Goal: Task Accomplishment & Management: Manage account settings

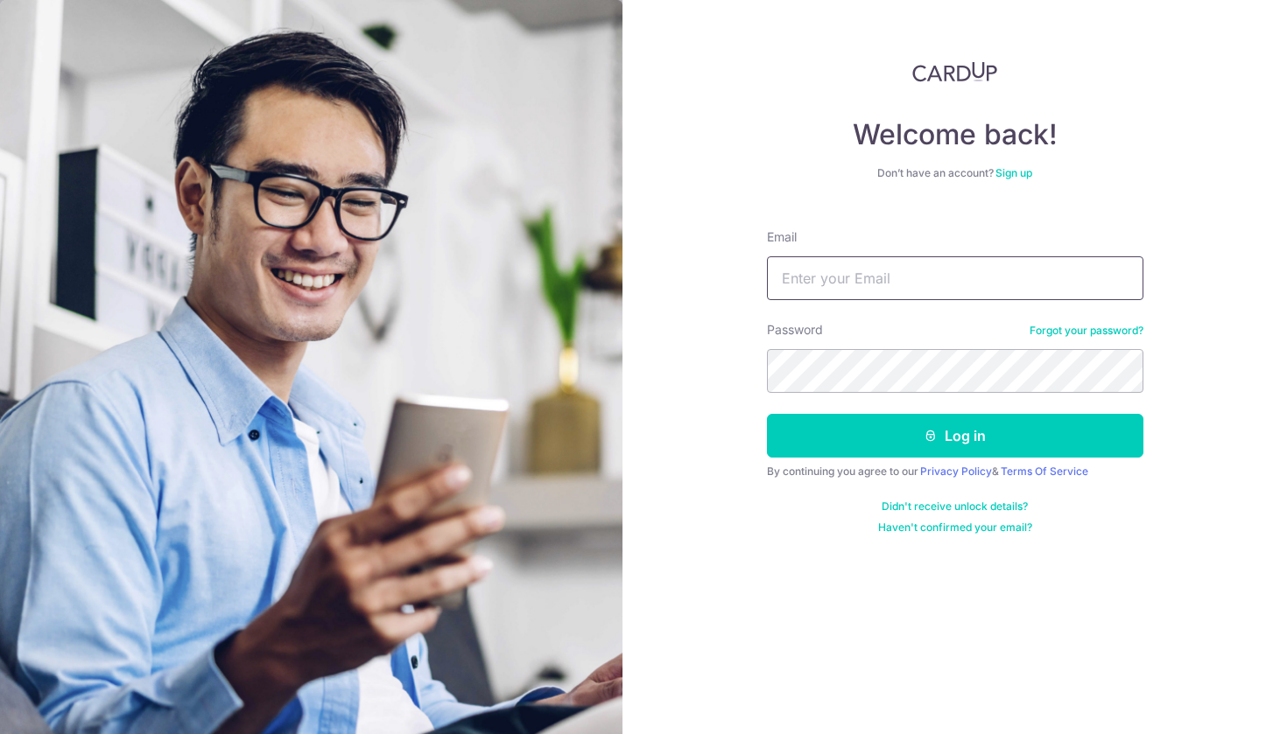
type input "qiang04@hotmail.com"
click at [954, 436] on button "Log in" at bounding box center [955, 436] width 376 height 44
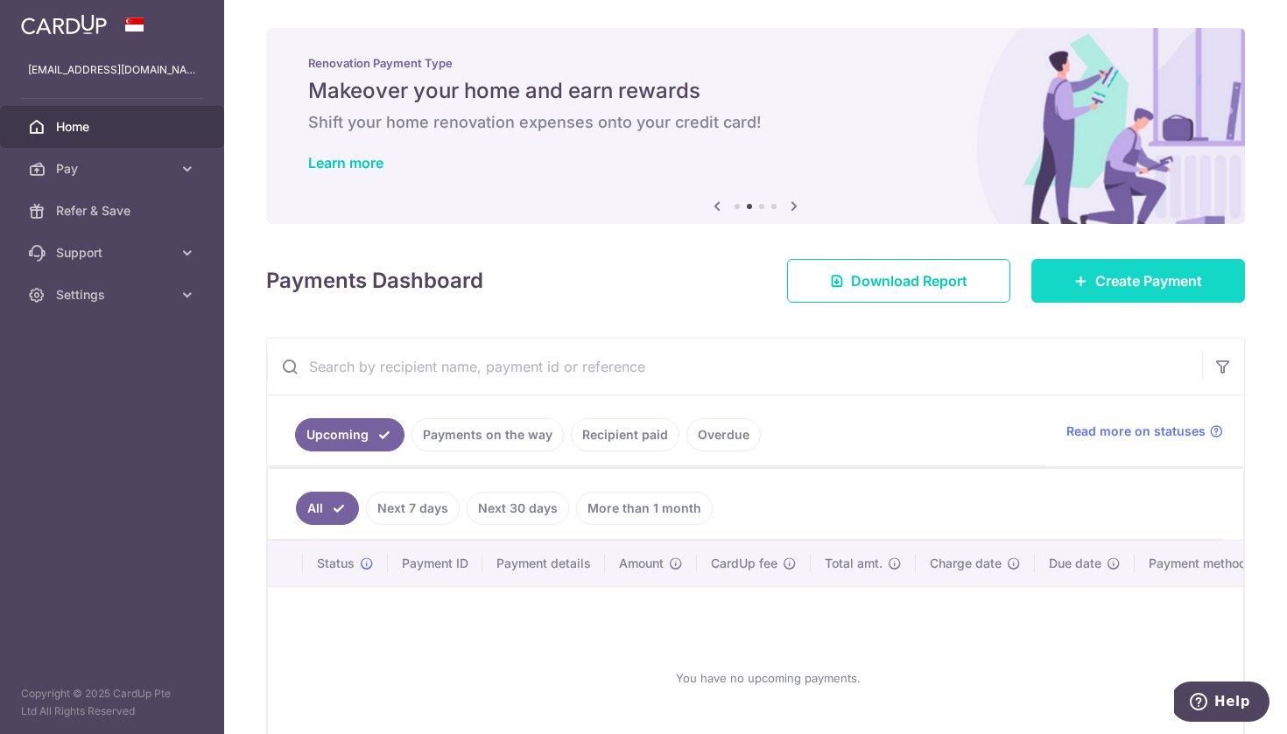
click at [1101, 284] on span "Create Payment" at bounding box center [1148, 280] width 107 height 21
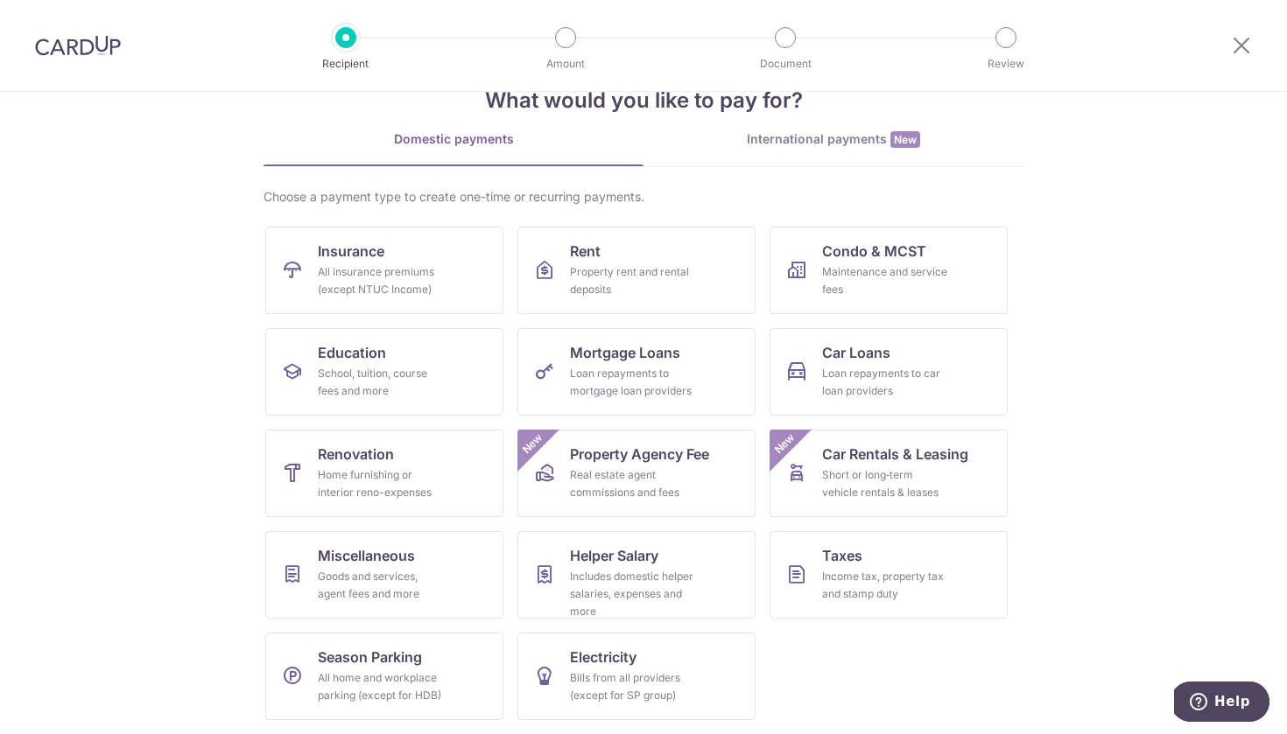
scroll to position [49, 0]
click at [903, 291] on div "Maintenance and service fees" at bounding box center [885, 280] width 126 height 35
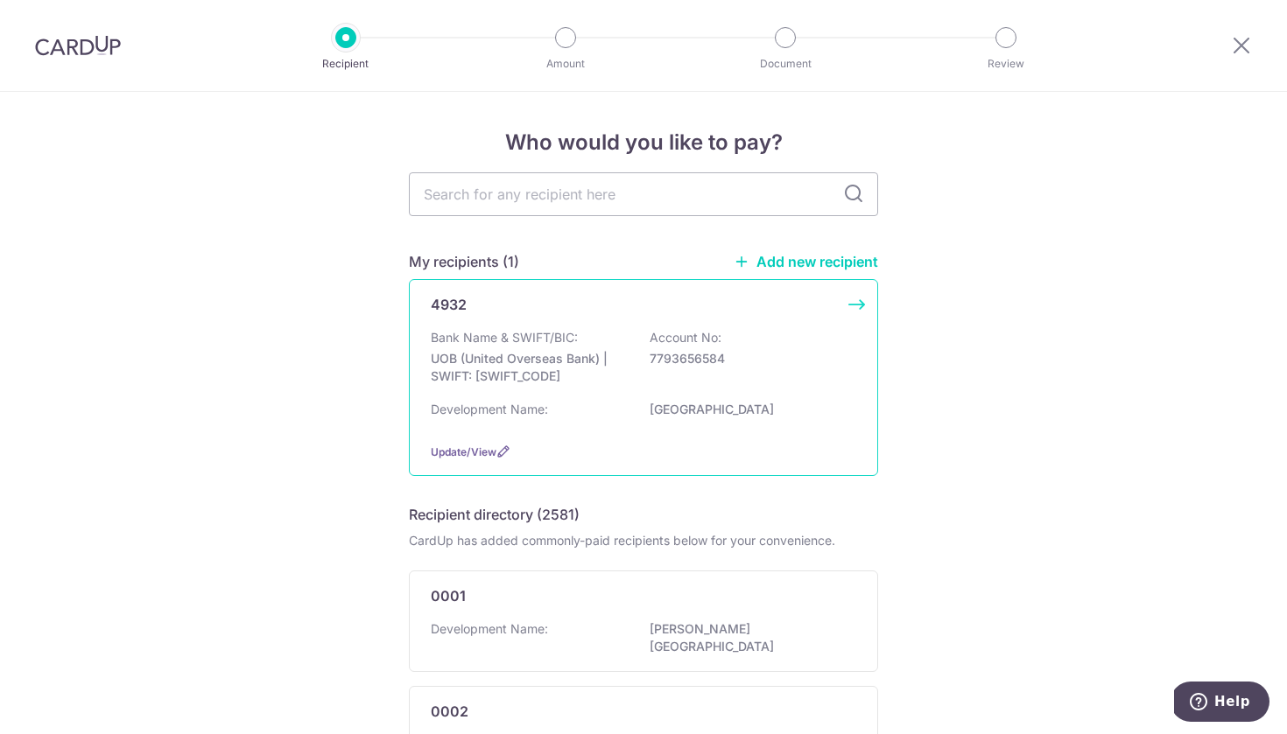
click at [642, 365] on div "Bank Name & SWIFT/BIC: UOB (United Overseas Bank) | SWIFT: UOVBSGSGXXX Account …" at bounding box center [643, 361] width 425 height 65
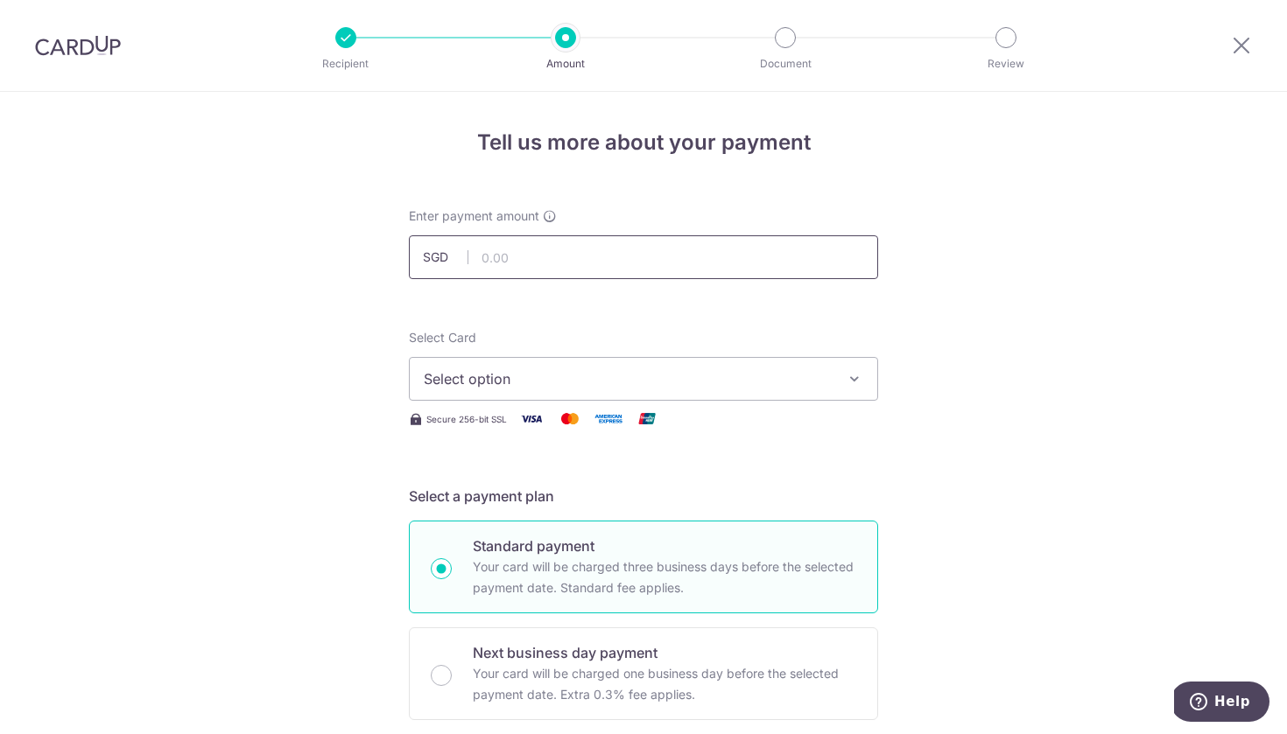
click at [734, 268] on input "text" at bounding box center [643, 257] width 469 height 44
type input "785.78"
click at [541, 386] on span "Select option" at bounding box center [628, 378] width 408 height 21
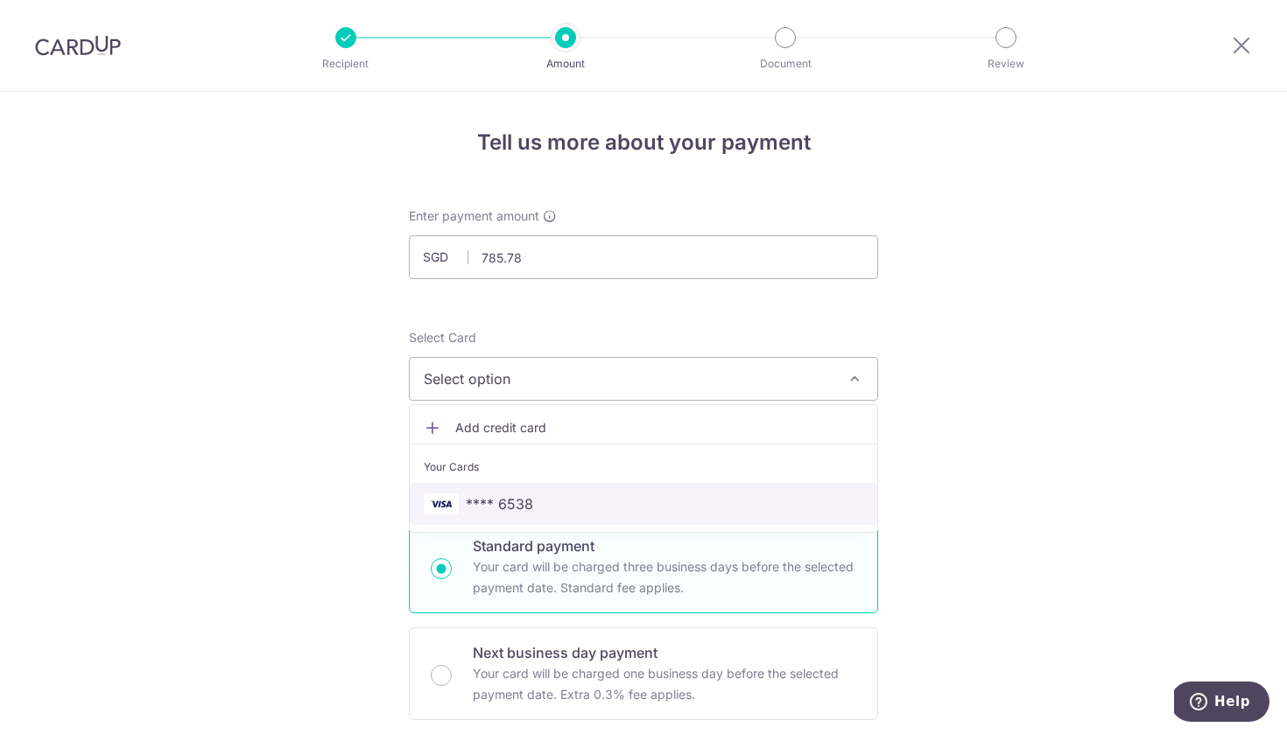
click at [511, 499] on span "**** 6538" at bounding box center [499, 504] width 67 height 21
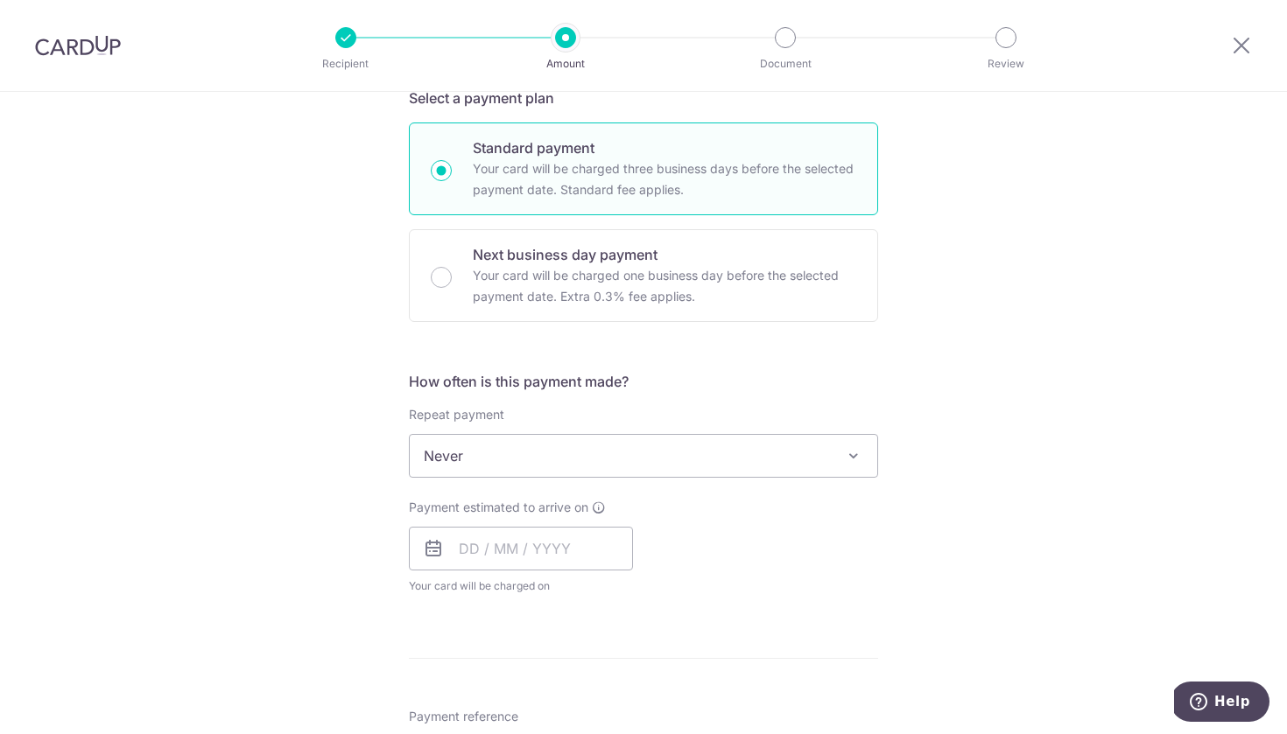
scroll to position [425, 0]
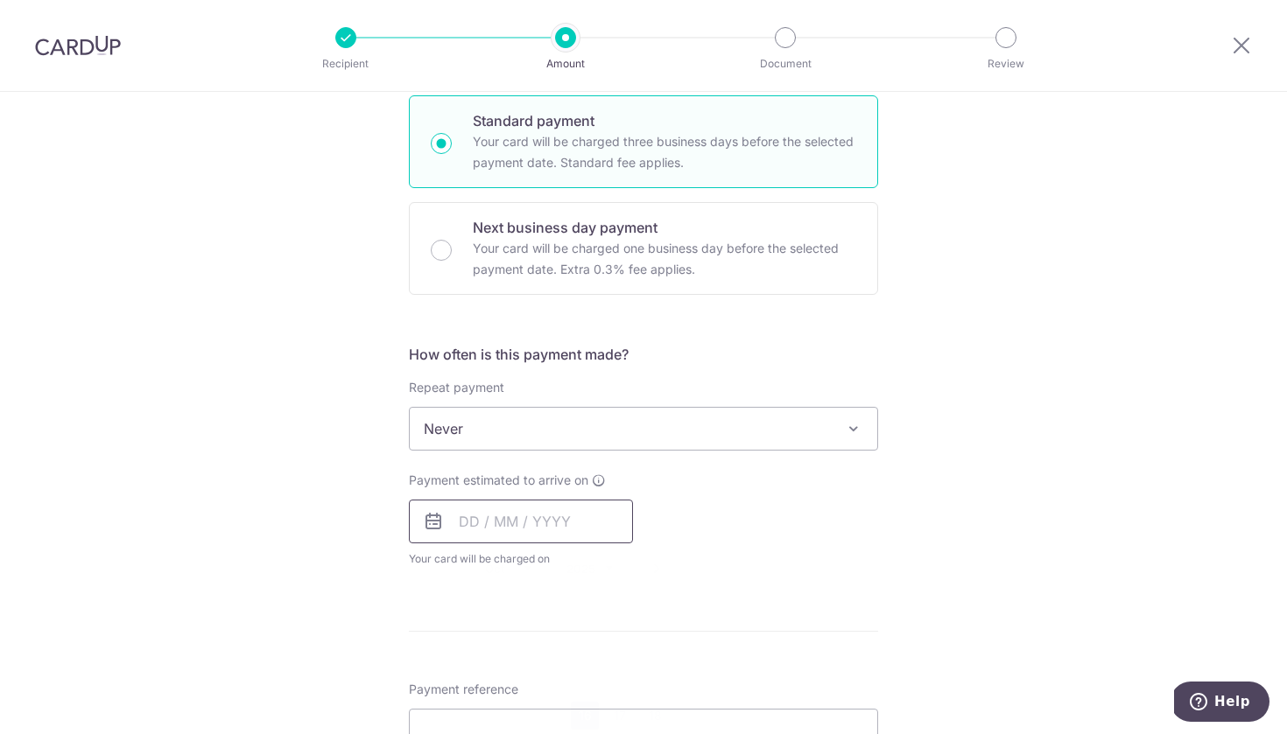
click at [537, 517] on input "text" at bounding box center [521, 522] width 224 height 44
click at [588, 713] on link "16" at bounding box center [585, 716] width 28 height 28
type input "[DATE]"
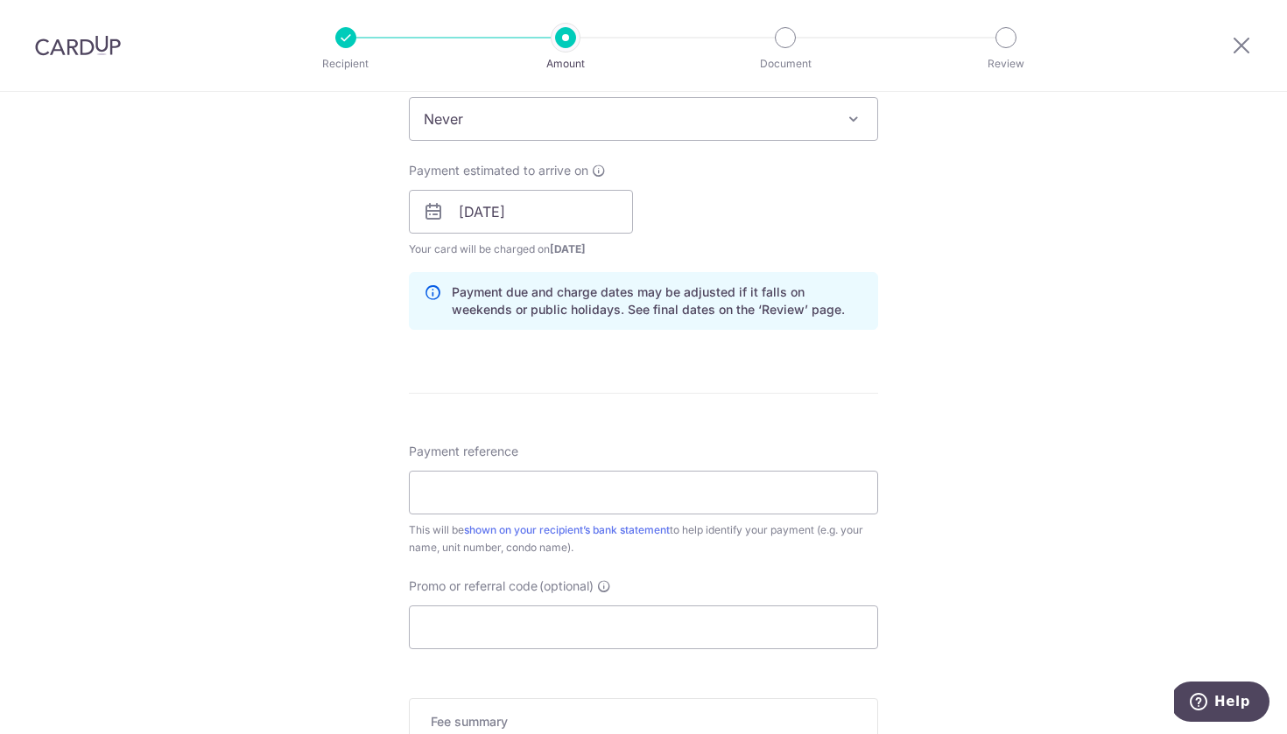
scroll to position [737, 0]
click at [784, 493] on input "Payment reference" at bounding box center [643, 491] width 469 height 44
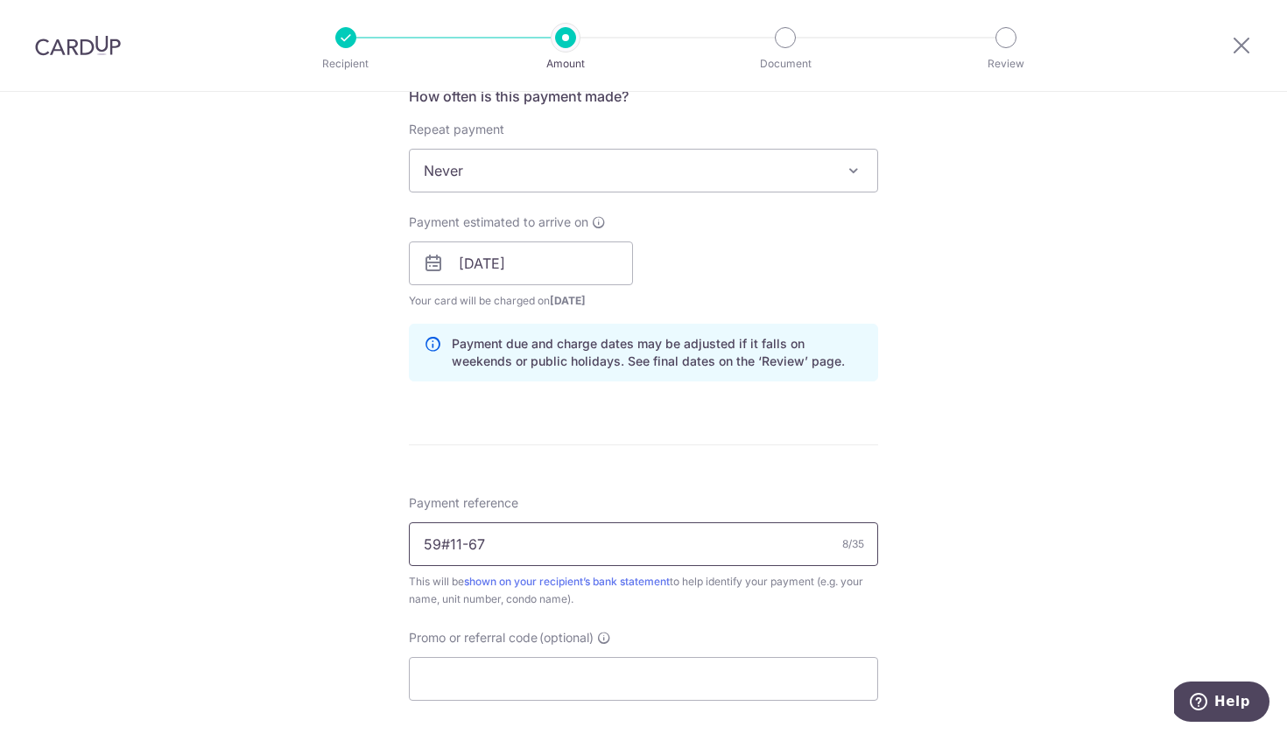
scroll to position [682, 0]
type input "59#11-67"
click at [680, 686] on input "Promo or referral code (optional)" at bounding box center [643, 681] width 469 height 44
paste input "OCBC90NV"
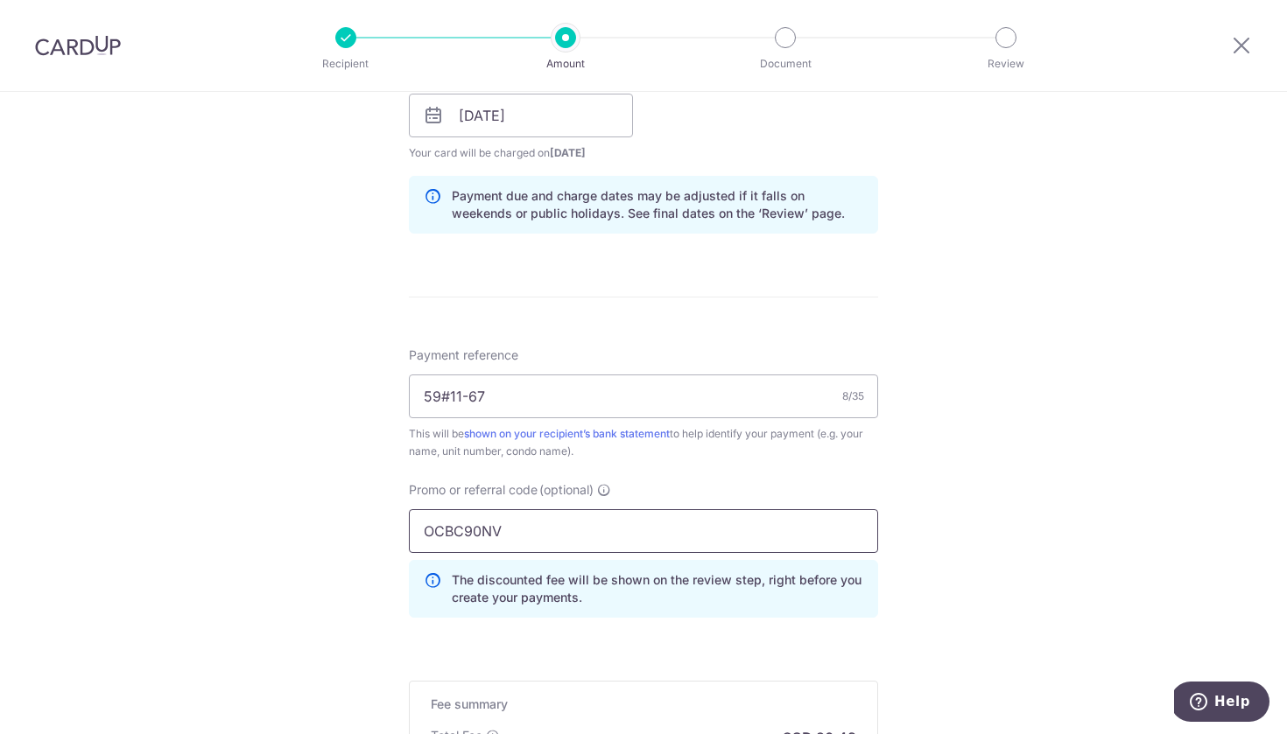
scroll to position [833, 0]
type input "OCBC90NV"
click at [684, 396] on input "59#11-67" at bounding box center [643, 395] width 469 height 44
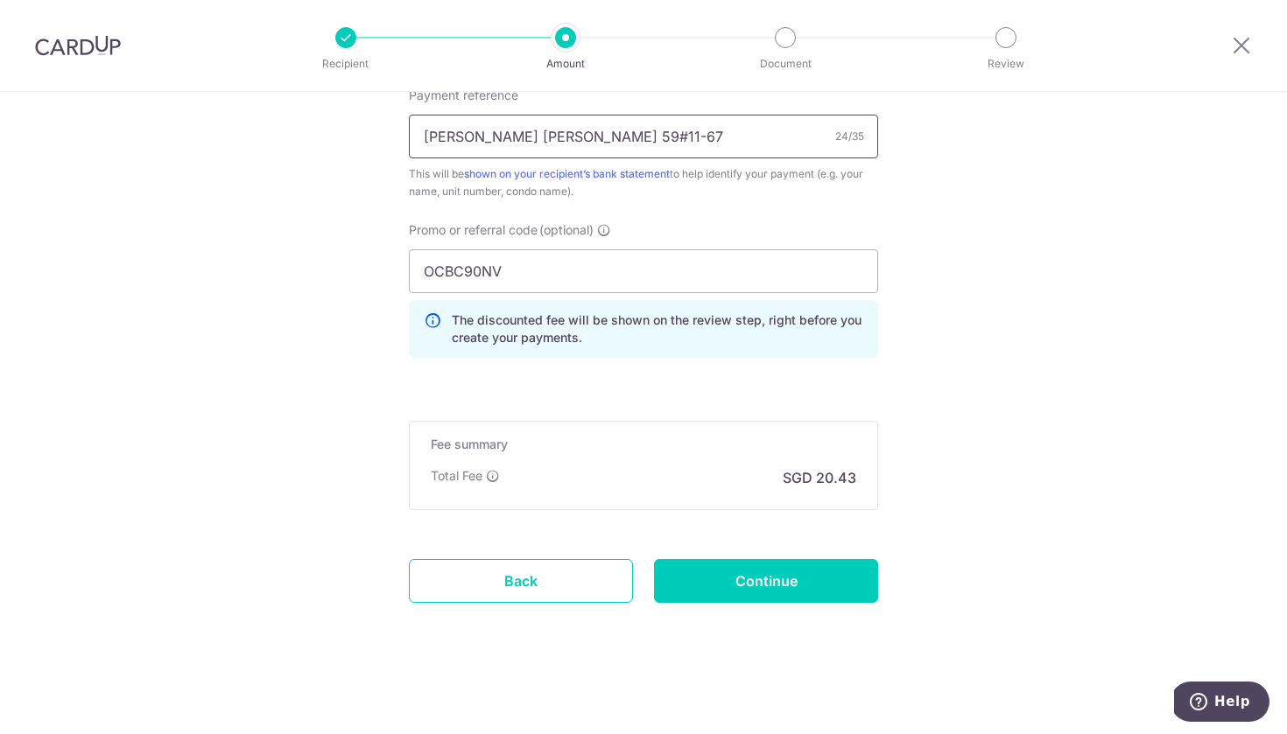
scroll to position [1091, 0]
type input "Loh Yong Chiang 59#11-67"
click at [486, 573] on link "Back" at bounding box center [521, 581] width 224 height 44
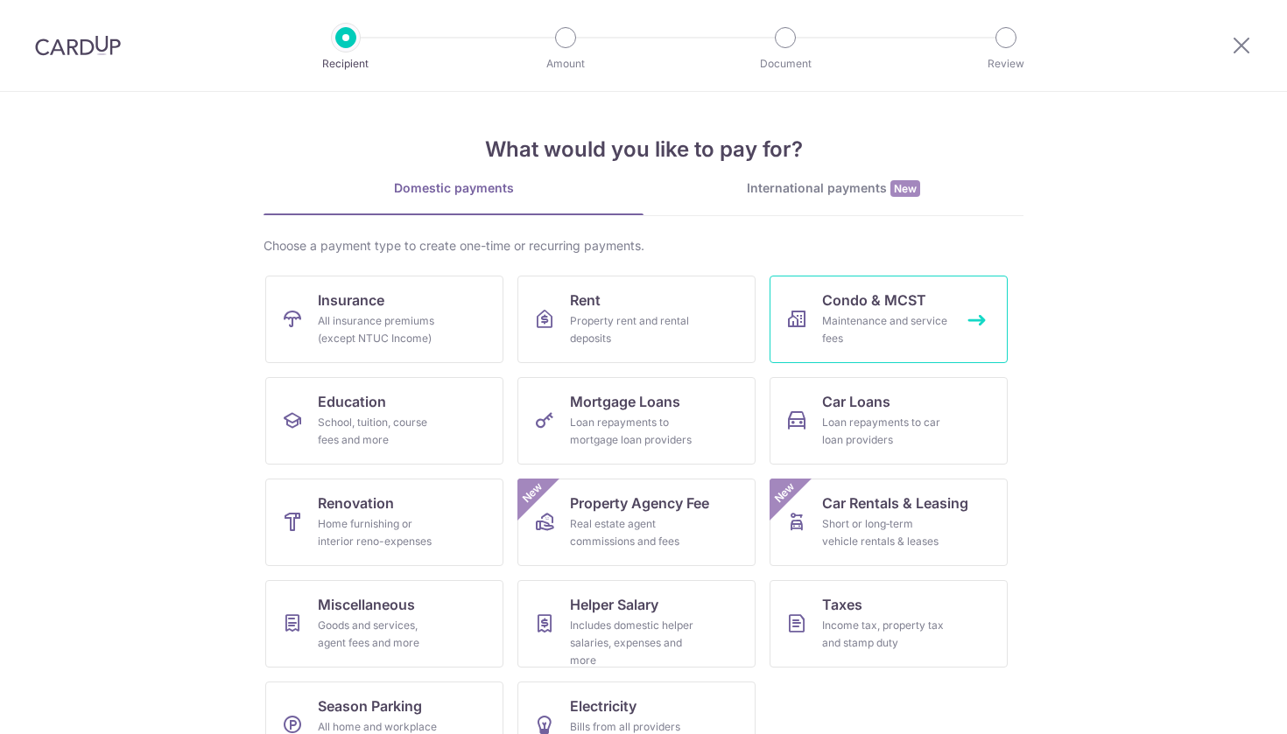
click at [886, 309] on span "Condo & MCST" at bounding box center [874, 300] width 104 height 21
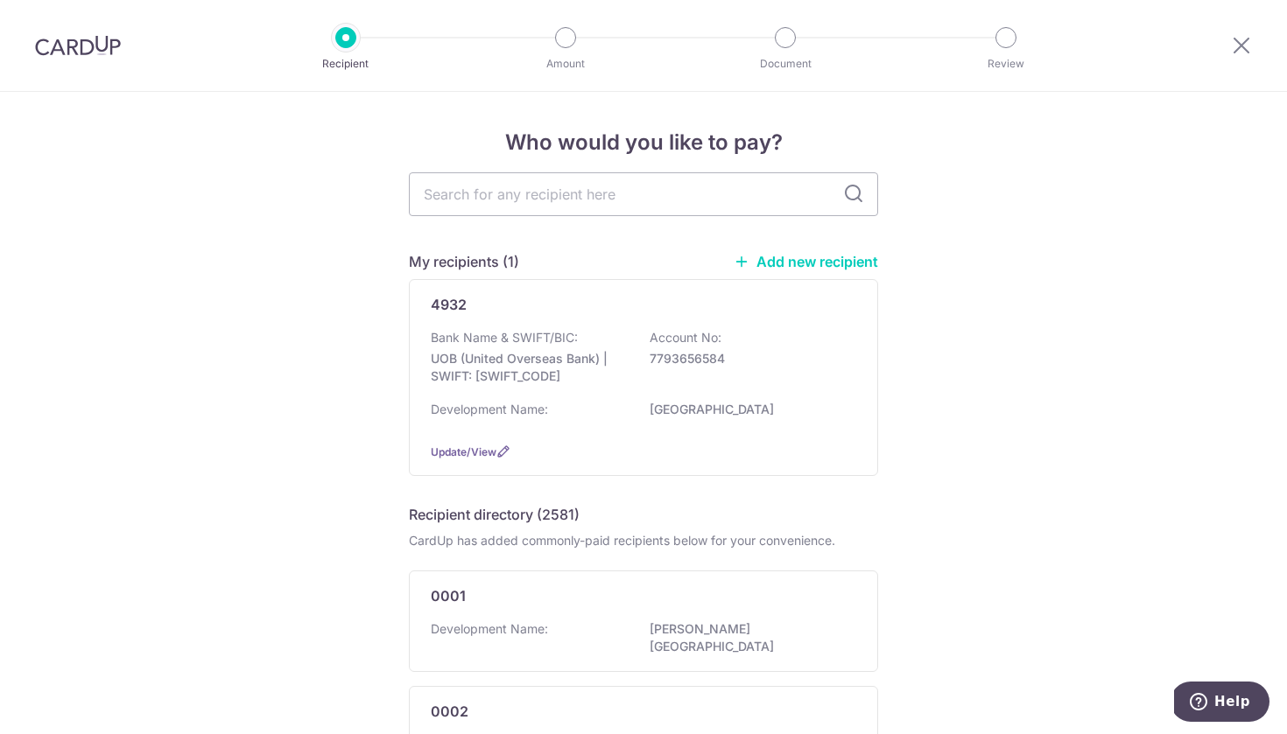
click at [817, 263] on link "Add new recipient" at bounding box center [805, 262] width 144 height 18
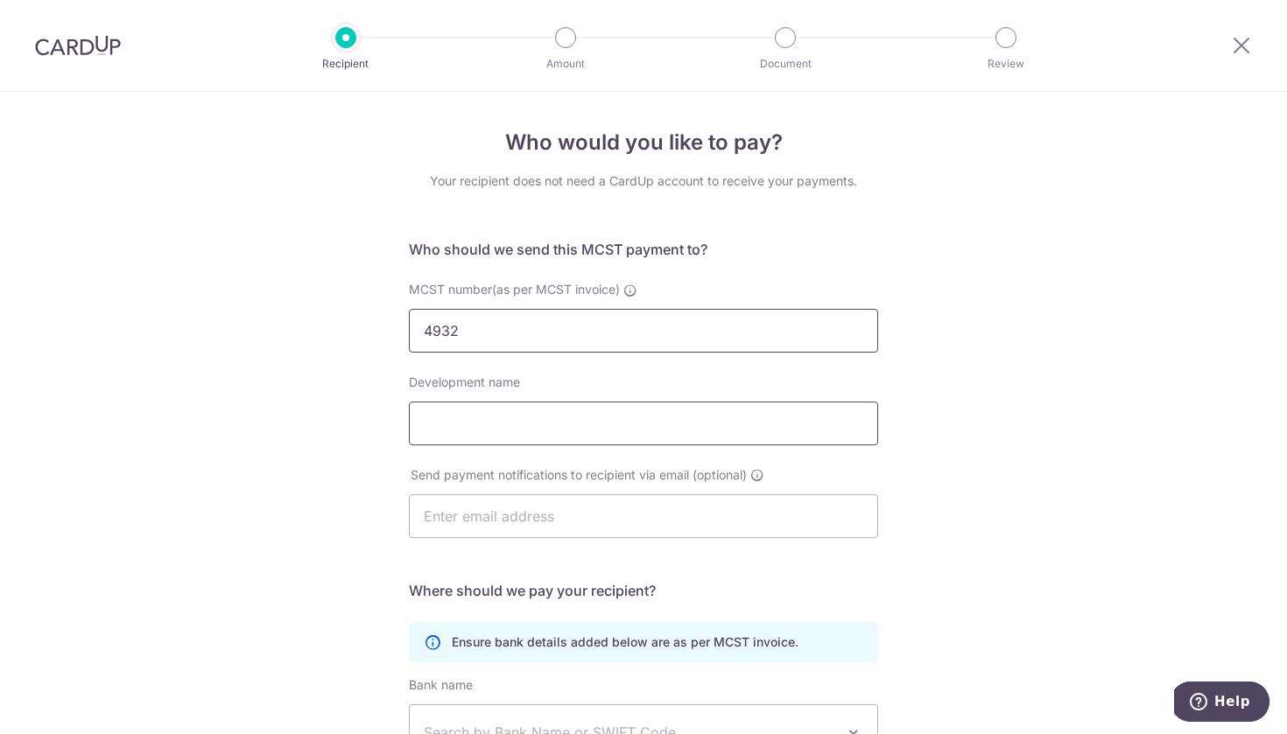
type input "4932"
type input "T"
type input "qiang04@hotmail.com"
click at [763, 473] on icon at bounding box center [757, 475] width 14 height 14
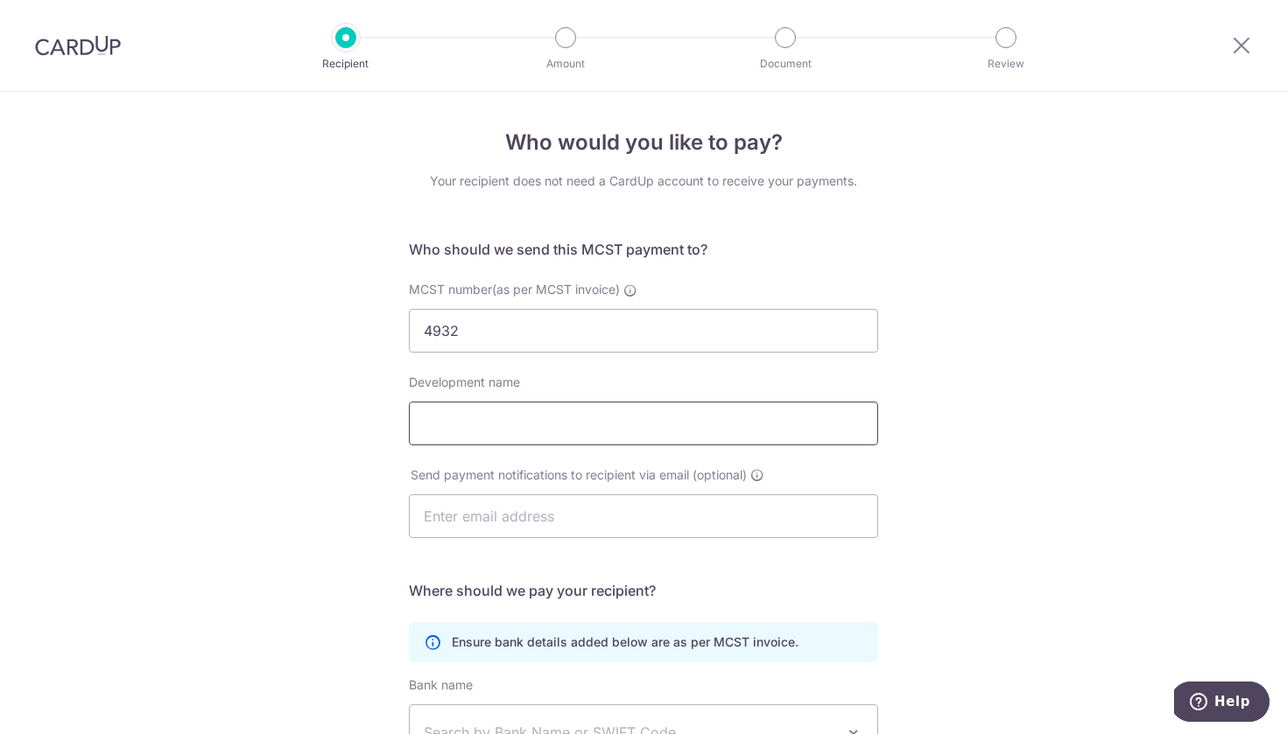
click at [659, 433] on input "Development name" at bounding box center [643, 424] width 469 height 44
type input "Normanton Park Management"
click at [573, 509] on input "text" at bounding box center [643, 517] width 469 height 44
click at [944, 515] on div "Who would you like to pay? Your recipient does not need a CardUp account to rec…" at bounding box center [643, 555] width 1287 height 926
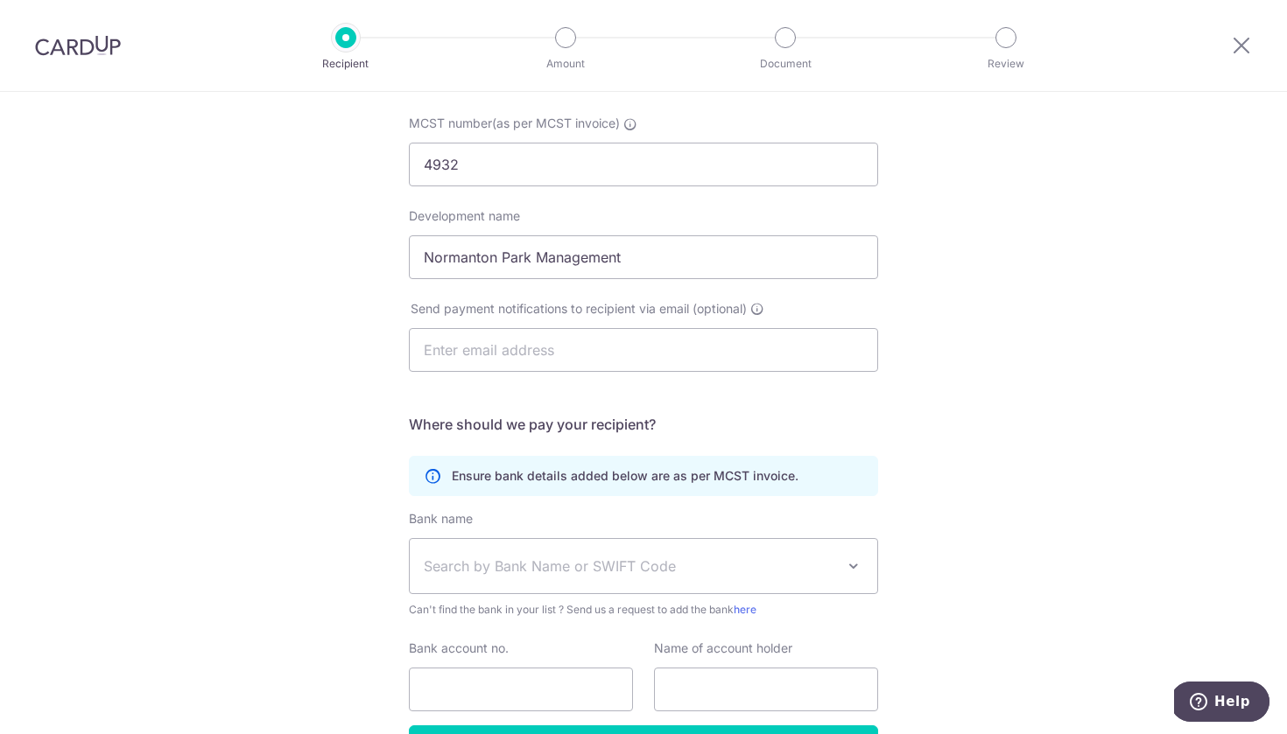
scroll to position [172, 0]
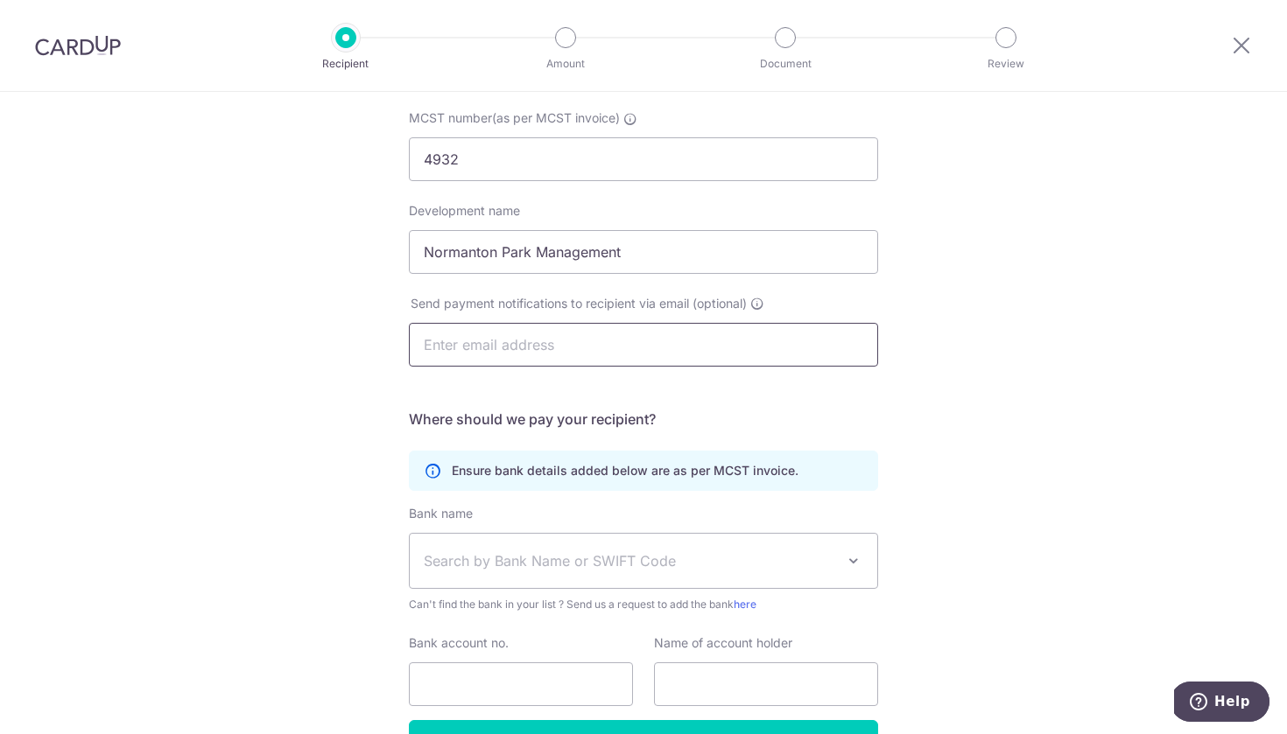
click at [597, 347] on input "text" at bounding box center [643, 345] width 469 height 44
type input "N"
type input "qiang"
type input "[EMAIL_ADDRESS][DOMAIN_NAME]; [EMAIL_ADDRESS][DOMAIN_NAME]"
click at [918, 390] on div "Who would you like to pay? Your recipient does not need a CardUp account to rec…" at bounding box center [643, 383] width 1287 height 926
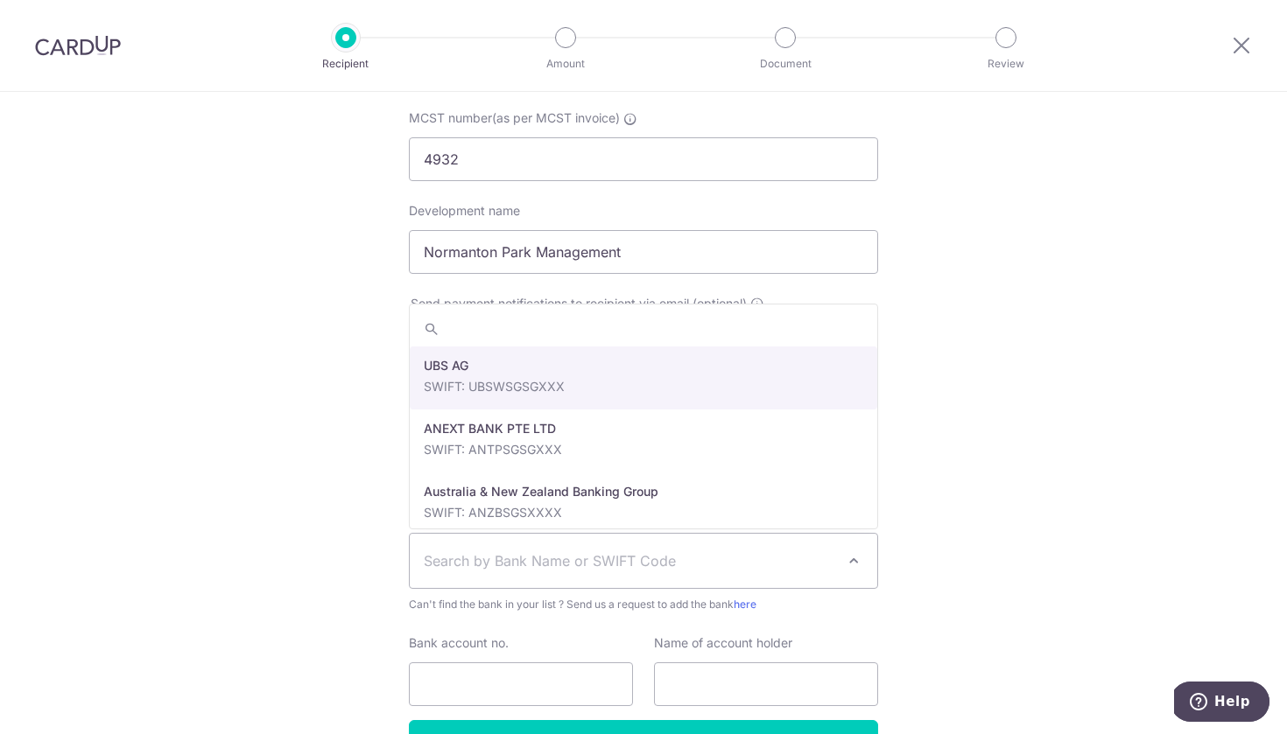
click at [537, 553] on span "Search by Bank Name or SWIFT Code" at bounding box center [629, 561] width 411 height 21
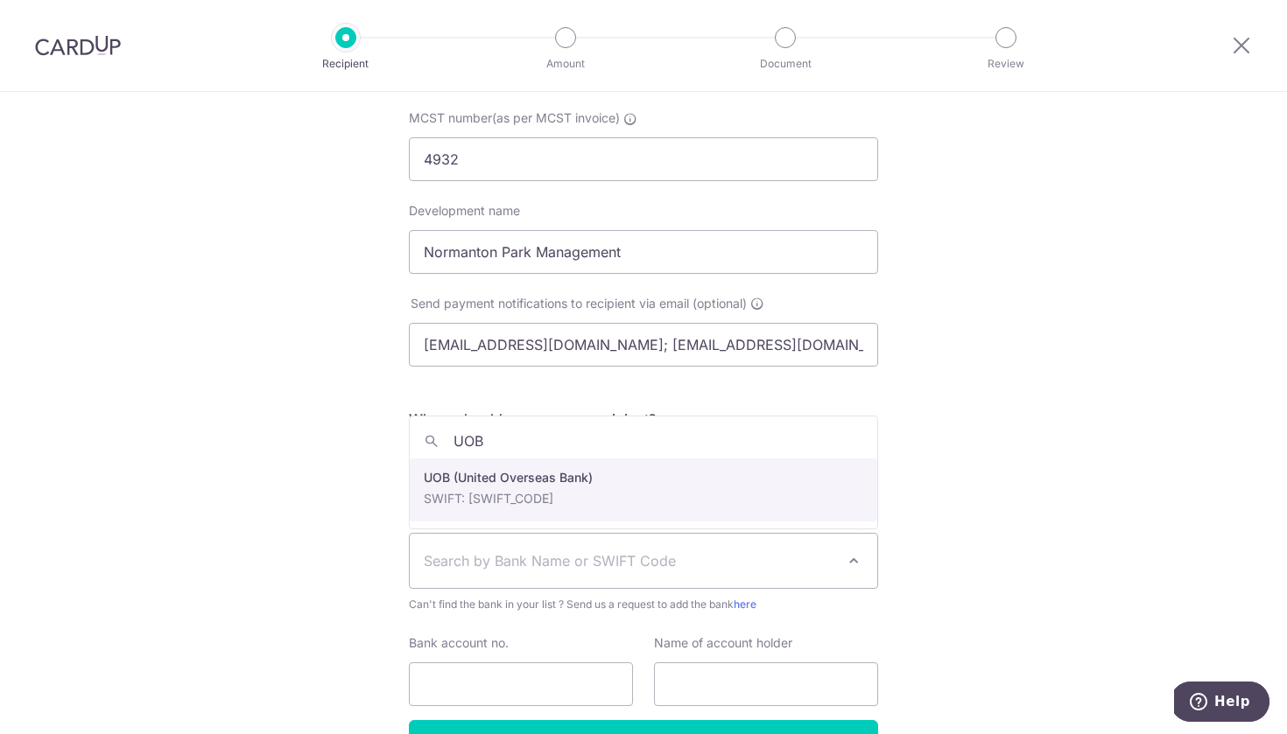
type input "UOB"
select select "18"
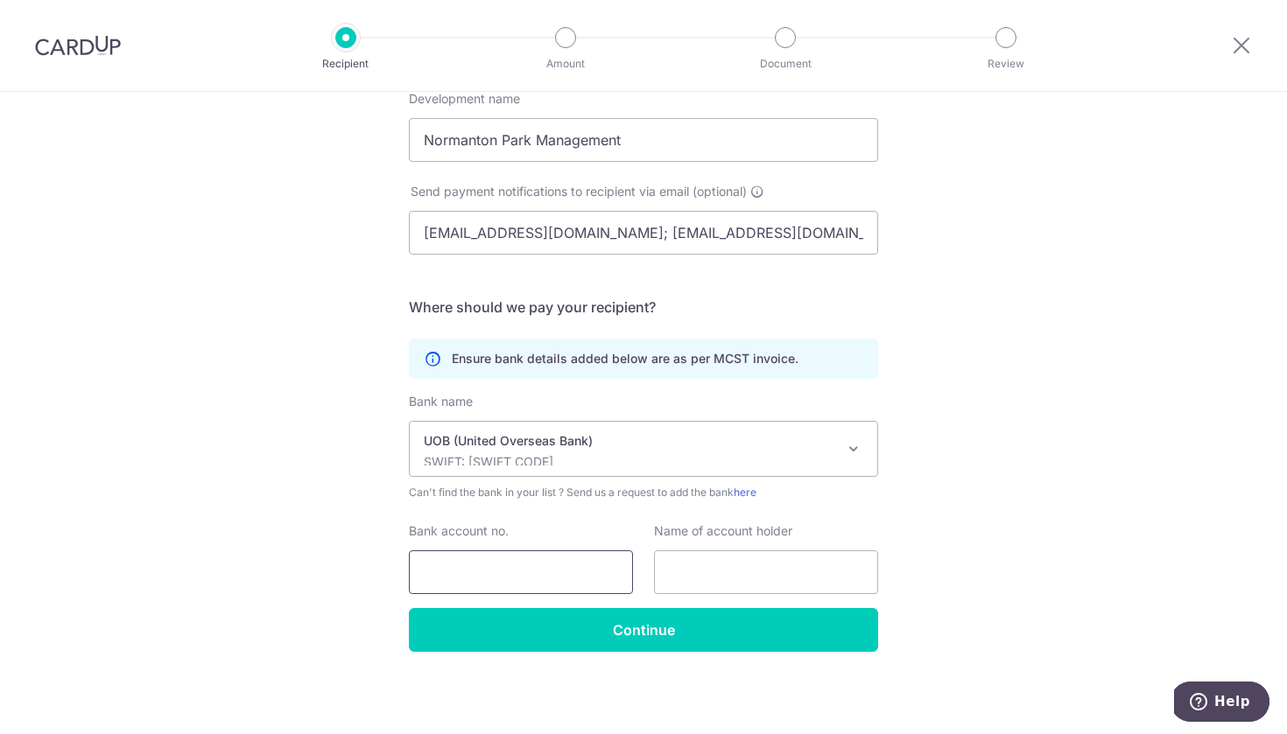
scroll to position [284, 0]
click at [558, 572] on input "Bank account no." at bounding box center [521, 573] width 224 height 44
type input "7613455683"
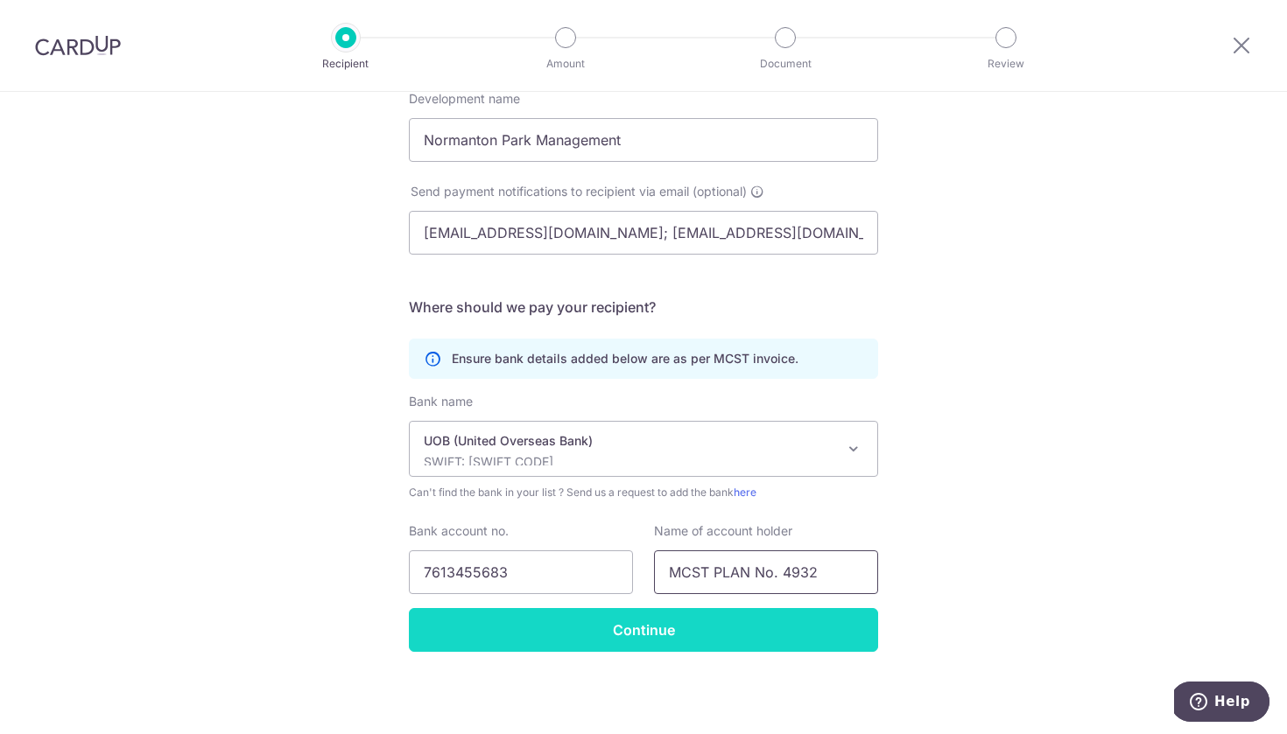
type input "MCST PLAN No. 4932"
click at [619, 641] on input "Continue" at bounding box center [643, 630] width 469 height 44
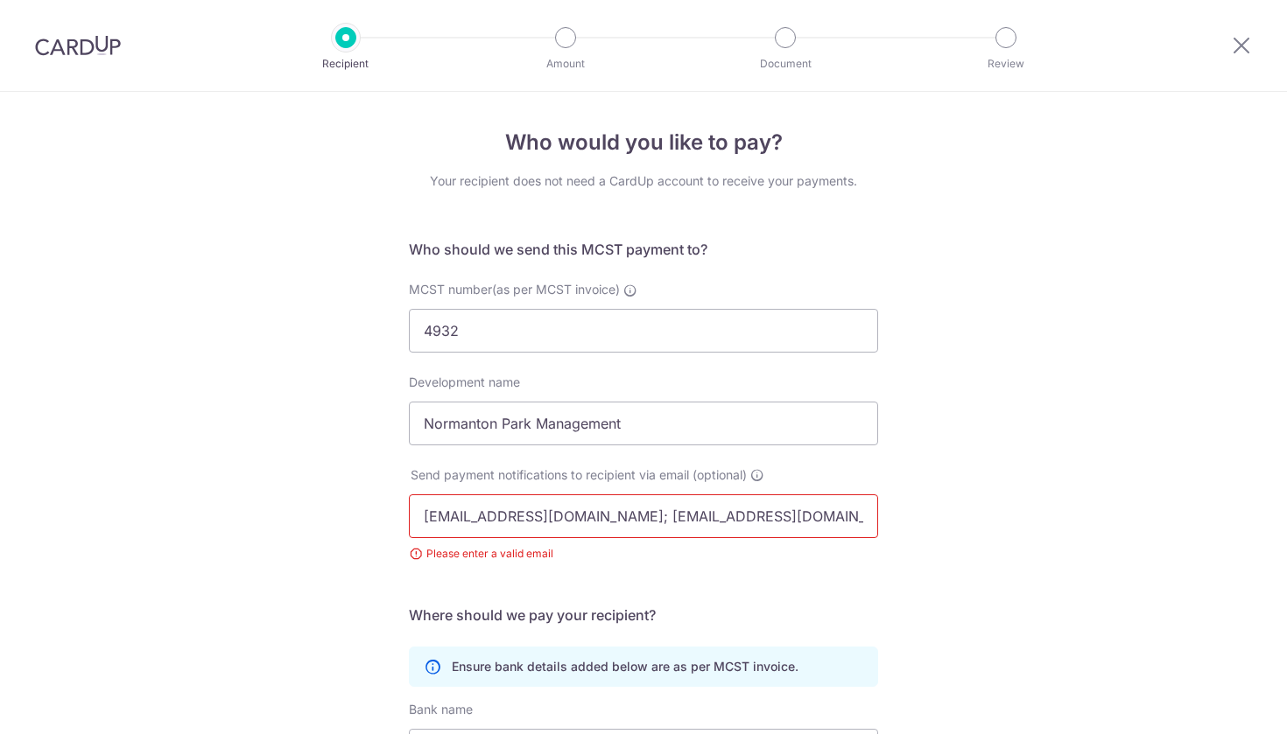
scroll to position [308, 0]
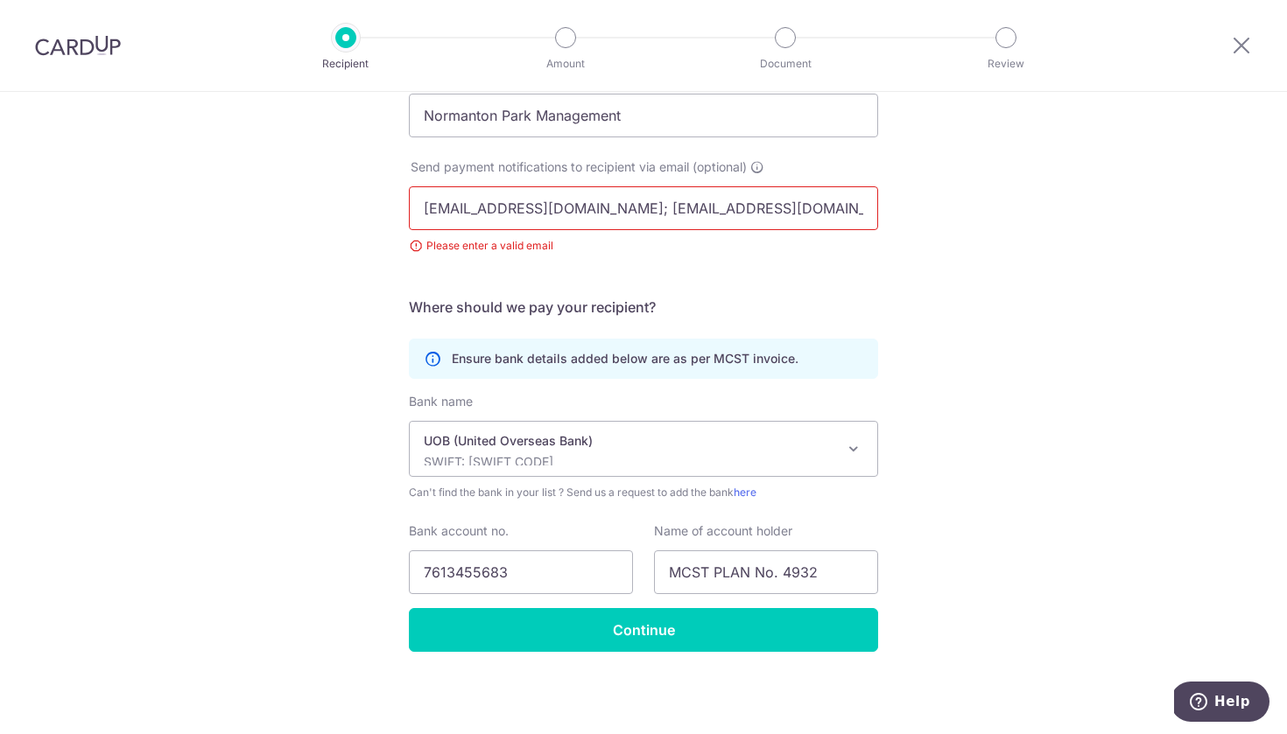
drag, startPoint x: 581, startPoint y: 208, endPoint x: 860, endPoint y: 210, distance: 278.3
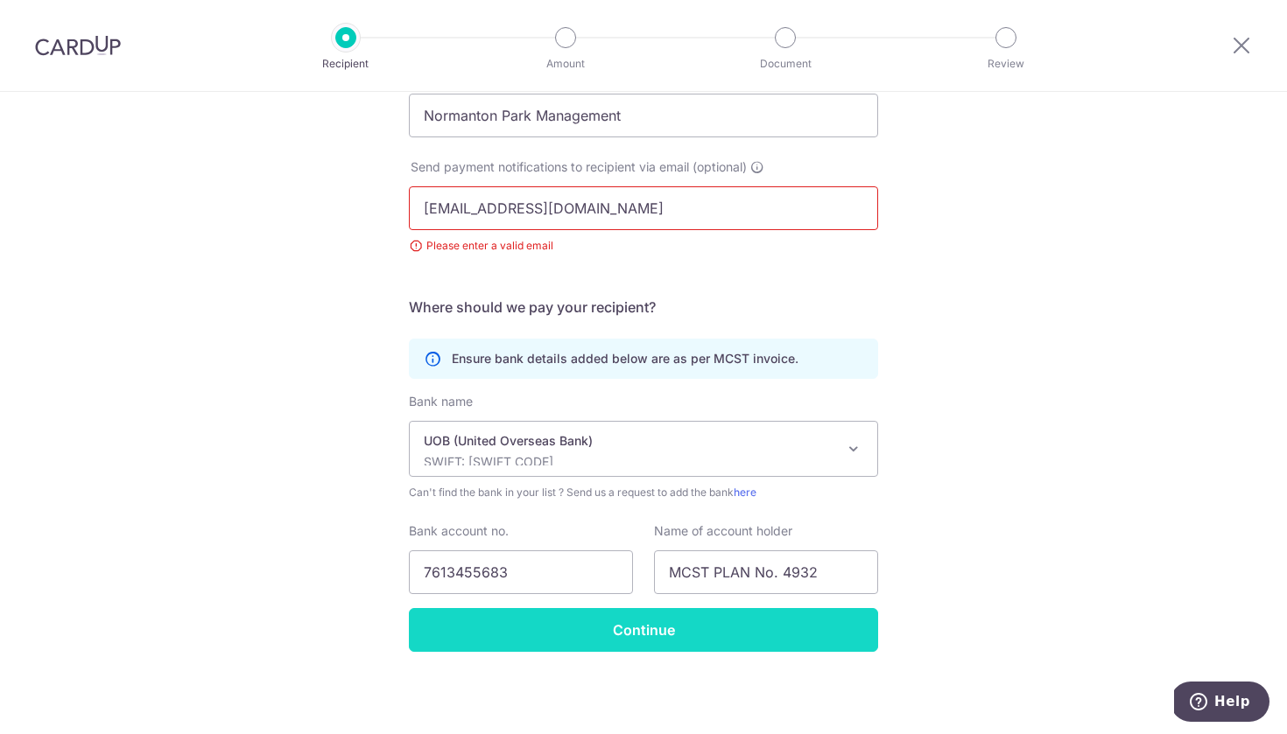
type input "[EMAIL_ADDRESS][DOMAIN_NAME]"
click at [515, 638] on input "Continue" at bounding box center [643, 630] width 469 height 44
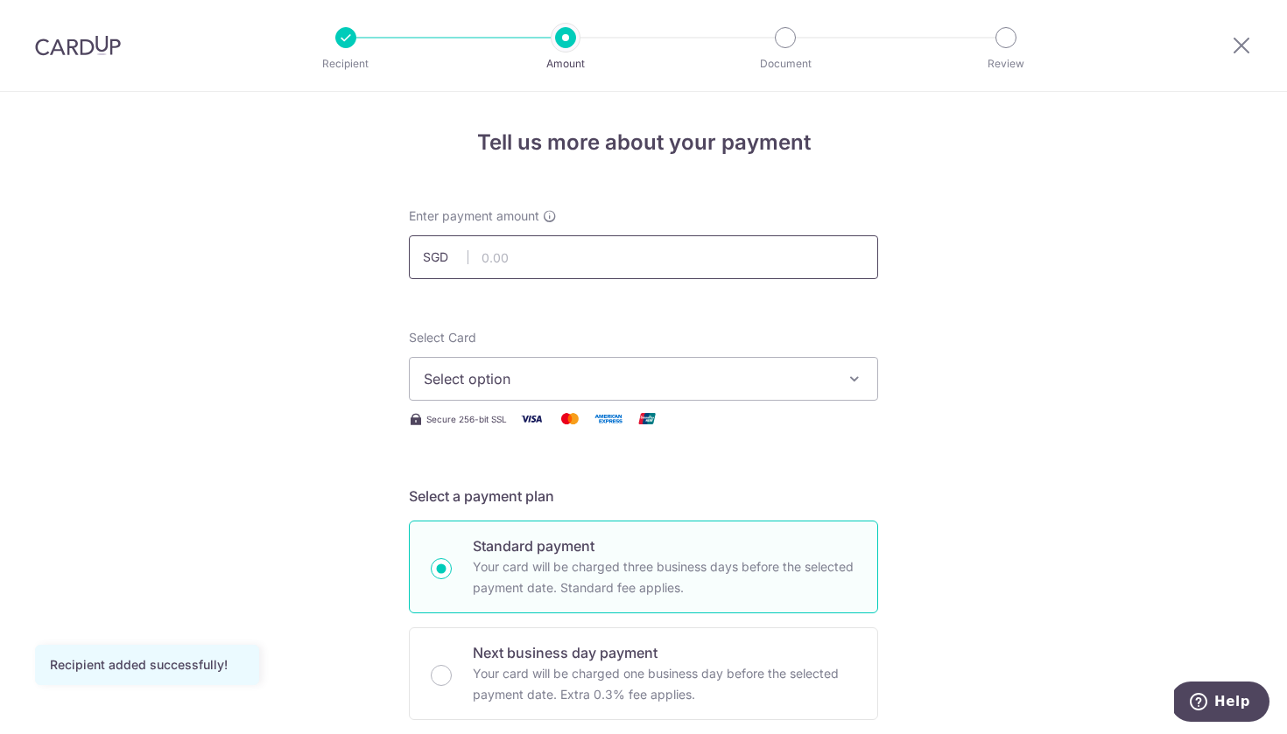
click at [532, 249] on input "text" at bounding box center [643, 257] width 469 height 44
type input "785.78"
click at [494, 369] on span "Select option" at bounding box center [628, 378] width 408 height 21
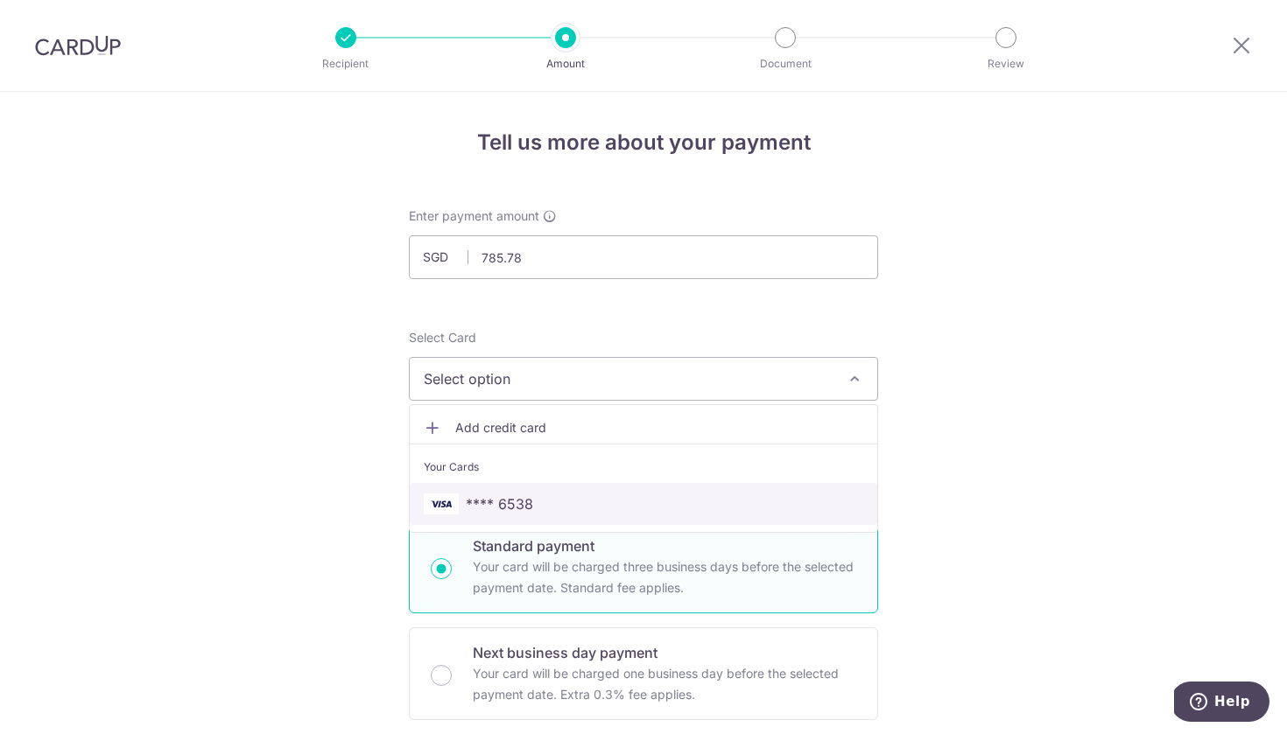
click at [485, 503] on span "**** 6538" at bounding box center [499, 504] width 67 height 21
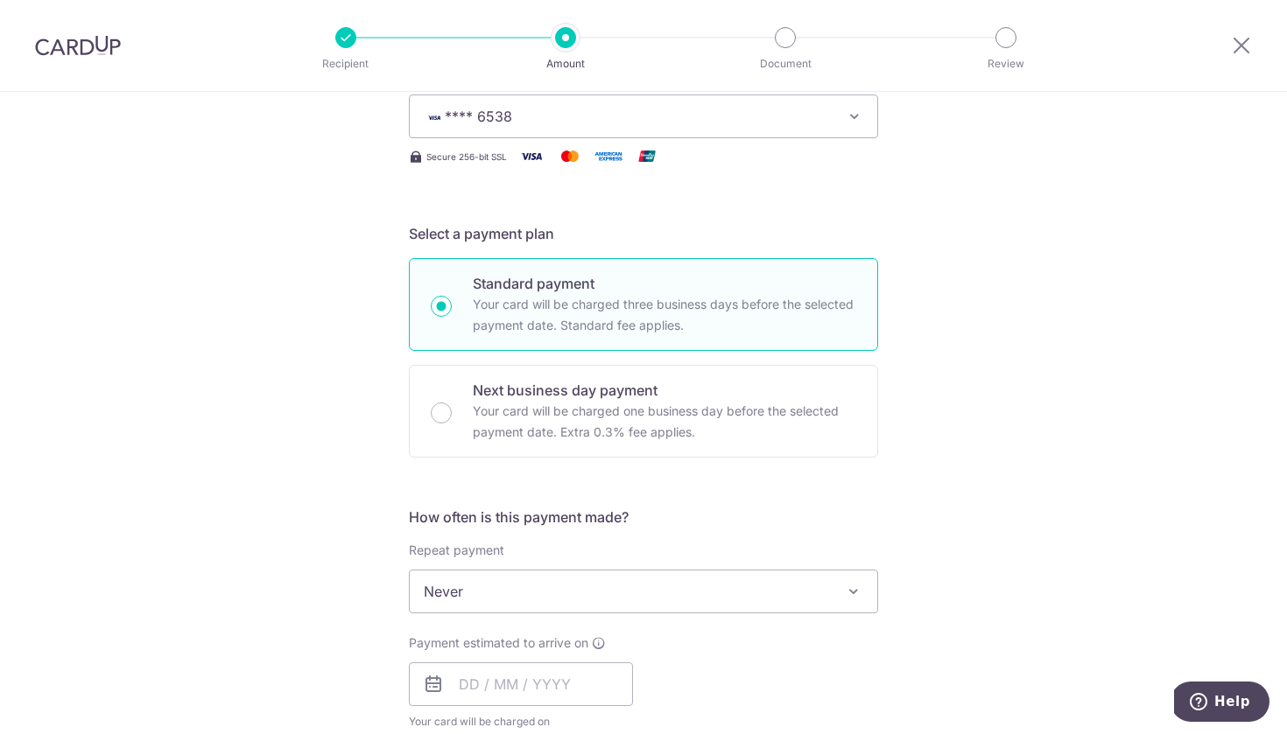
scroll to position [276, 0]
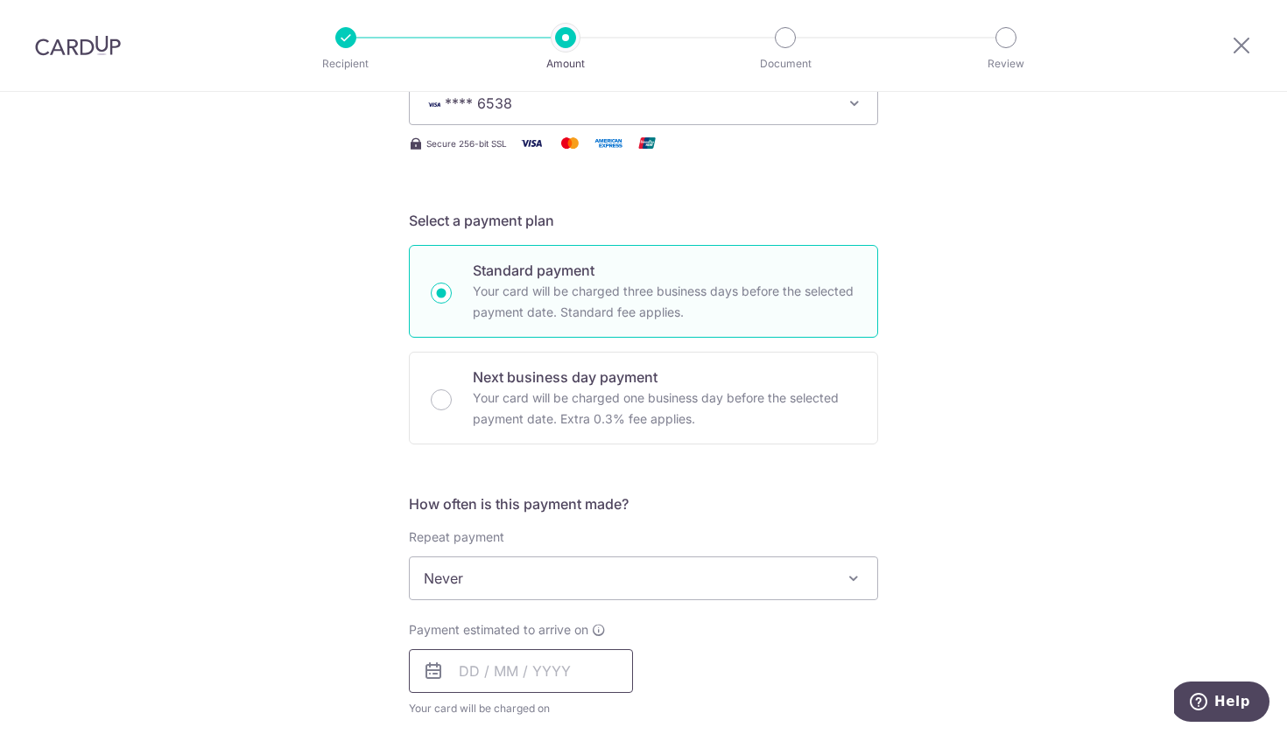
click at [541, 658] on input "text" at bounding box center [521, 671] width 224 height 44
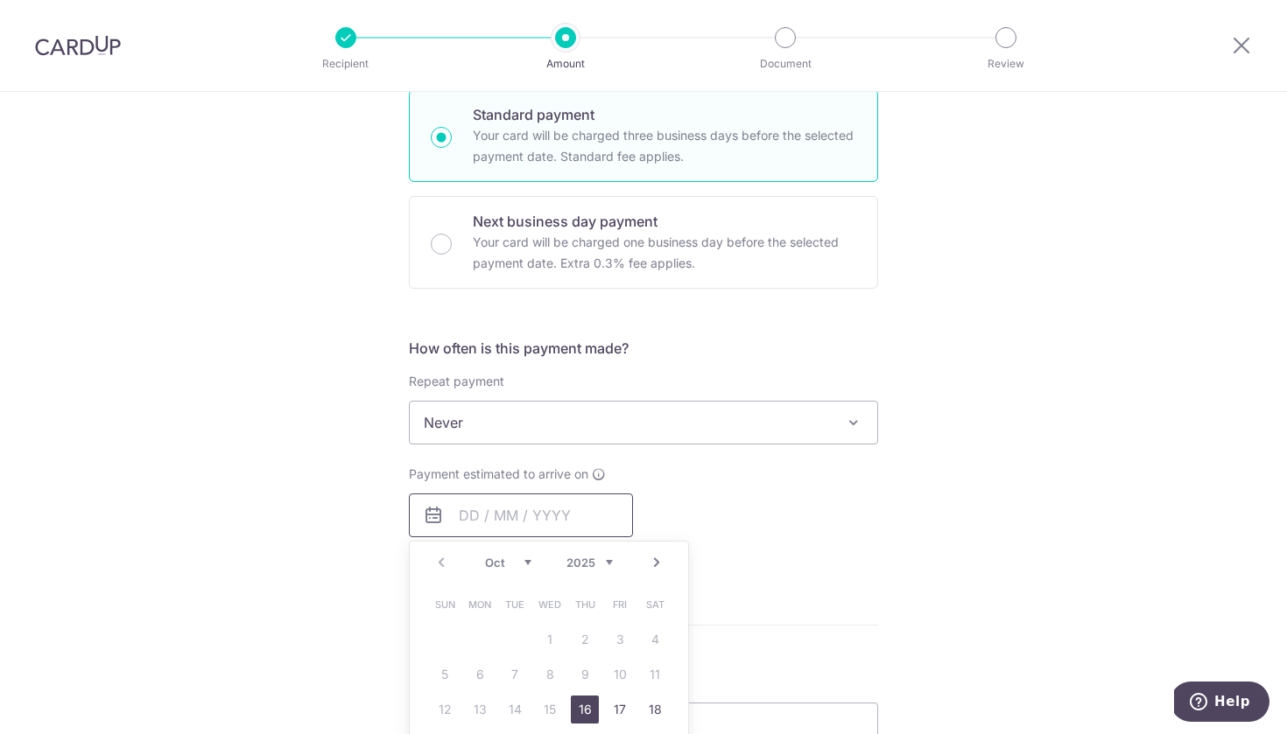
scroll to position [433, 0]
click at [582, 712] on link "16" at bounding box center [585, 708] width 28 height 28
type input "16/10/2025"
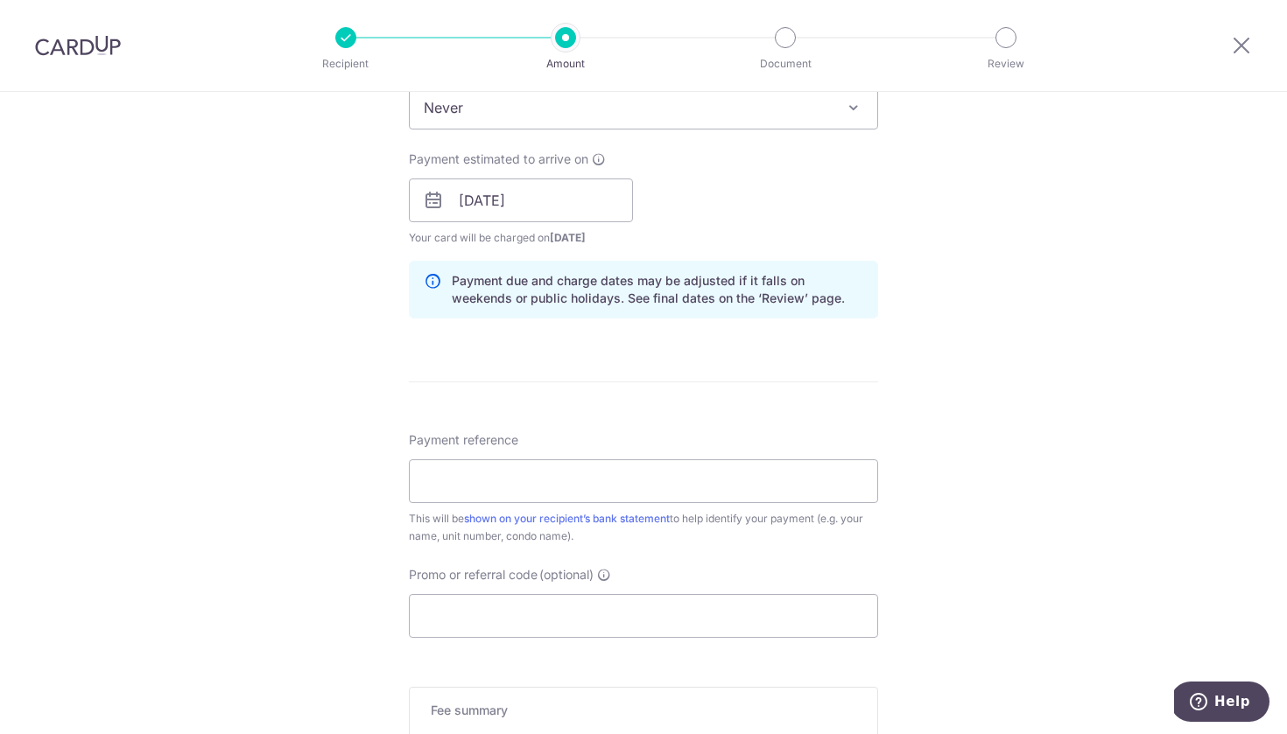
scroll to position [759, 0]
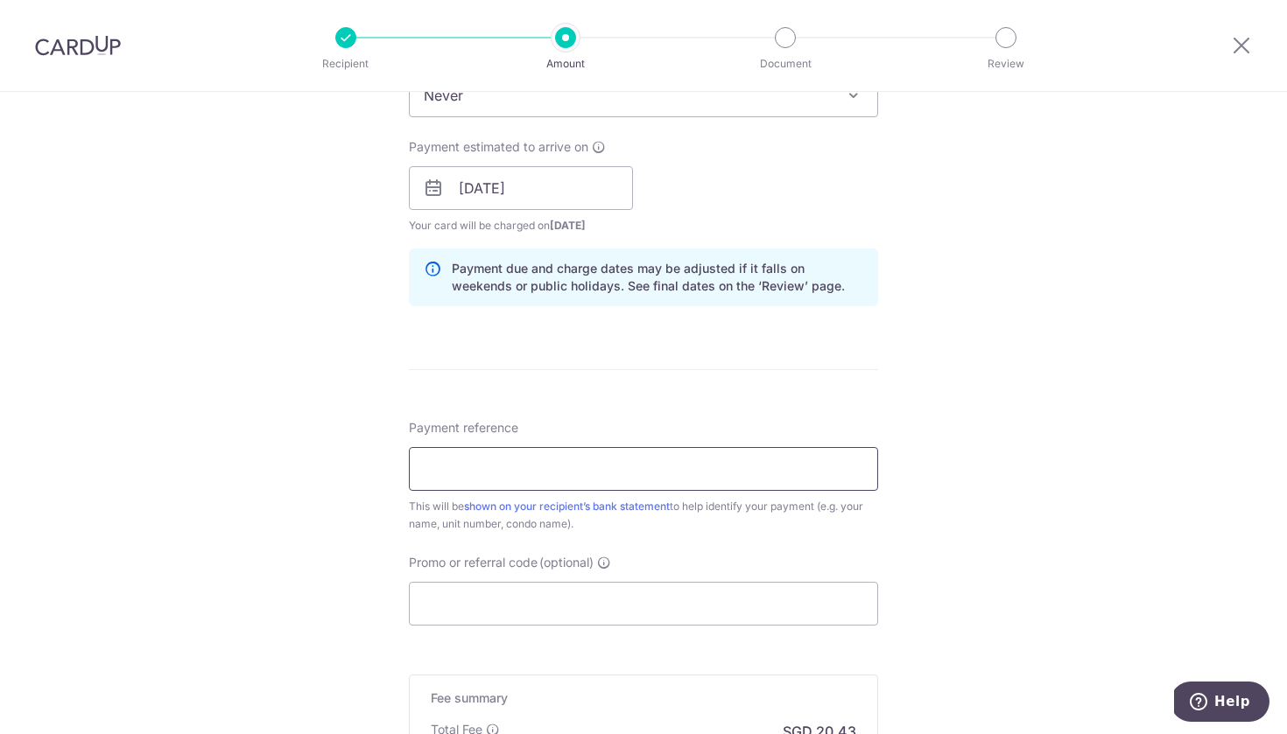
click at [712, 485] on input "Payment reference" at bounding box center [643, 469] width 469 height 44
type input "Loh Yong Chiang 59#11-67"
click at [652, 589] on input "Promo or referral code (optional)" at bounding box center [643, 604] width 469 height 44
paste input "OCBC90NV"
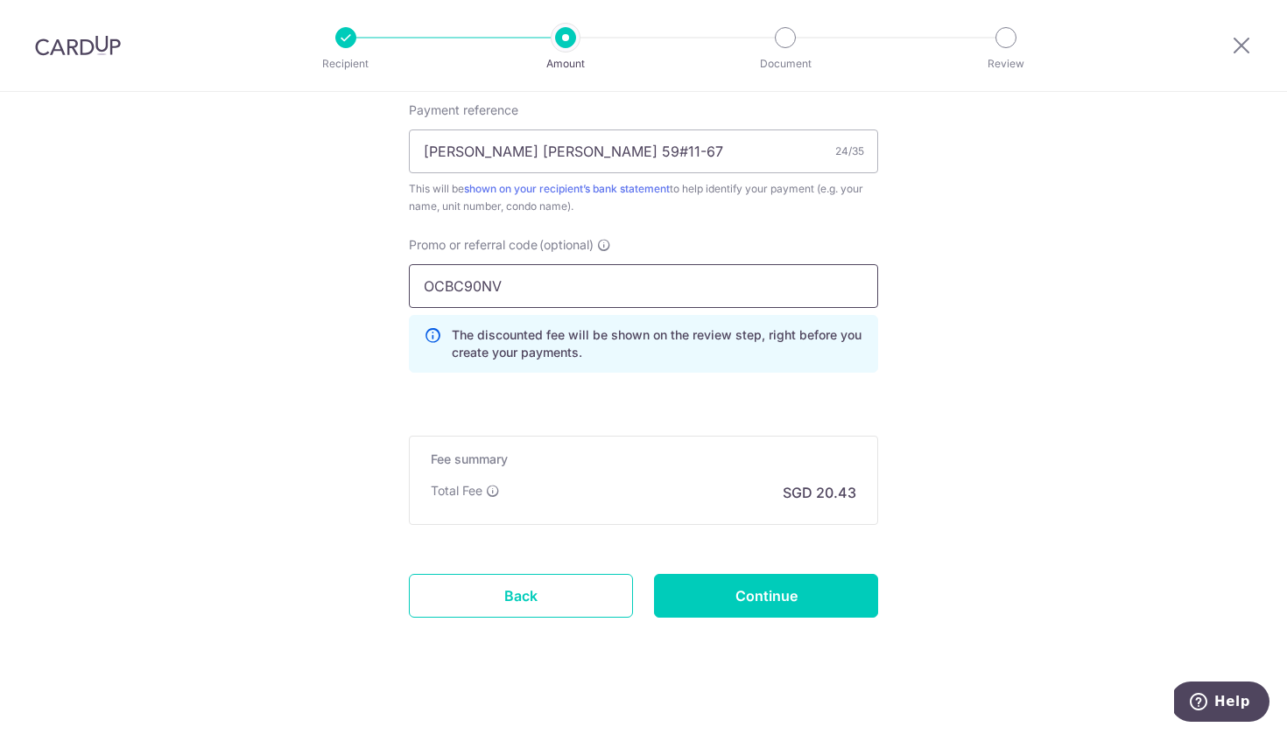
scroll to position [1079, 0]
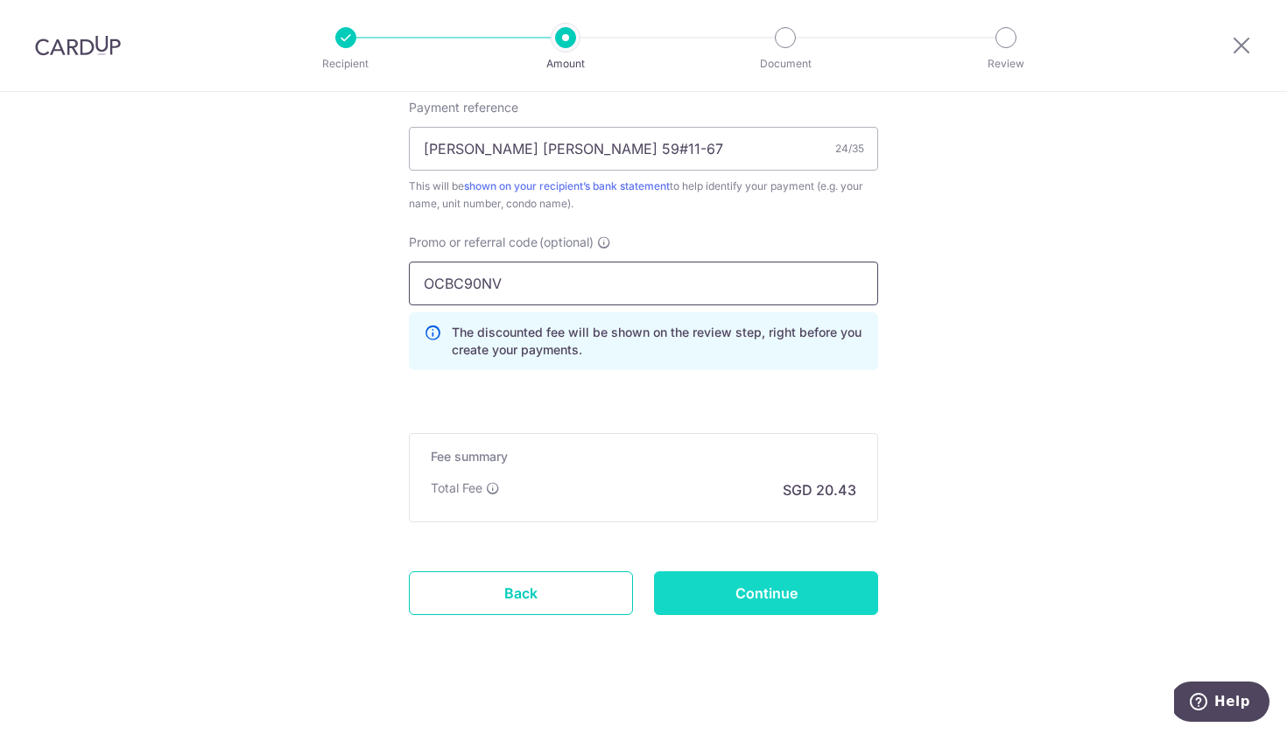
type input "OCBC90NV"
click at [767, 586] on input "Continue" at bounding box center [766, 594] width 224 height 44
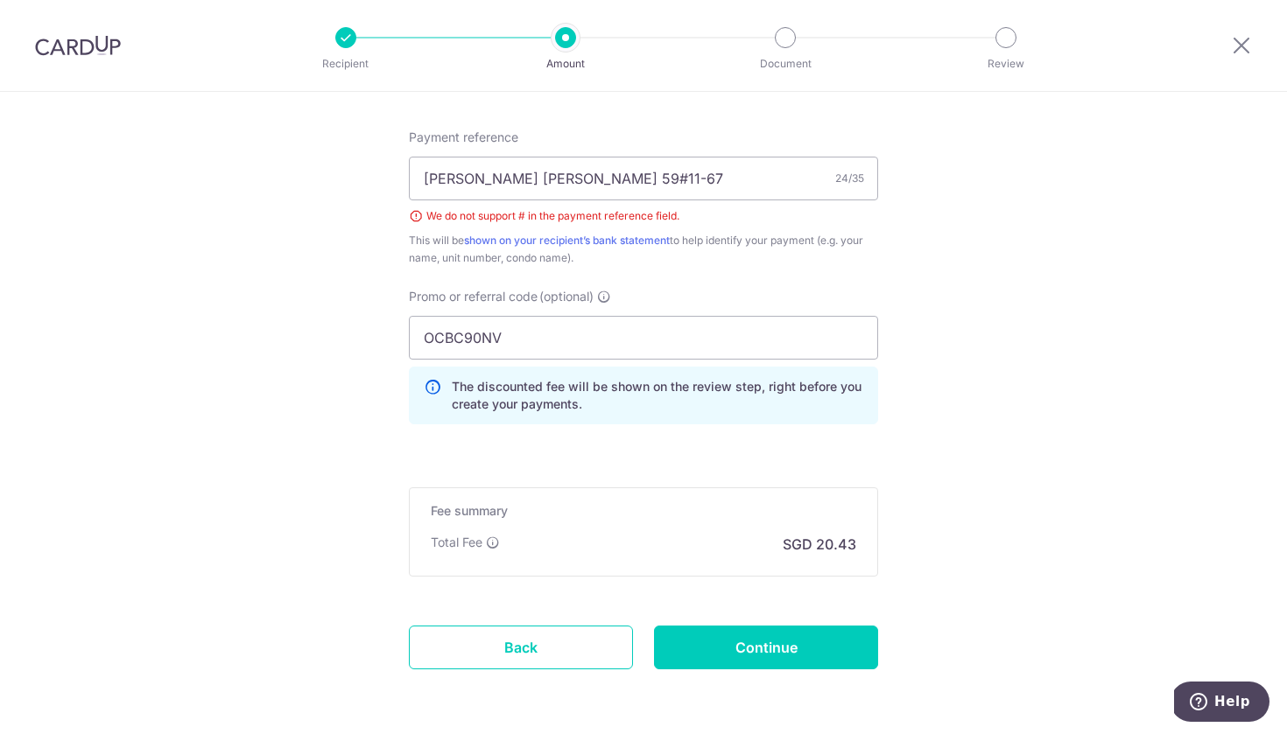
scroll to position [1047, 0]
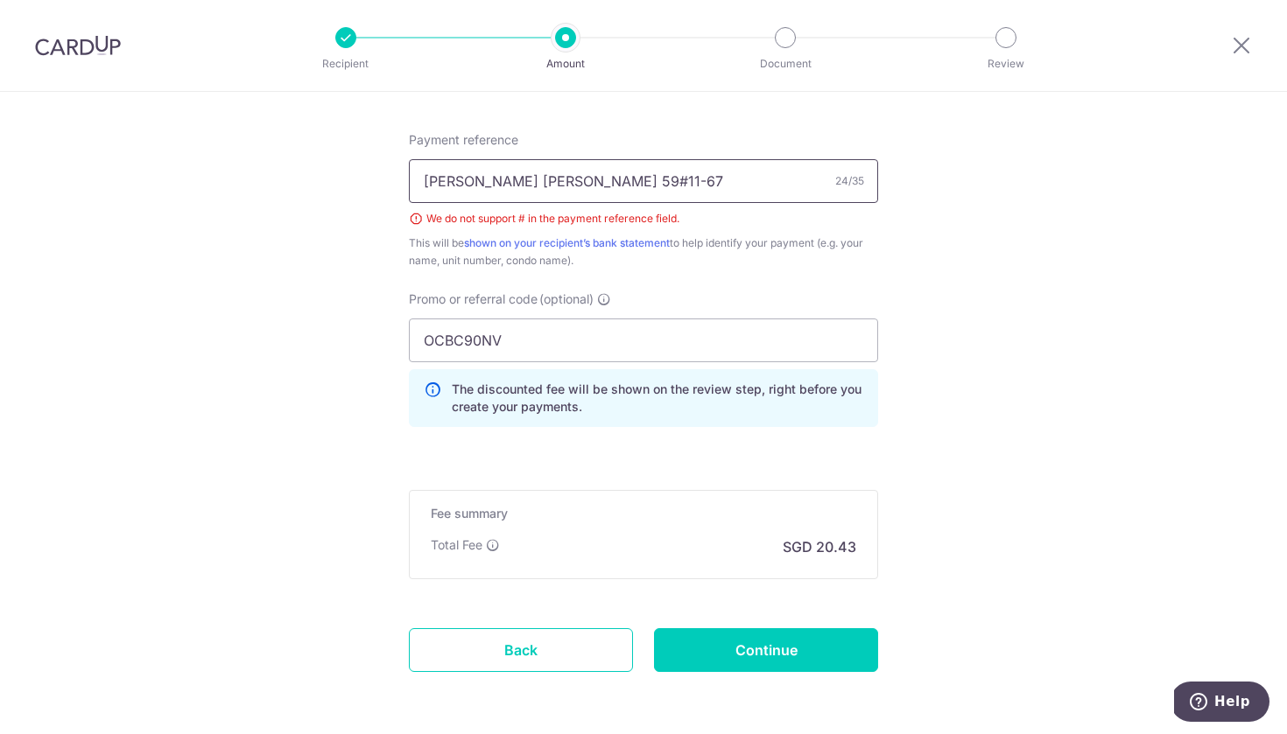
click at [566, 182] on input "Loh Yong Chiang 59#11-67" at bounding box center [643, 181] width 469 height 44
type input "Loh Yong Chiang Block 59 Unit 11-67"
click at [727, 652] on input "Continue" at bounding box center [766, 650] width 224 height 44
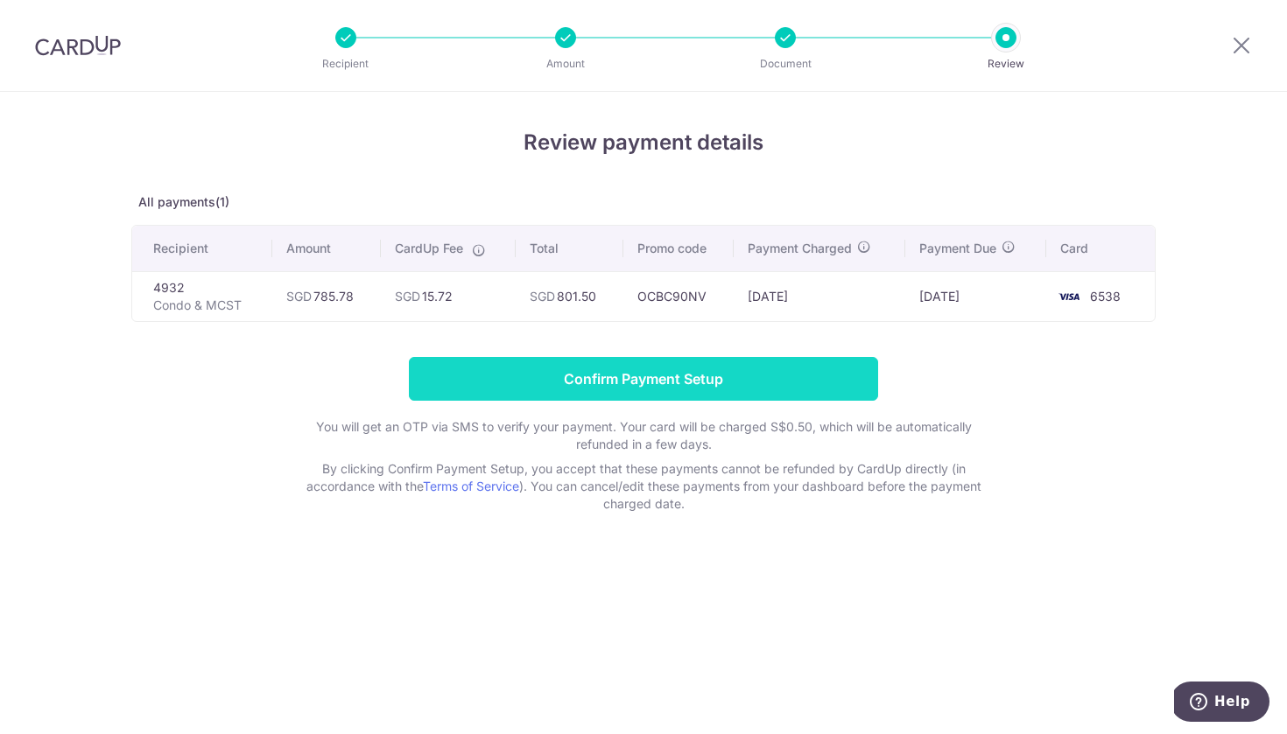
click at [491, 368] on input "Confirm Payment Setup" at bounding box center [643, 379] width 469 height 44
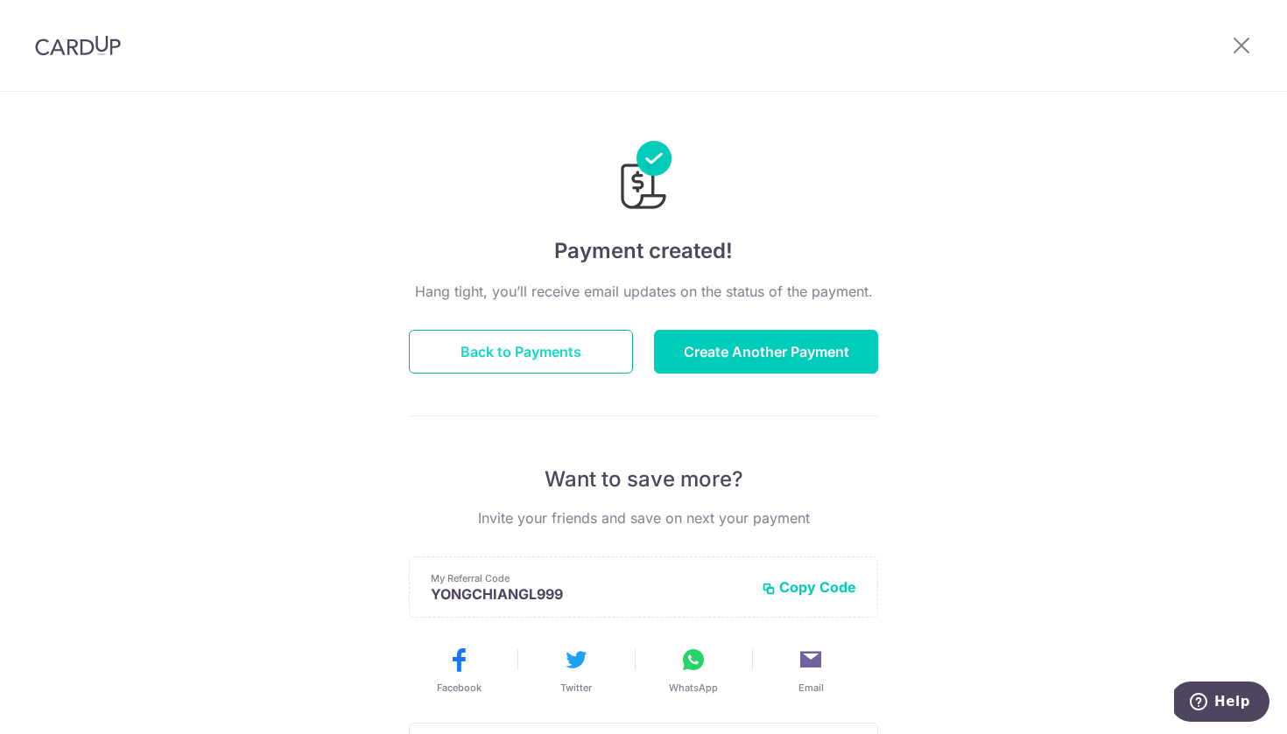
click at [557, 347] on button "Back to Payments" at bounding box center [521, 352] width 224 height 44
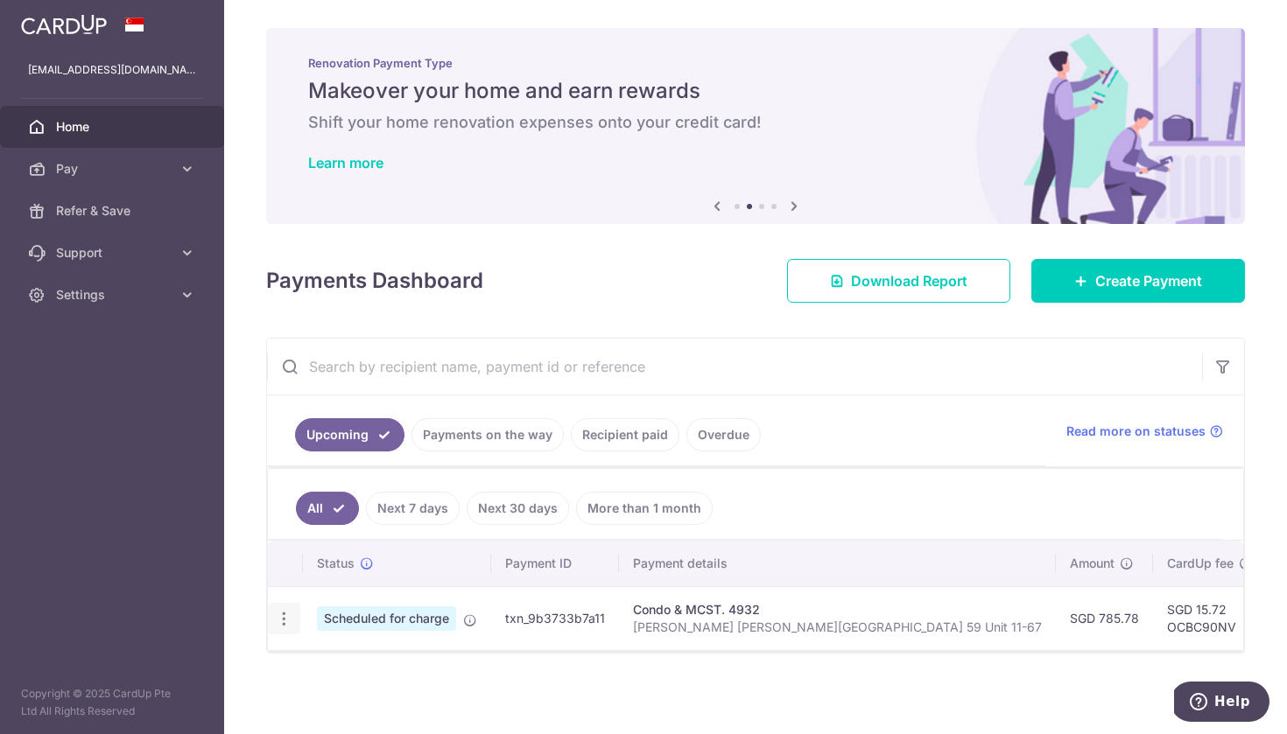
click at [289, 617] on icon "button" at bounding box center [284, 619] width 18 height 18
click at [373, 669] on span "Update payment" at bounding box center [377, 666] width 119 height 21
radio input "true"
type input "785.78"
type input "16/10/2025"
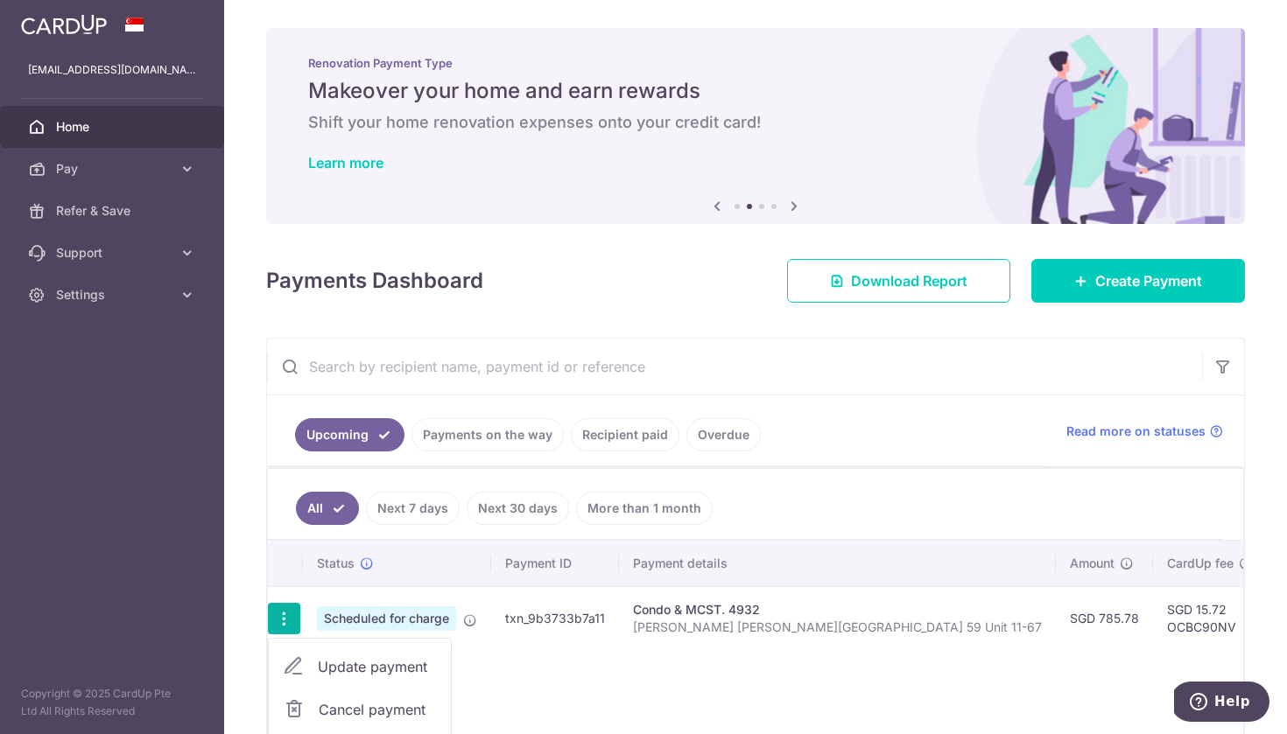
type input "Loh Yong Chiang Block 59 Unit 11-67"
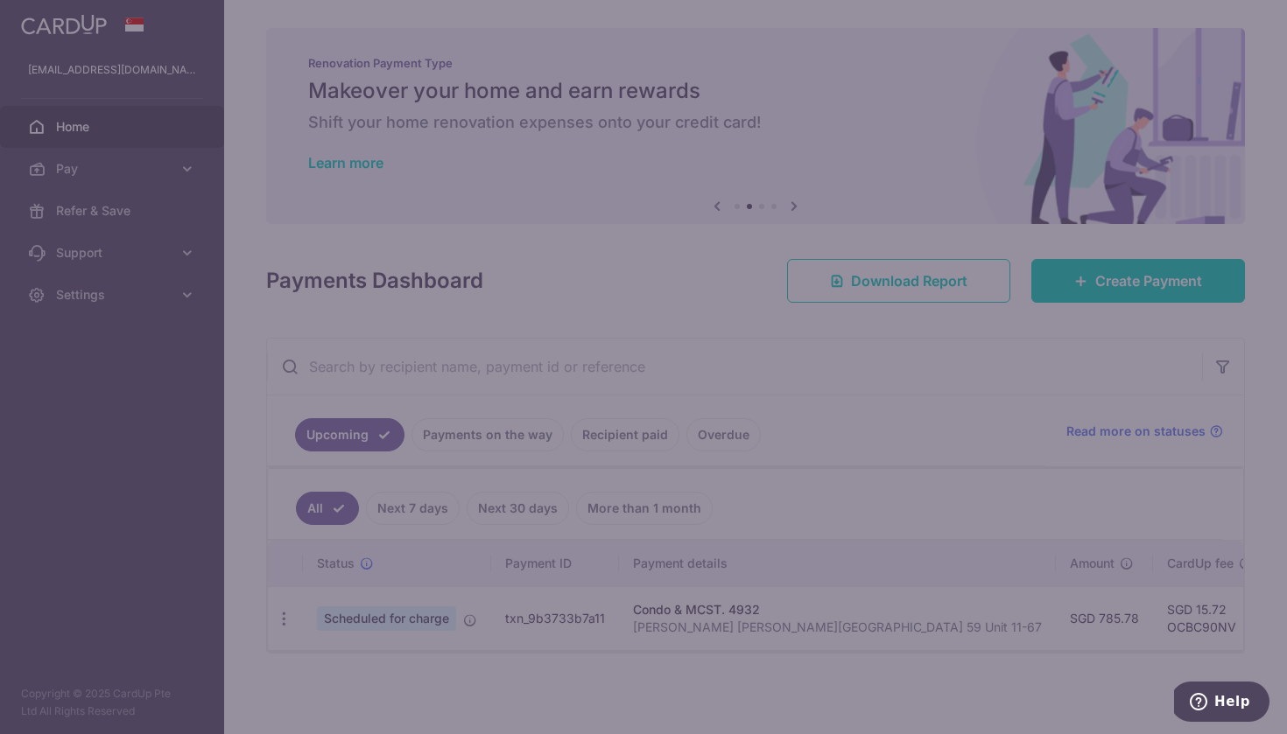
type input "OCBC90NV"
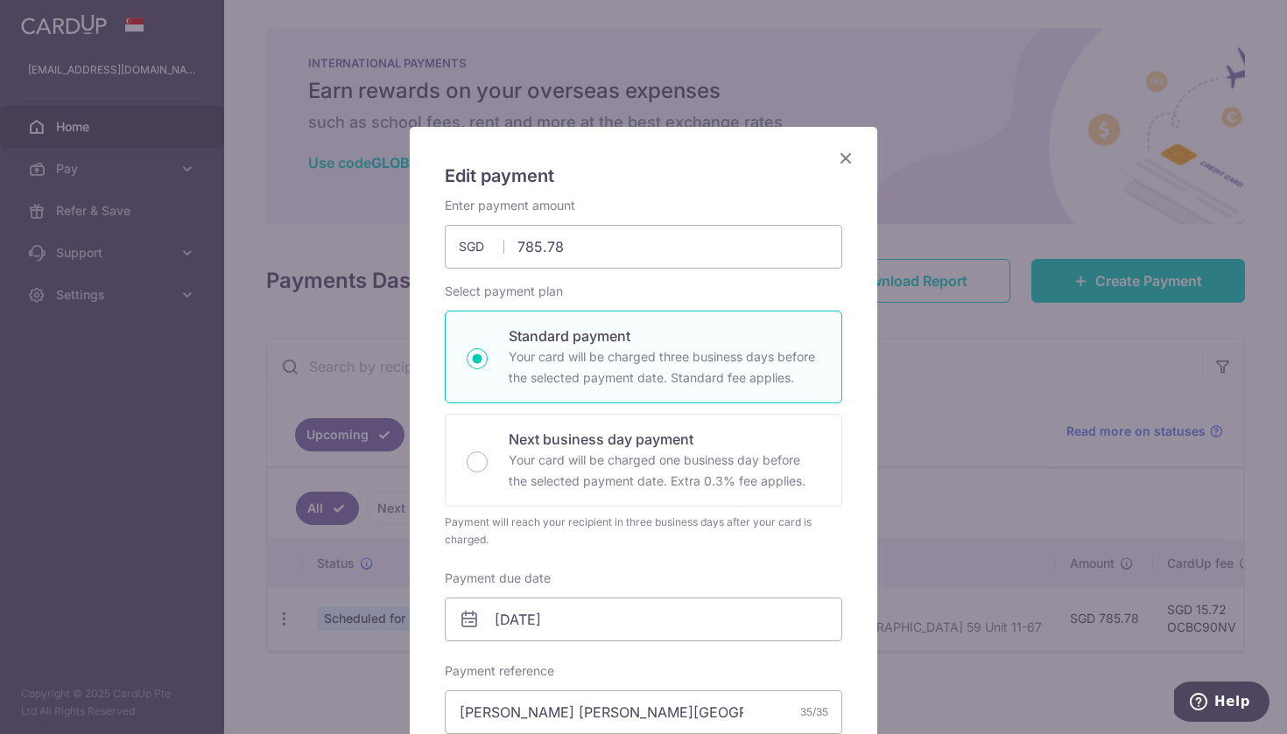
click at [848, 158] on icon "Close" at bounding box center [845, 158] width 21 height 22
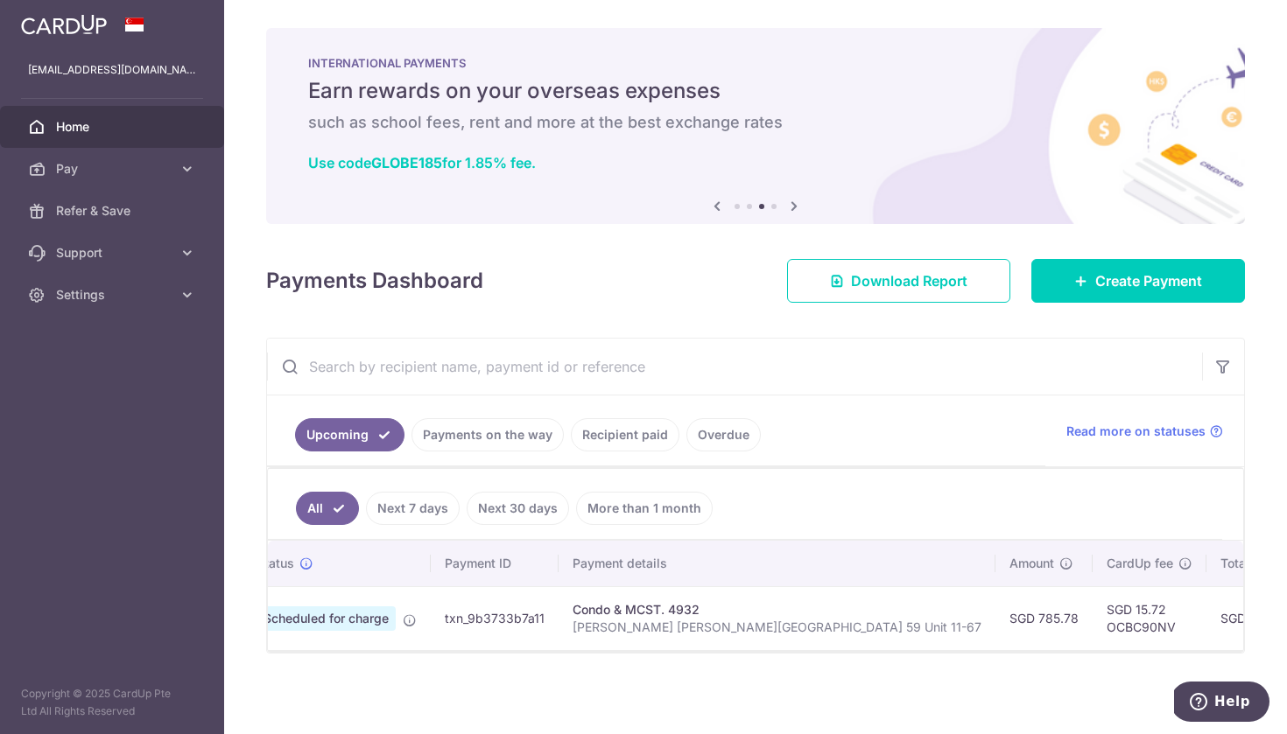
scroll to position [0, 51]
click at [498, 621] on td "txn_9b3733b7a11" at bounding box center [504, 618] width 128 height 64
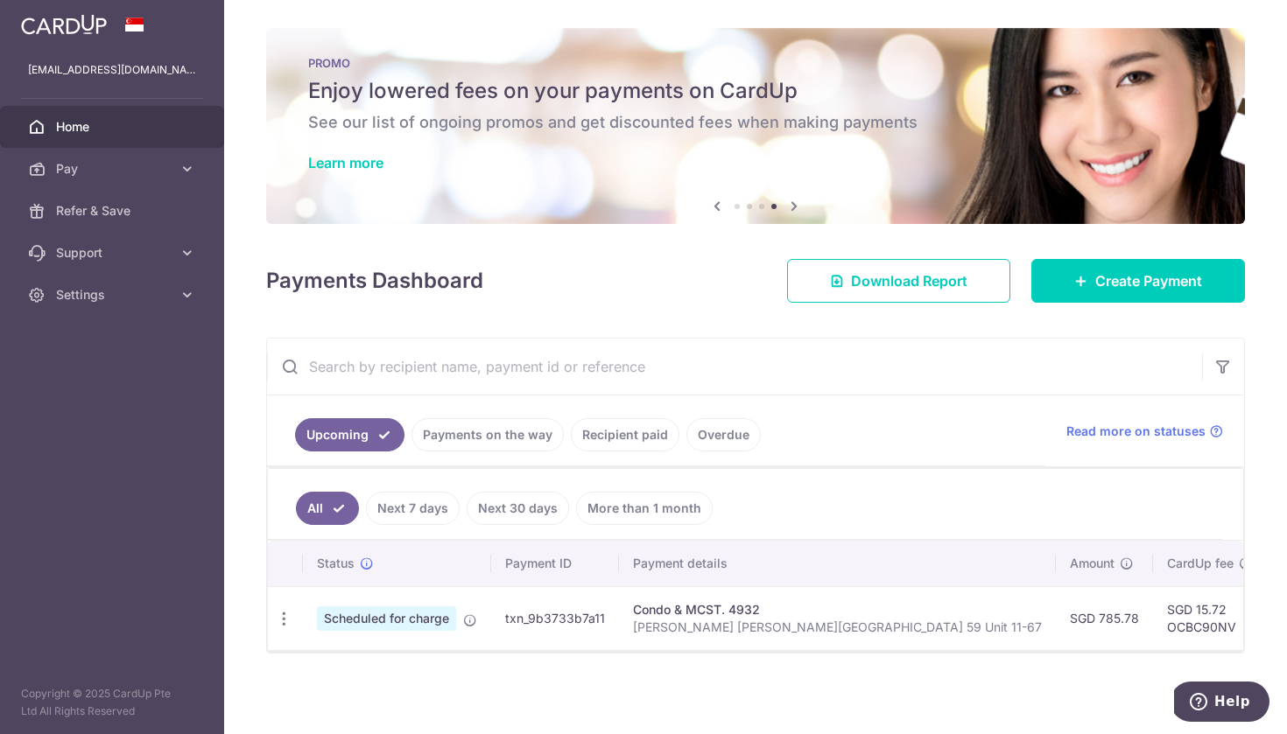
scroll to position [0, 0]
click at [688, 619] on p "Loh Yong Chiang Block 59 Unit 11-67" at bounding box center [837, 628] width 409 height 18
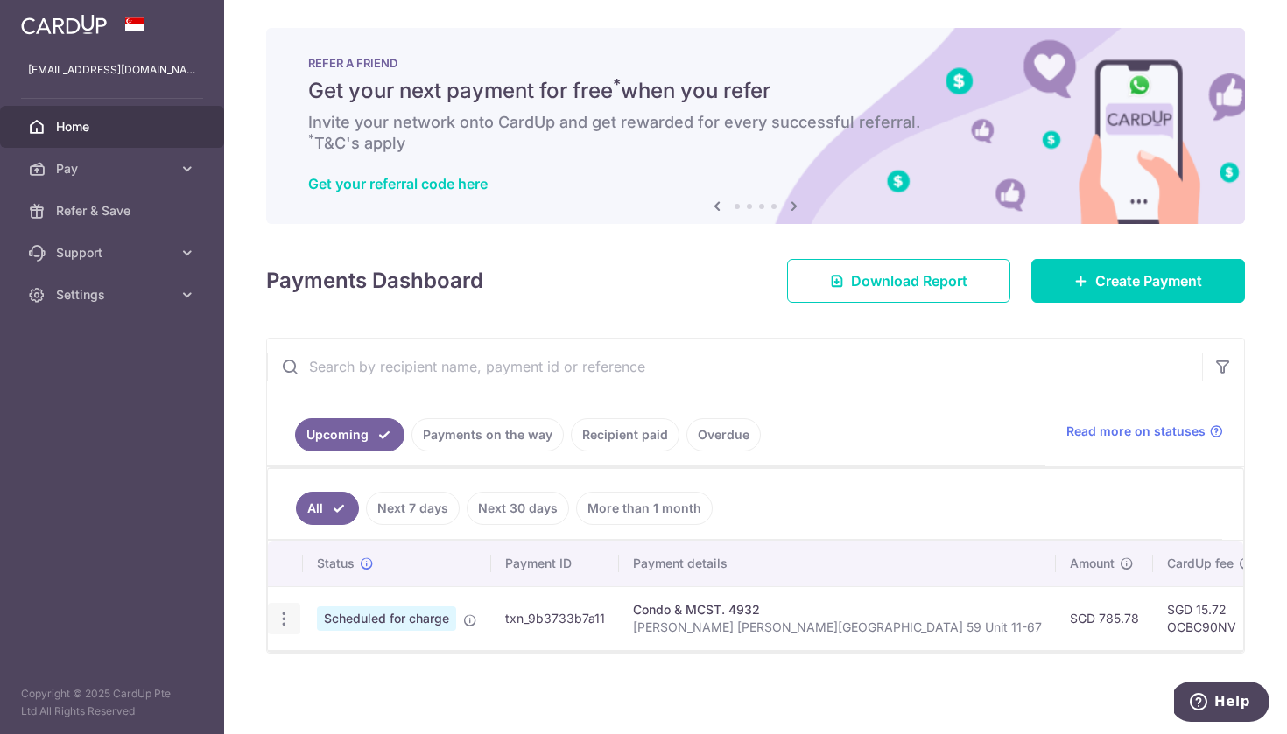
click at [290, 621] on icon "button" at bounding box center [284, 619] width 18 height 18
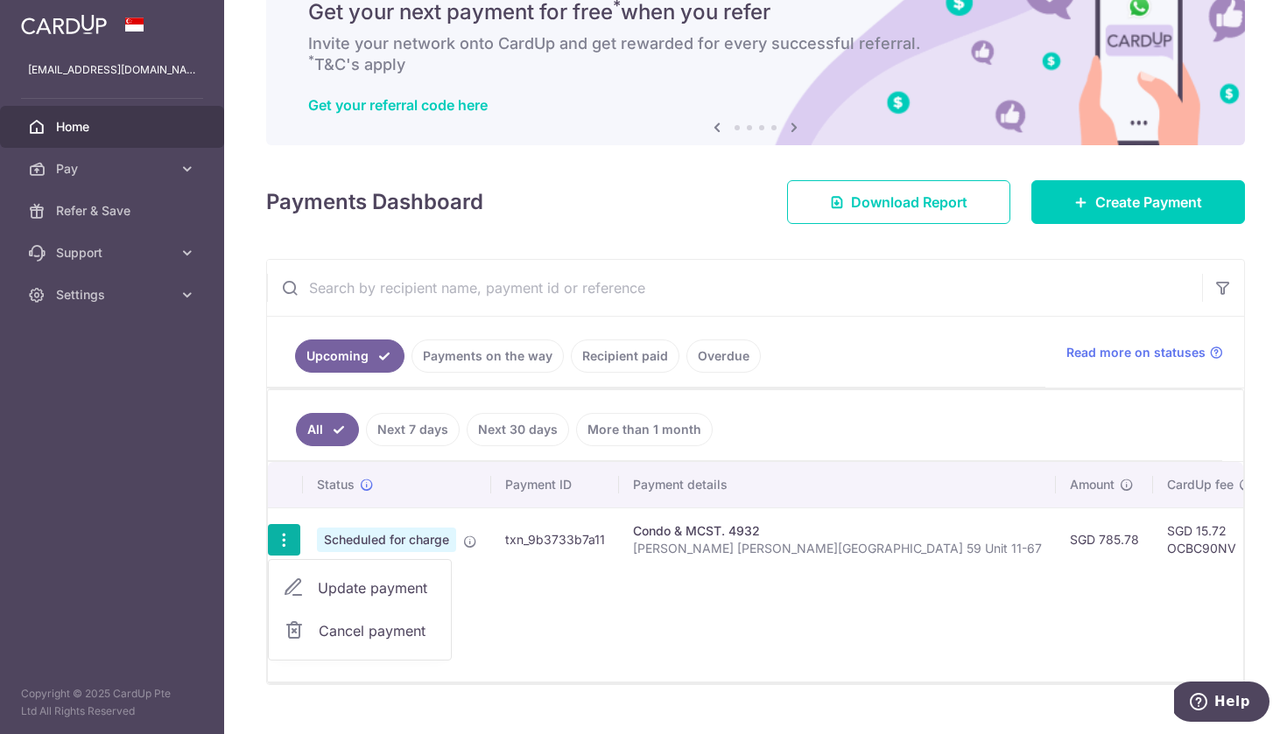
scroll to position [81, 0]
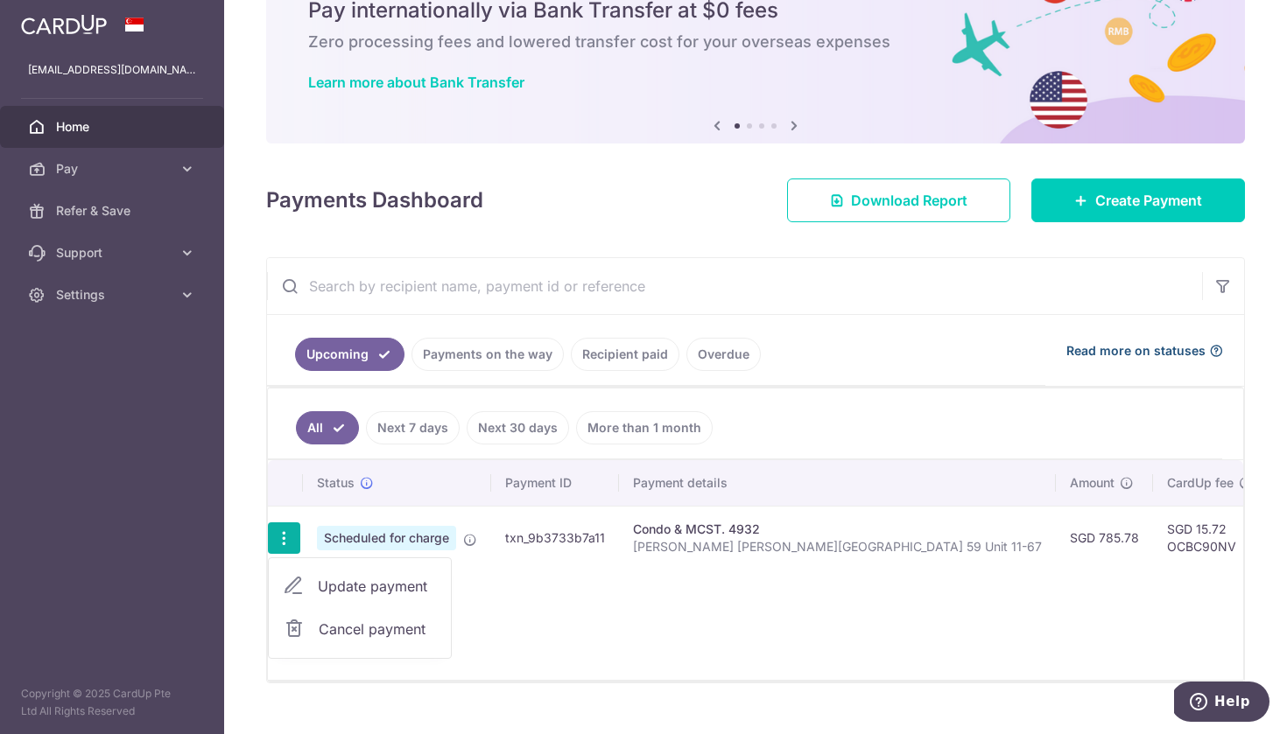
click at [1115, 347] on span "Read more on statuses" at bounding box center [1135, 351] width 139 height 18
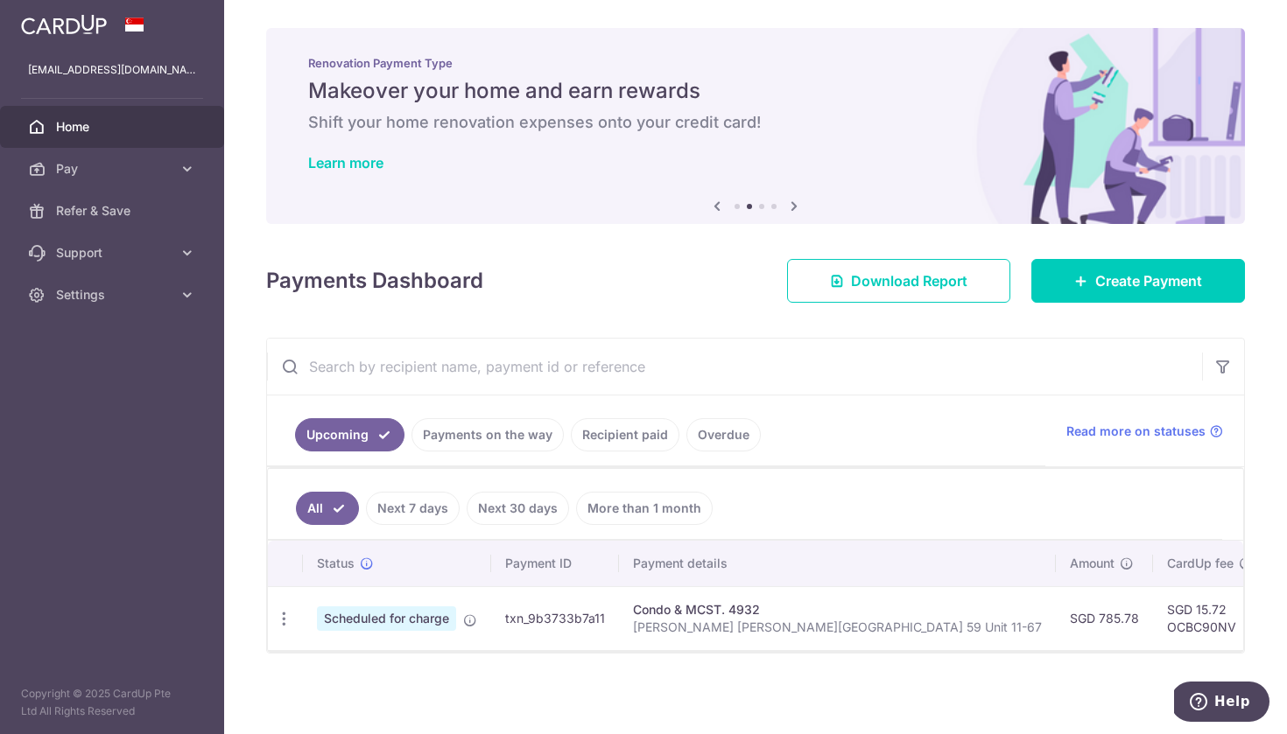
scroll to position [0, 0]
click at [668, 614] on div "Condo & MCST. 4932" at bounding box center [837, 610] width 409 height 18
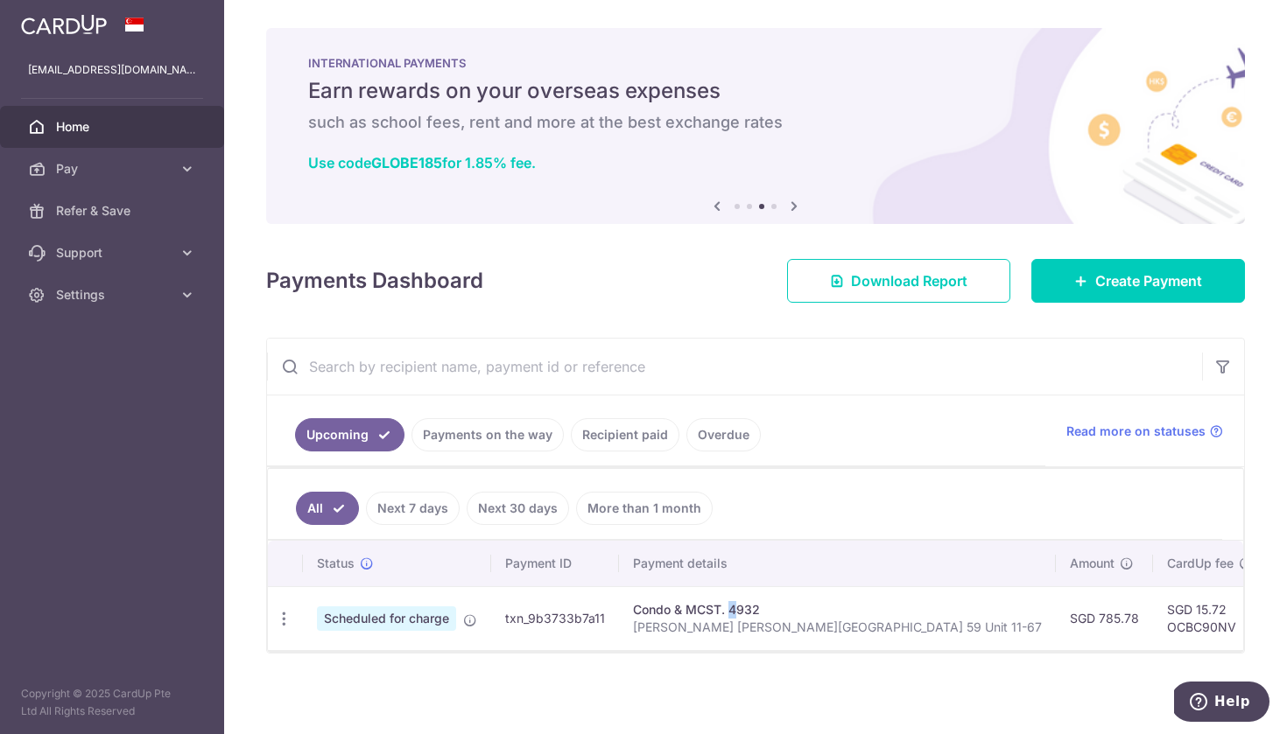
click at [160, 131] on span "Home" at bounding box center [114, 127] width 116 height 18
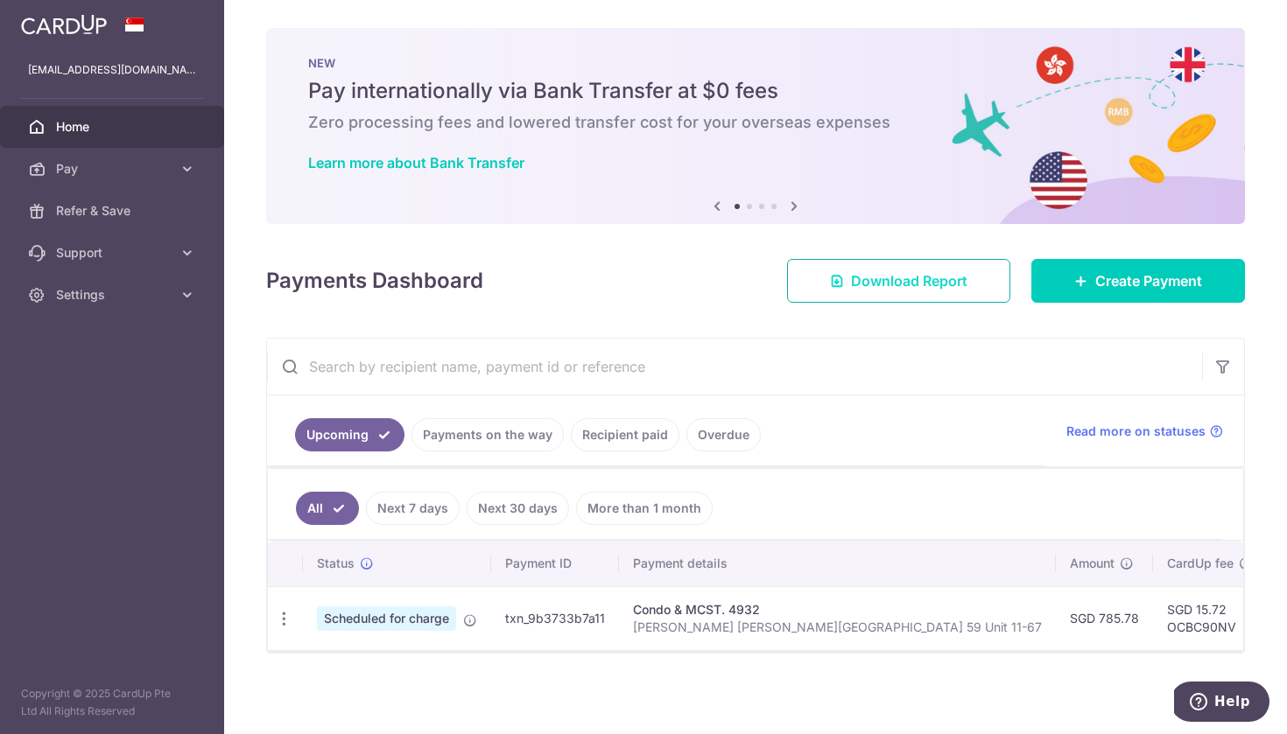
click at [878, 271] on span "Download Report" at bounding box center [909, 280] width 116 height 21
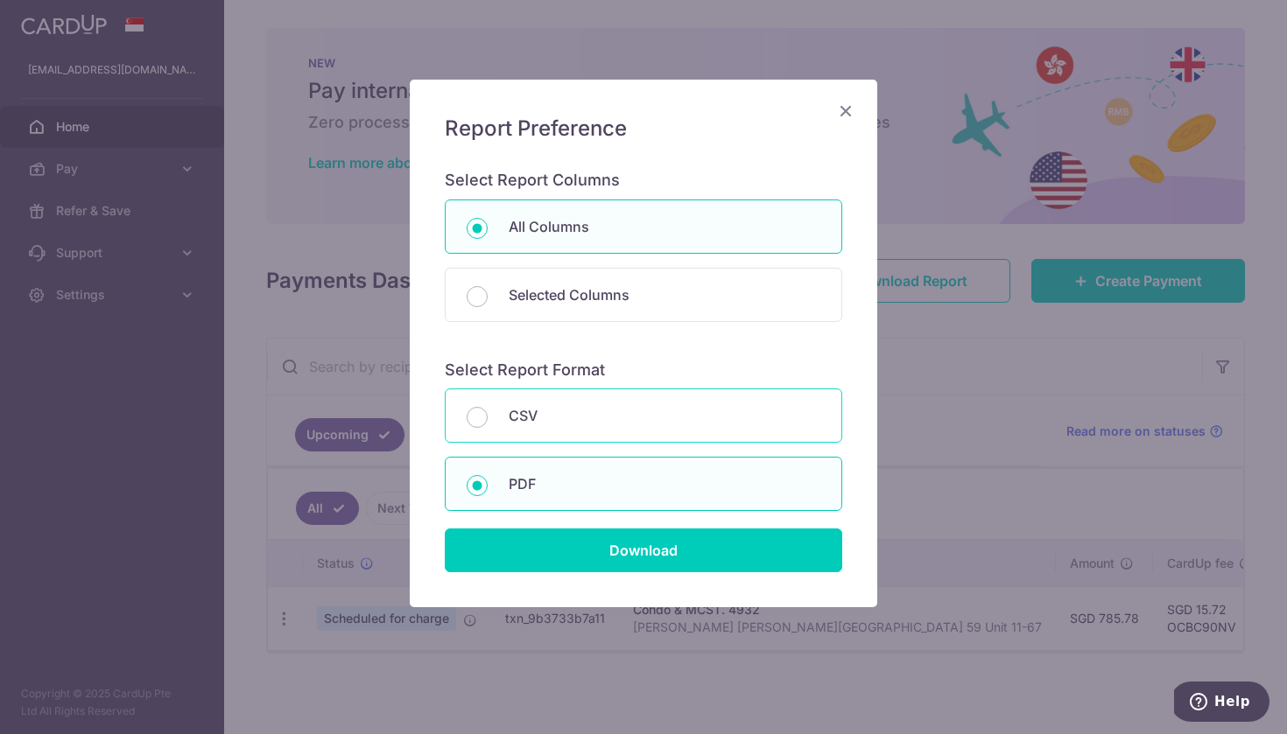
scroll to position [46, 0]
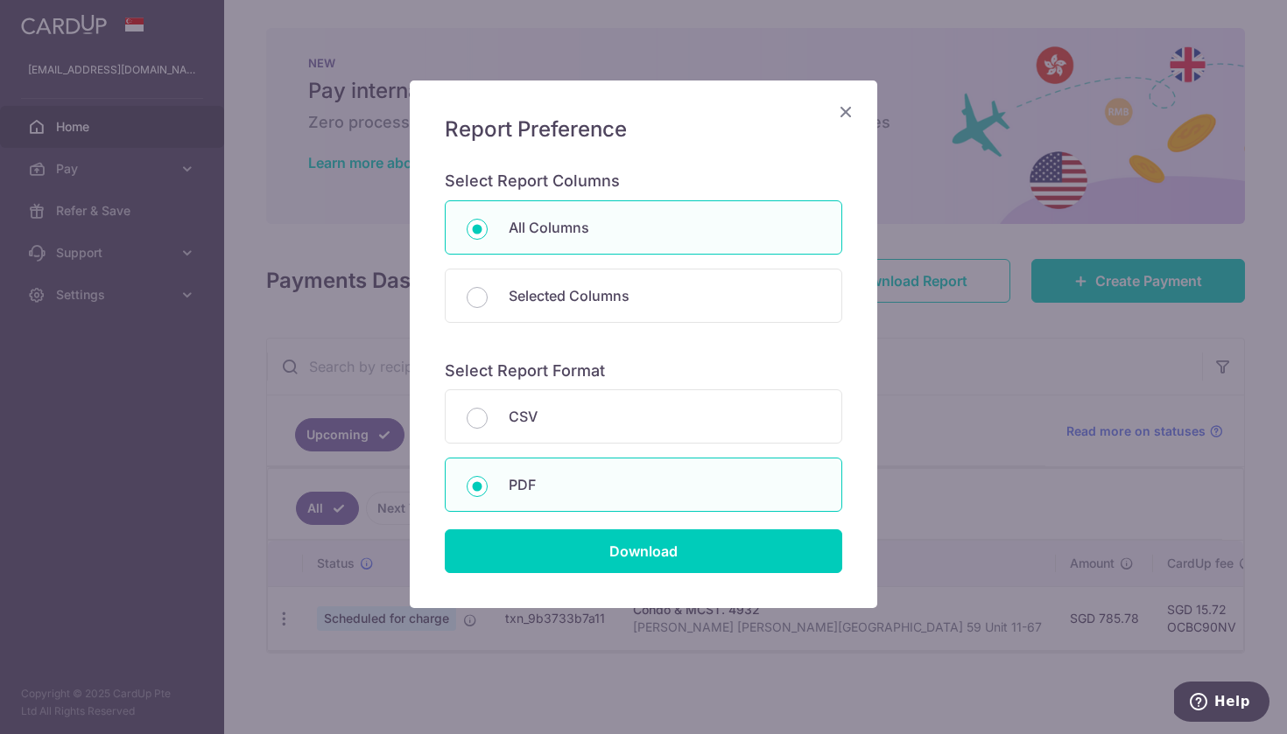
click at [847, 113] on icon "Close" at bounding box center [845, 112] width 21 height 22
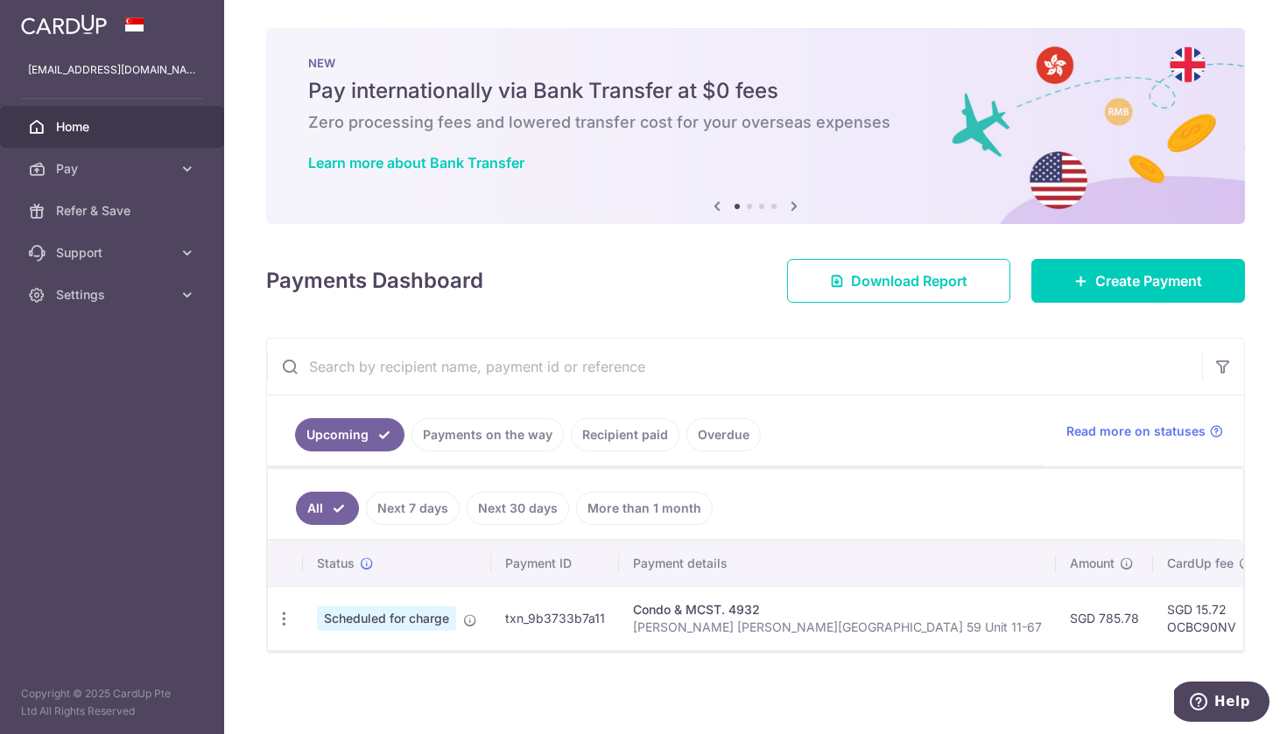
click at [691, 625] on p "[PERSON_NAME] [PERSON_NAME][GEOGRAPHIC_DATA] 59 Unit 11-67" at bounding box center [837, 628] width 409 height 18
click at [114, 173] on span "Pay" at bounding box center [114, 169] width 116 height 18
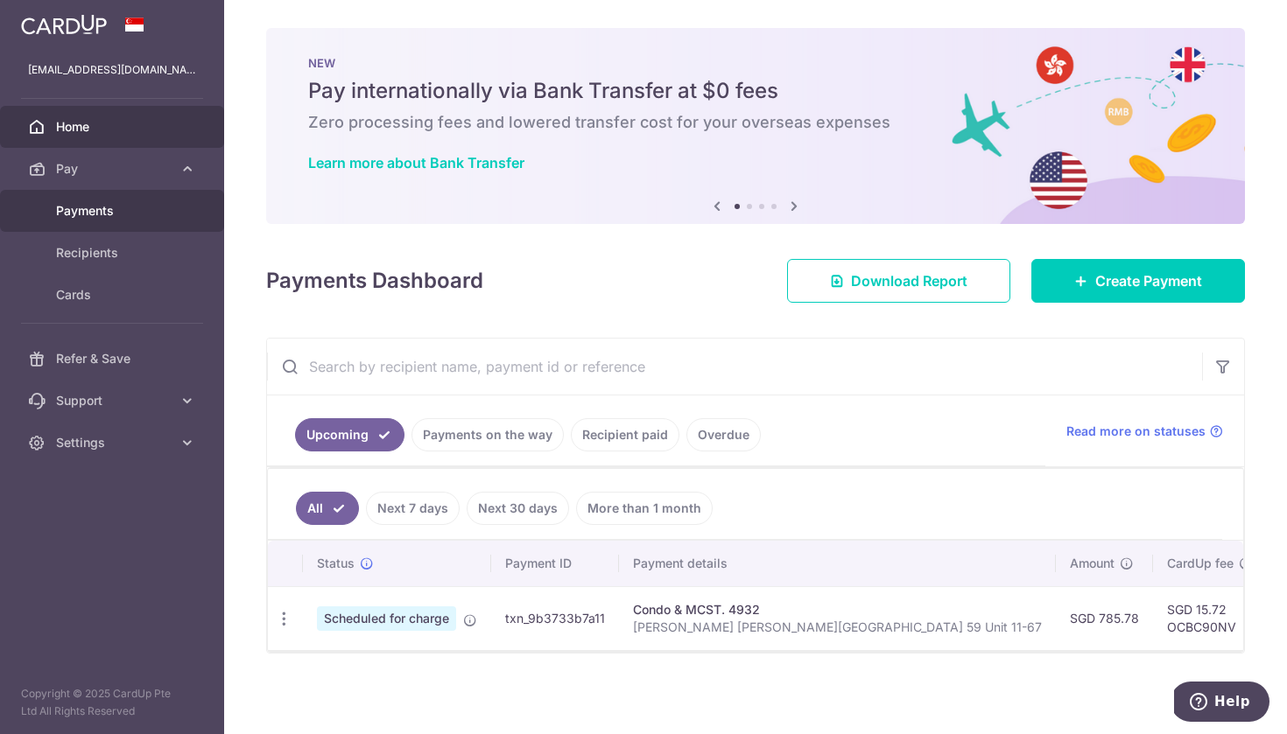
click at [102, 210] on span "Payments" at bounding box center [114, 211] width 116 height 18
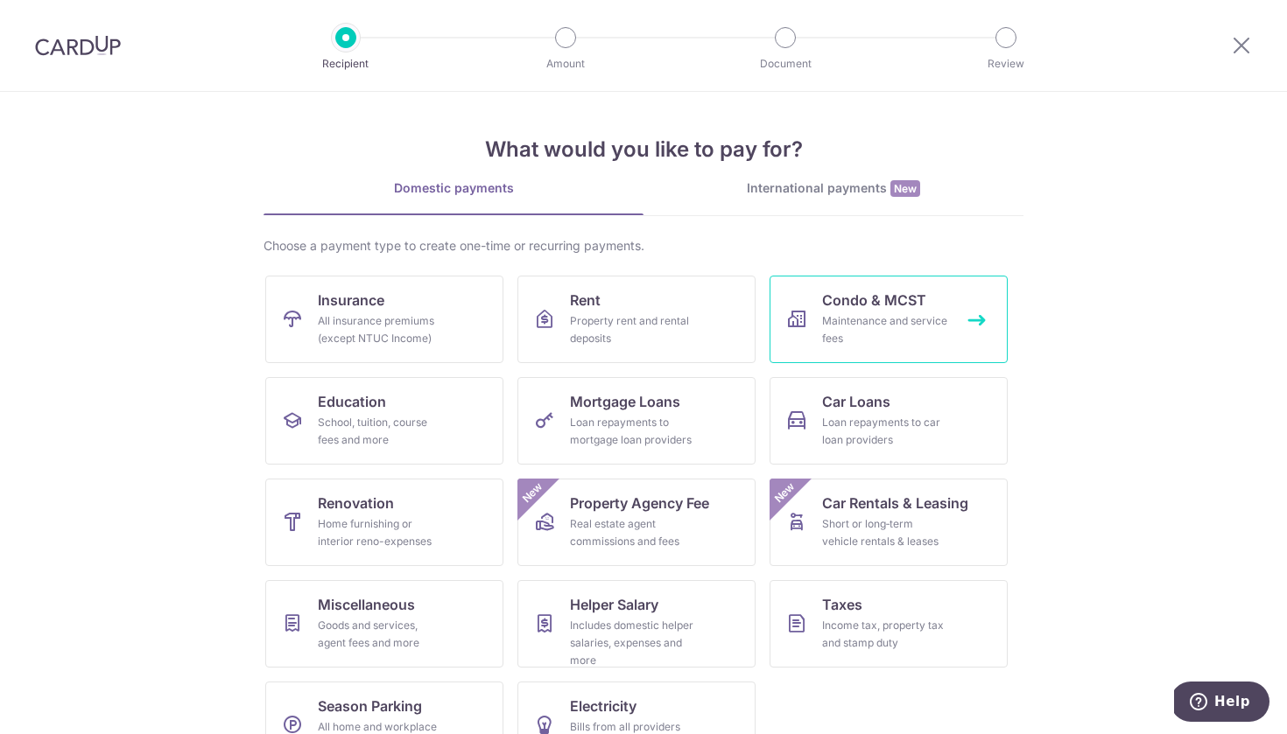
click at [863, 296] on span "Condo & MCST" at bounding box center [874, 300] width 104 height 21
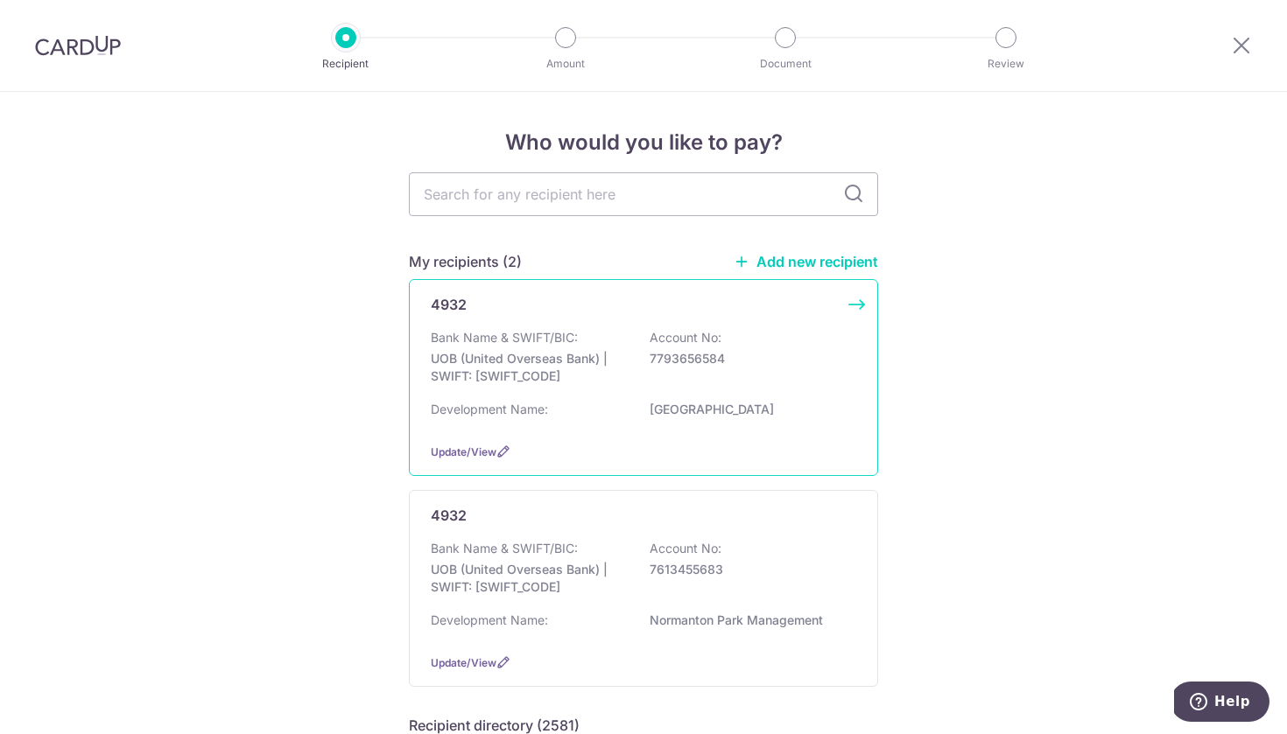
click at [854, 300] on div "4932 Bank Name & SWIFT/BIC: UOB (United Overseas Bank) | SWIFT: [SWIFT_CODE] Ac…" at bounding box center [643, 377] width 469 height 197
click at [485, 459] on span "Update/View" at bounding box center [464, 452] width 66 height 13
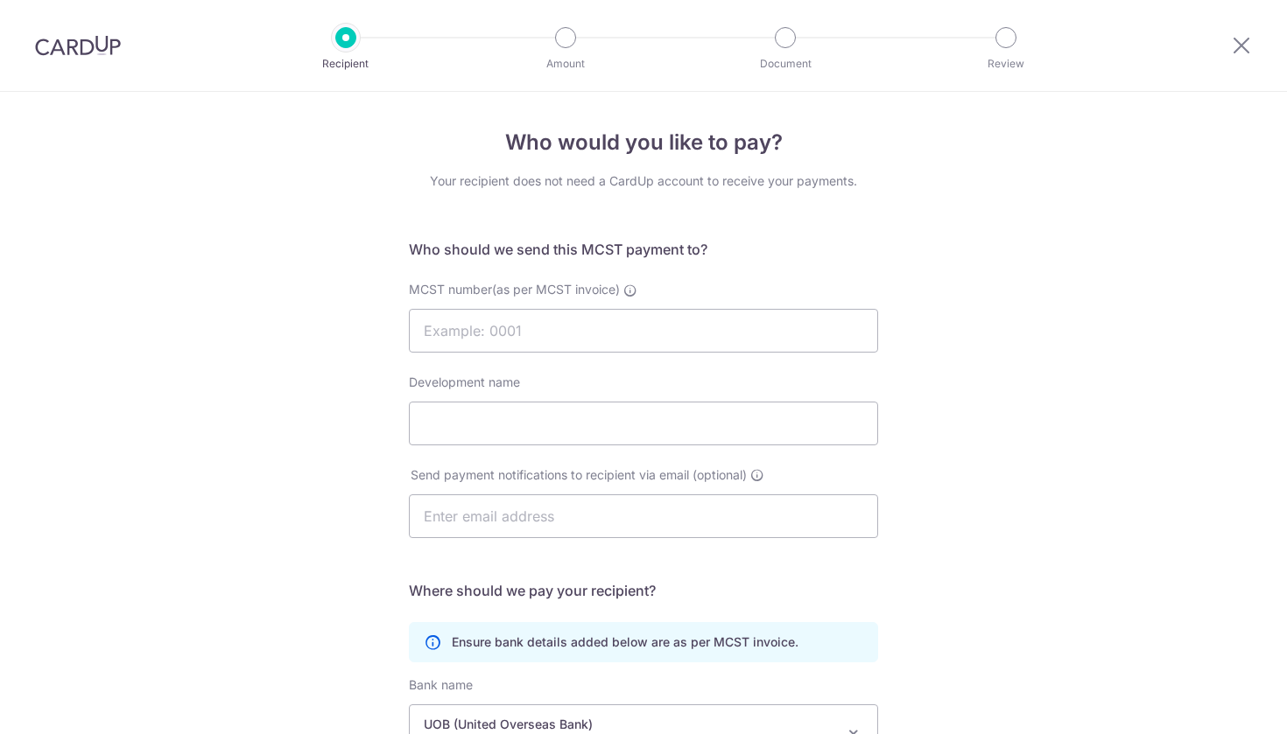
select select "18"
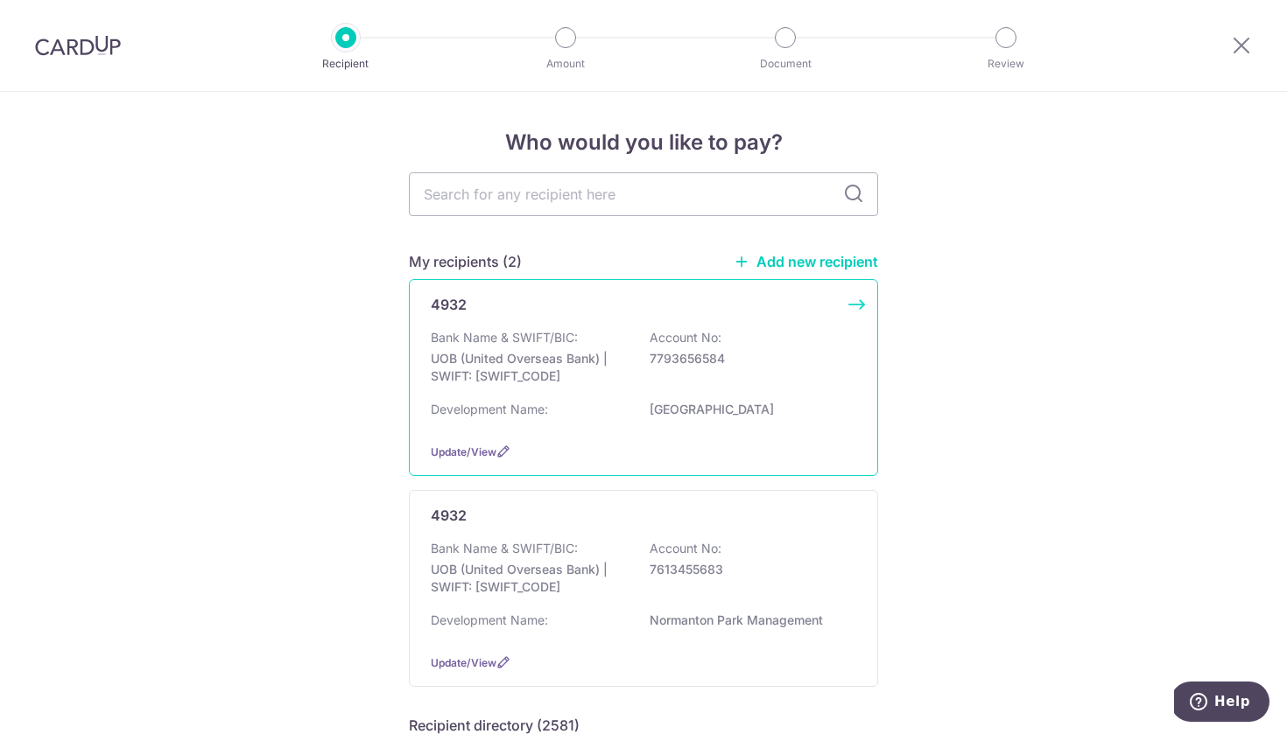
click at [428, 288] on div "4932 Bank Name & SWIFT/BIC: UOB (United Overseas Bank) | SWIFT: [SWIFT_CODE] Ac…" at bounding box center [643, 377] width 469 height 197
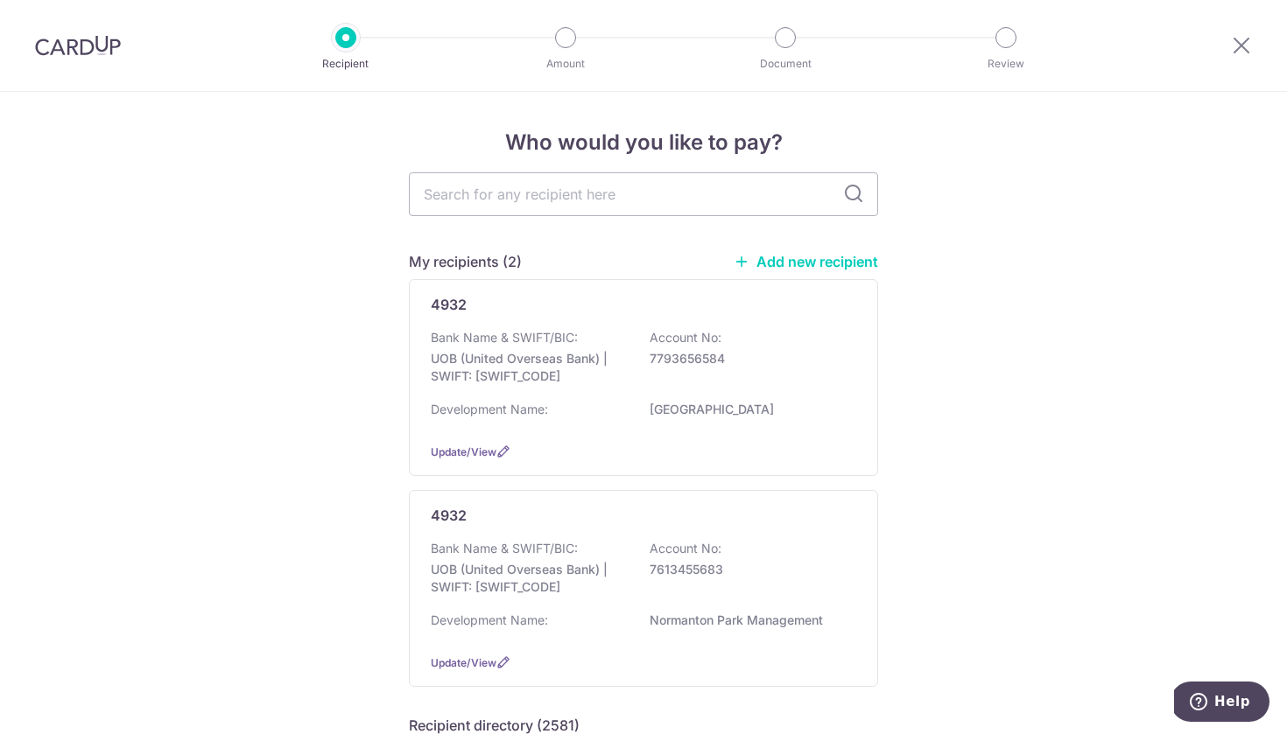
click at [84, 44] on img at bounding box center [78, 45] width 86 height 21
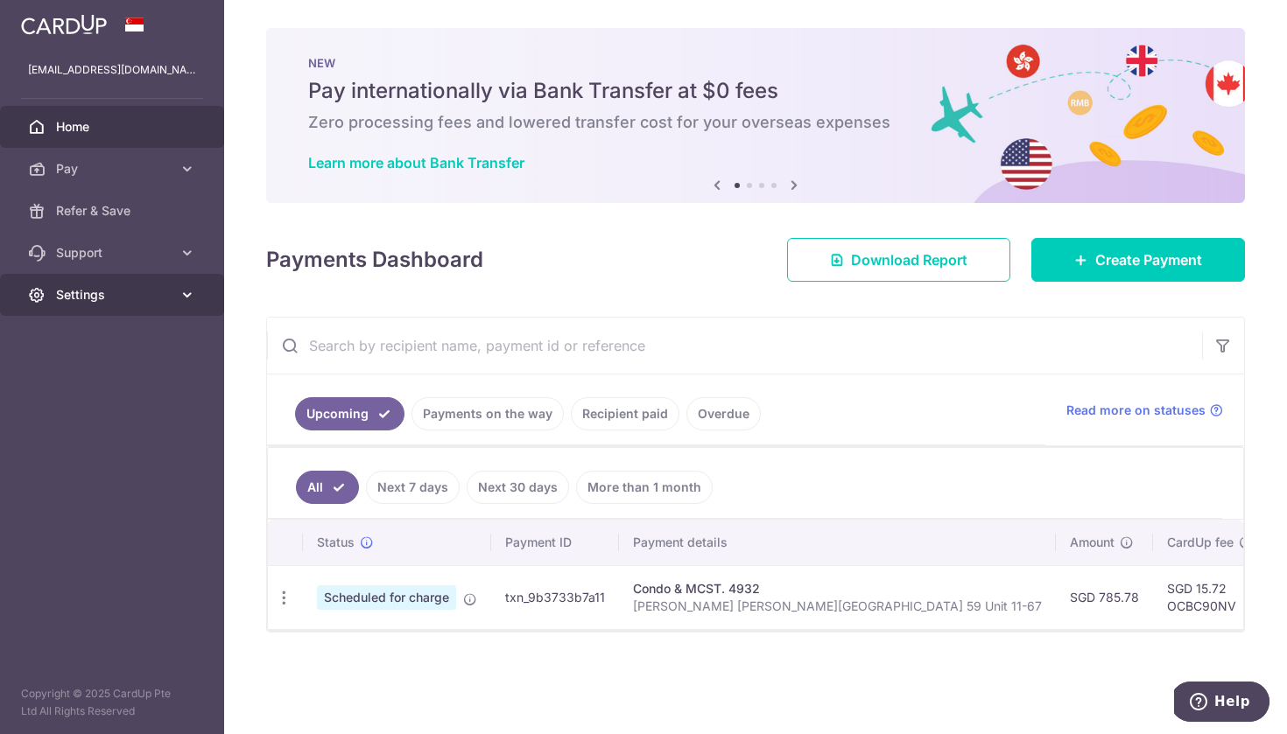
click at [128, 297] on span "Settings" at bounding box center [114, 295] width 116 height 18
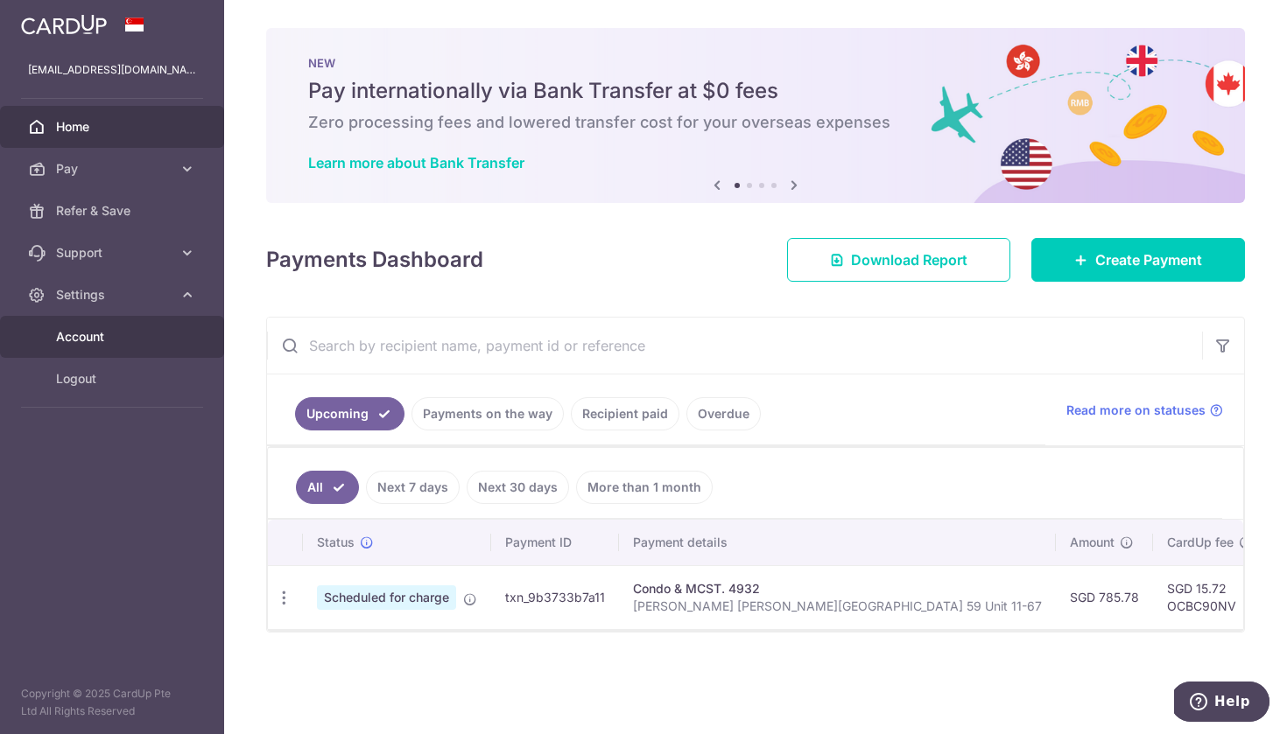
click at [101, 339] on span "Account" at bounding box center [114, 337] width 116 height 18
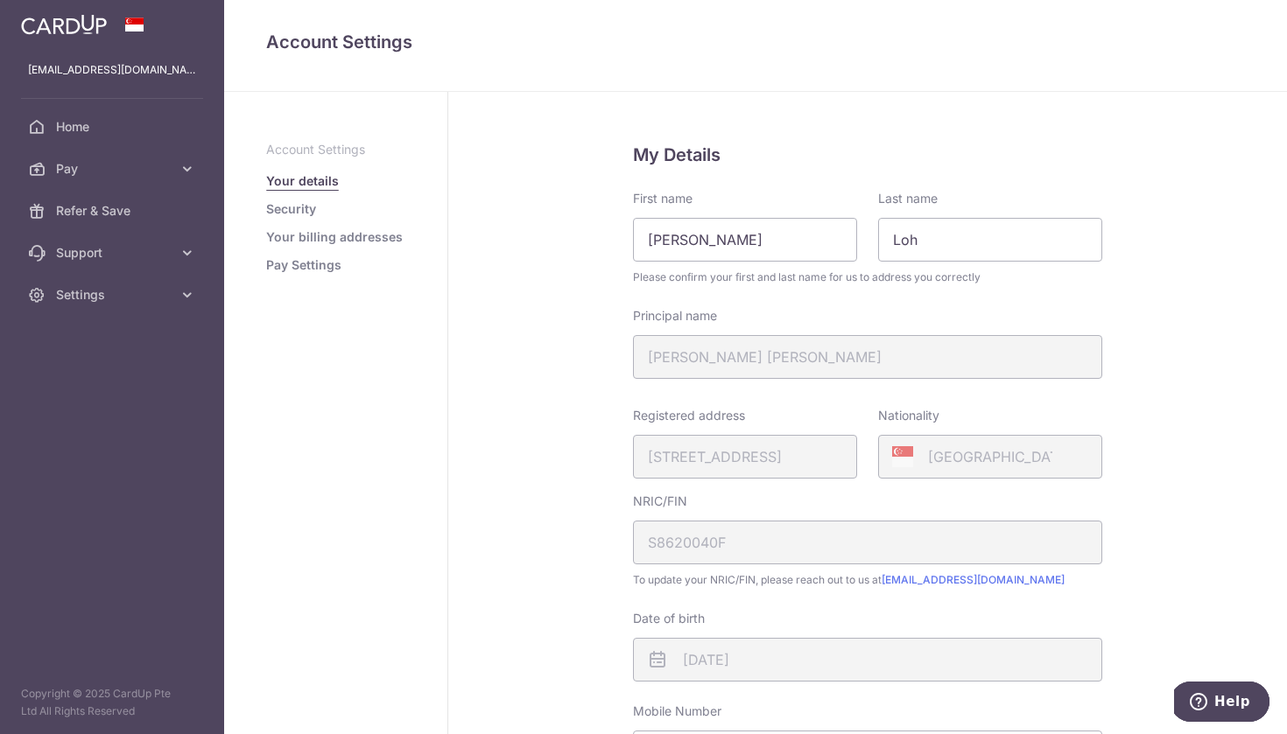
click at [320, 239] on link "Your billing addresses" at bounding box center [334, 237] width 137 height 18
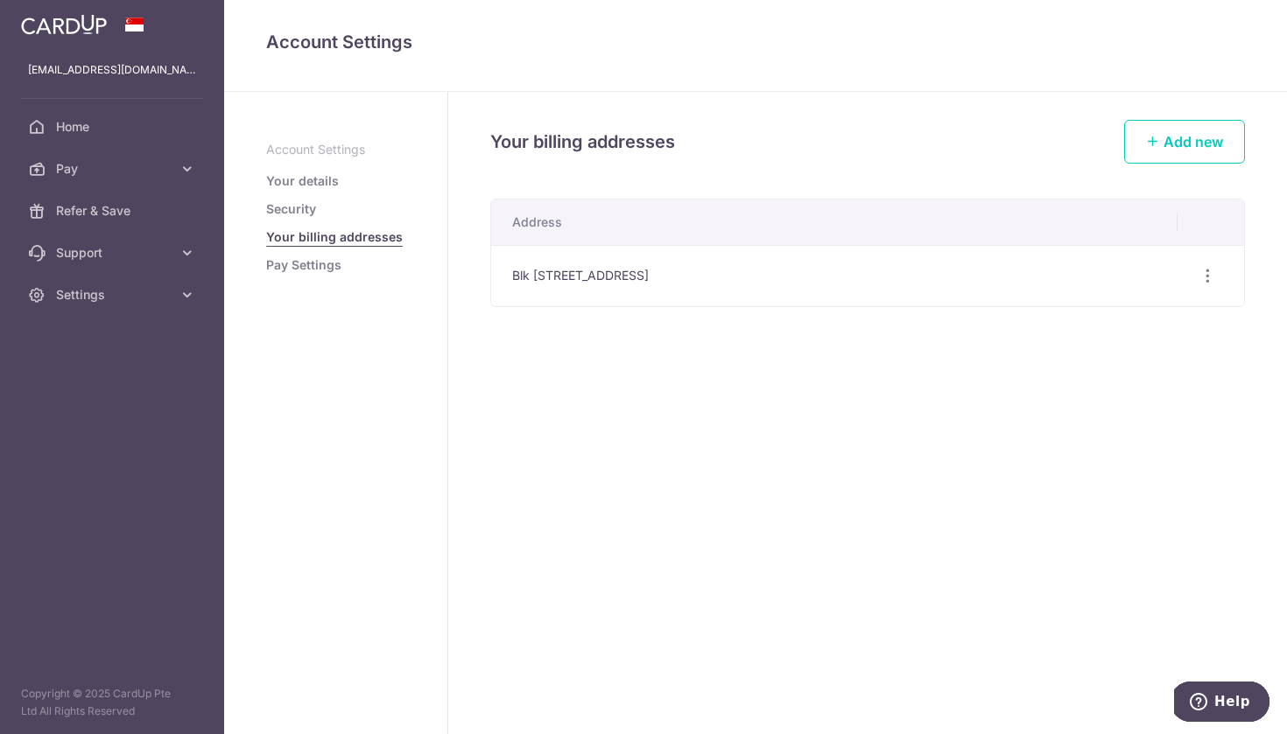
click at [352, 143] on p "Account Settings" at bounding box center [335, 150] width 139 height 18
click at [326, 179] on link "Your details" at bounding box center [302, 181] width 73 height 18
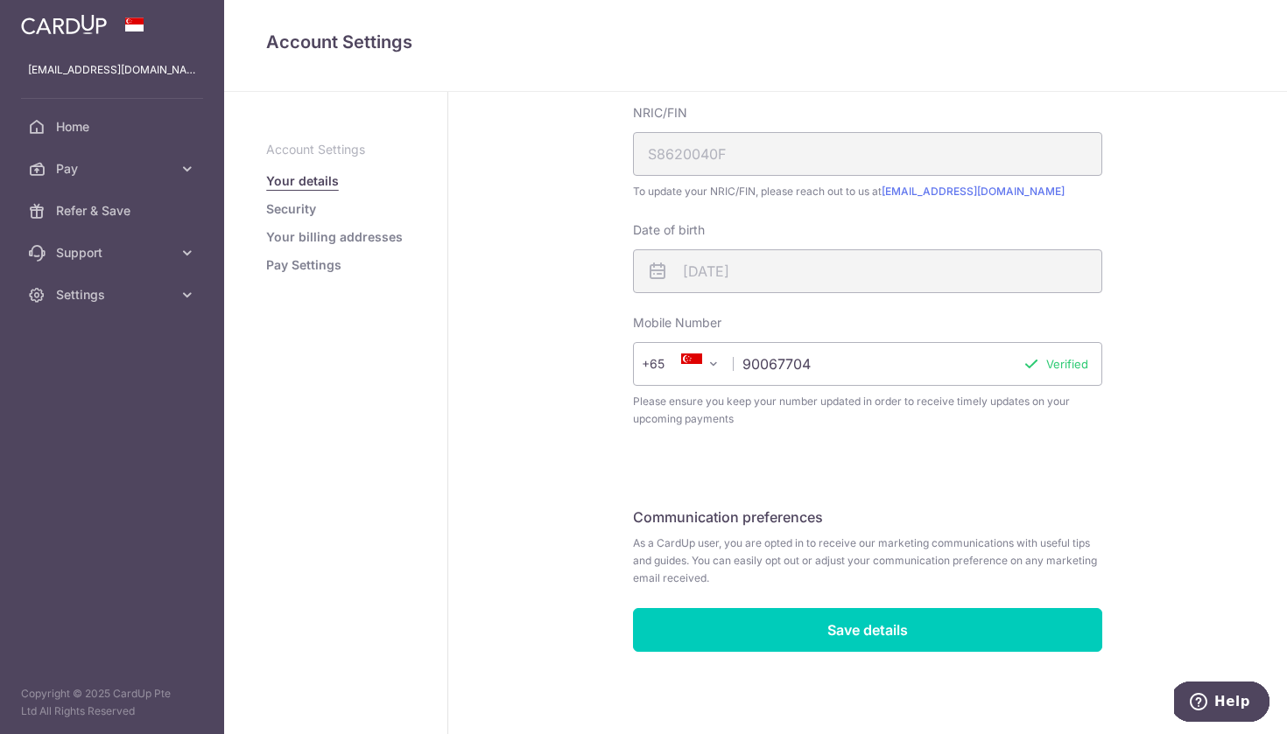
scroll to position [389, 0]
click at [294, 210] on link "Security" at bounding box center [291, 209] width 50 height 18
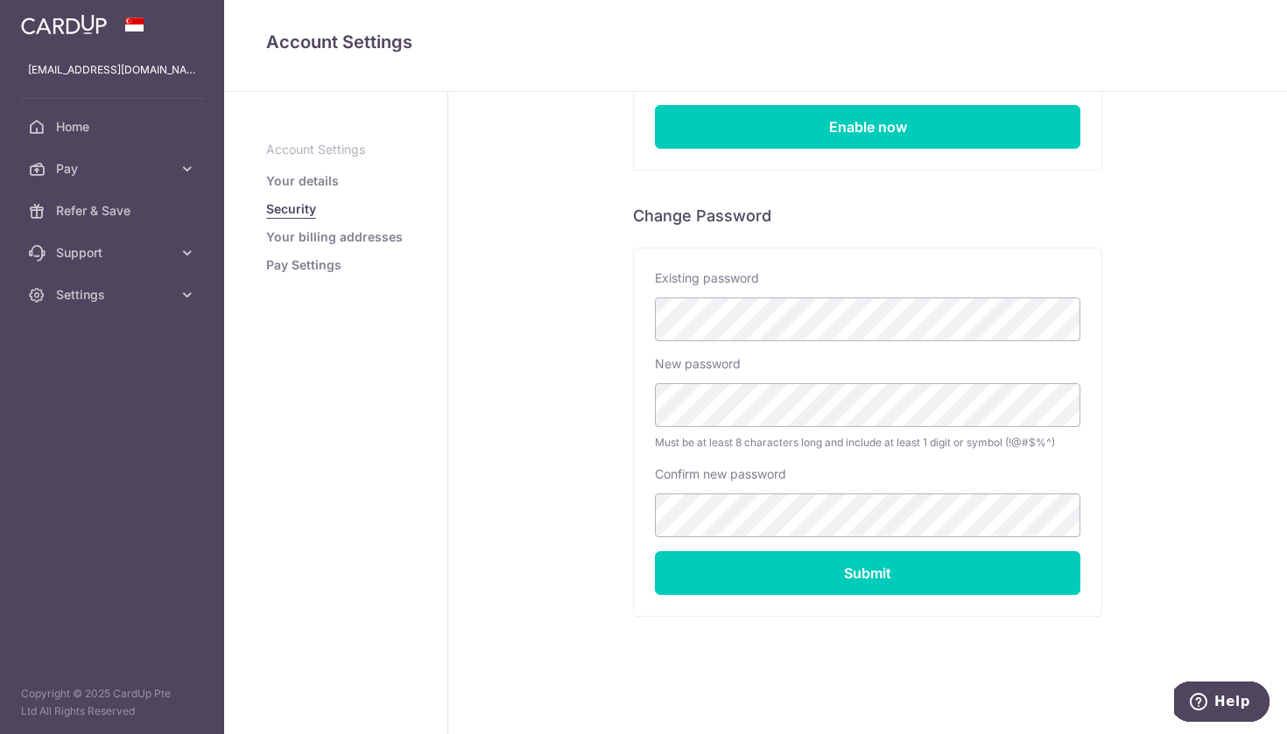
scroll to position [254, 0]
click at [377, 234] on link "Your billing addresses" at bounding box center [334, 237] width 137 height 18
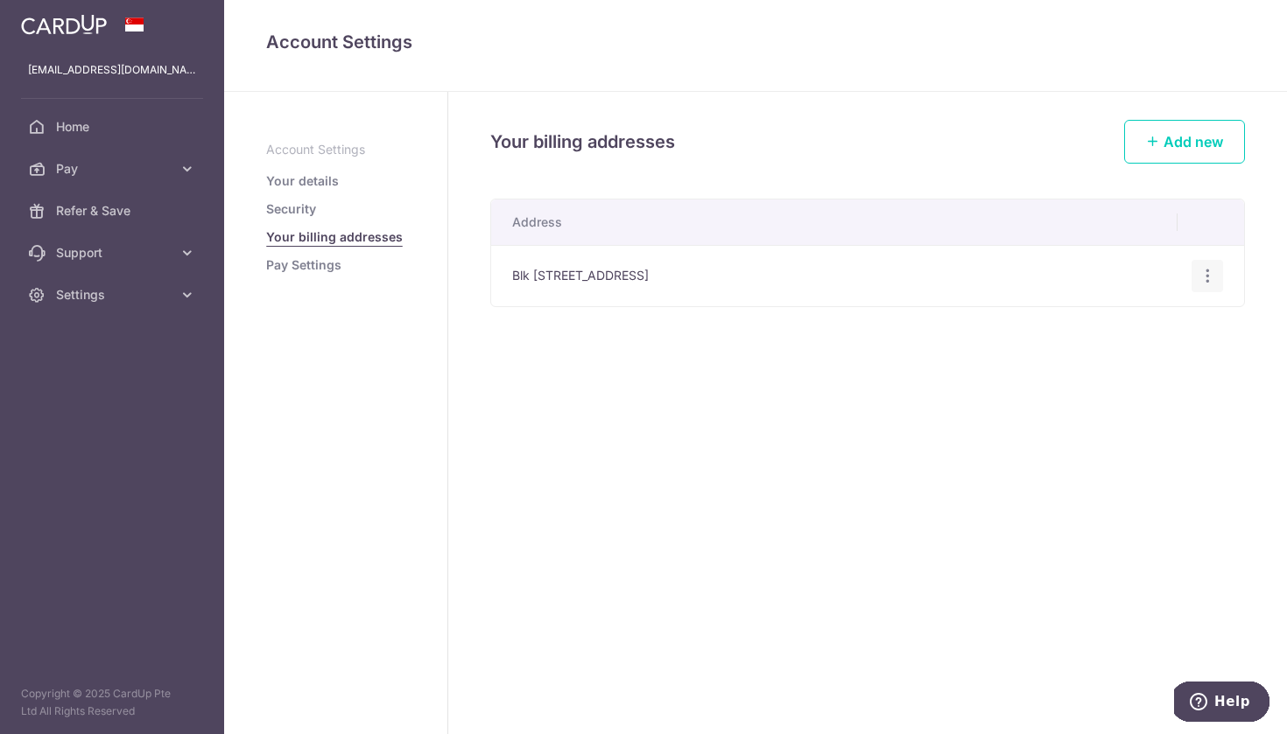
click at [1208, 284] on icon "button" at bounding box center [1207, 276] width 18 height 18
click at [1138, 328] on span "Edit address" at bounding box center [1148, 324] width 119 height 21
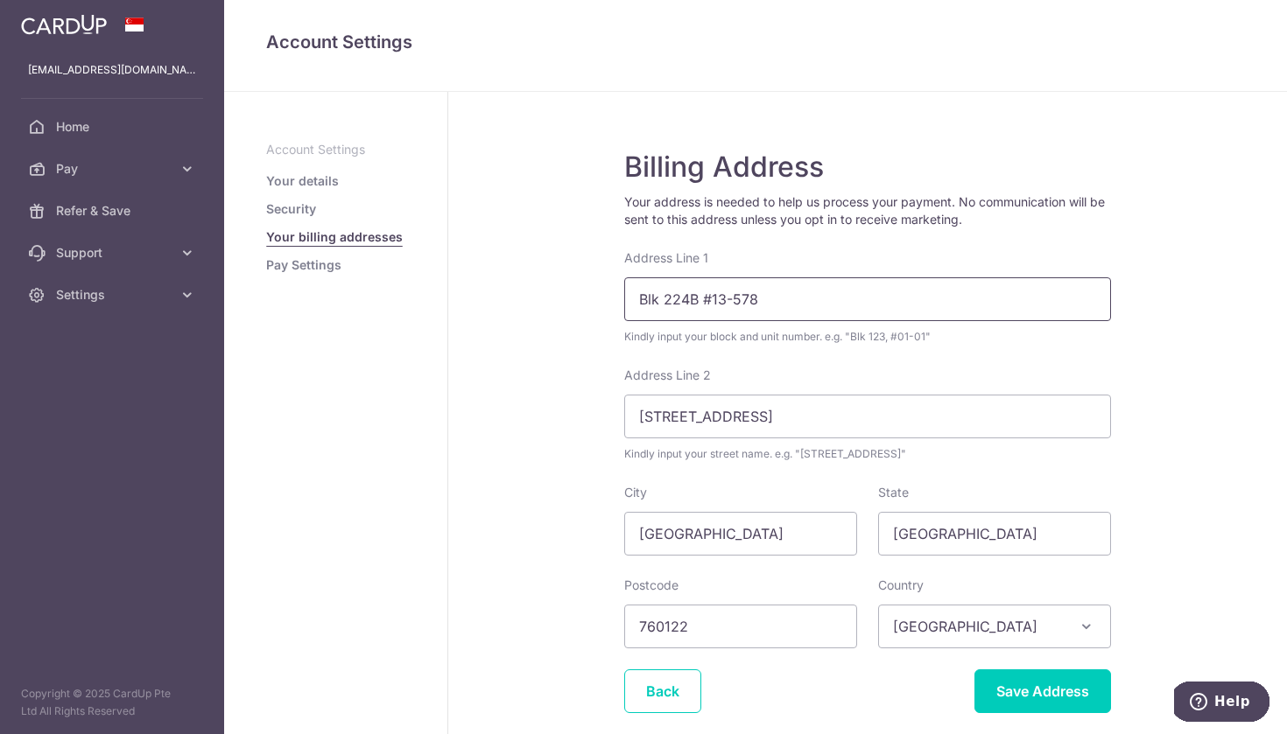
type input "Blk 224B #13-578"
type input "Tengah Garden Avenue"
type input "692224"
click at [1033, 700] on input "Save Address" at bounding box center [1042, 692] width 137 height 44
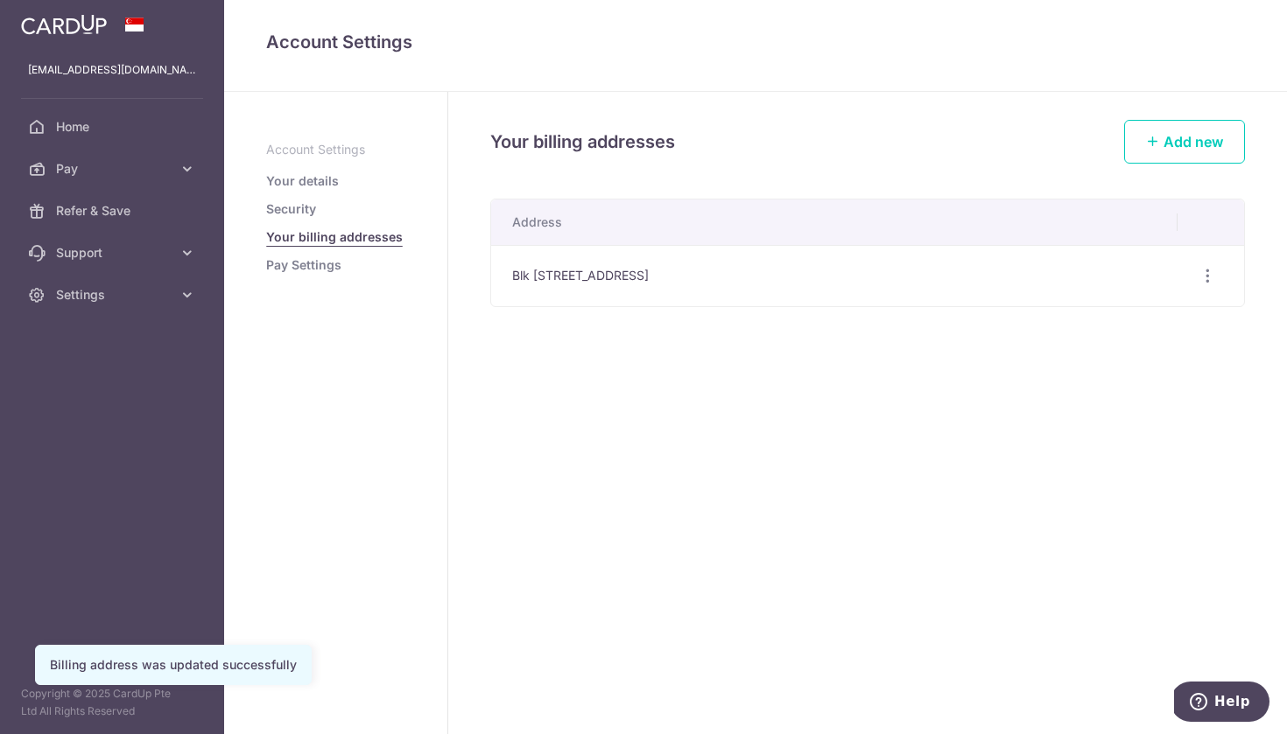
click at [309, 208] on link "Security" at bounding box center [291, 209] width 50 height 18
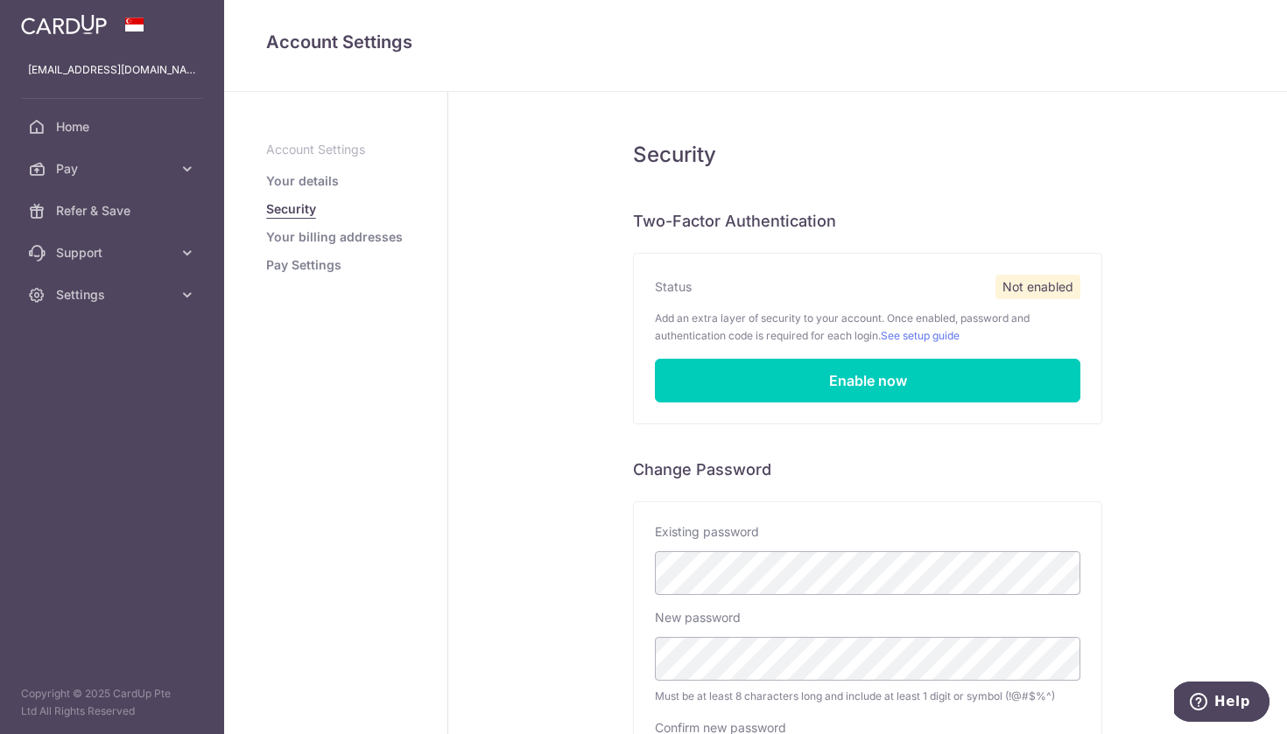
click at [283, 190] on ul "Account Settings Your details Security Your billing addresses Pay Settings" at bounding box center [335, 207] width 139 height 133
click at [185, 172] on icon at bounding box center [188, 169] width 18 height 18
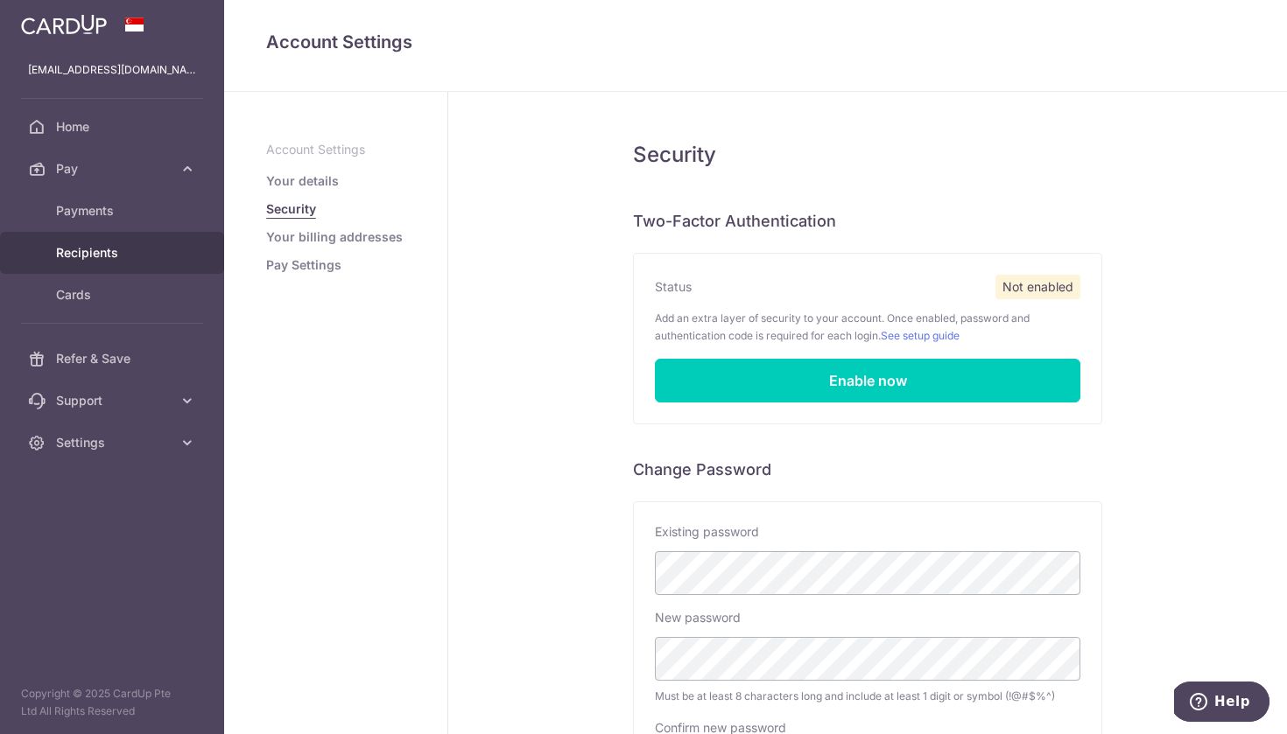
click at [100, 253] on span "Recipients" at bounding box center [114, 253] width 116 height 18
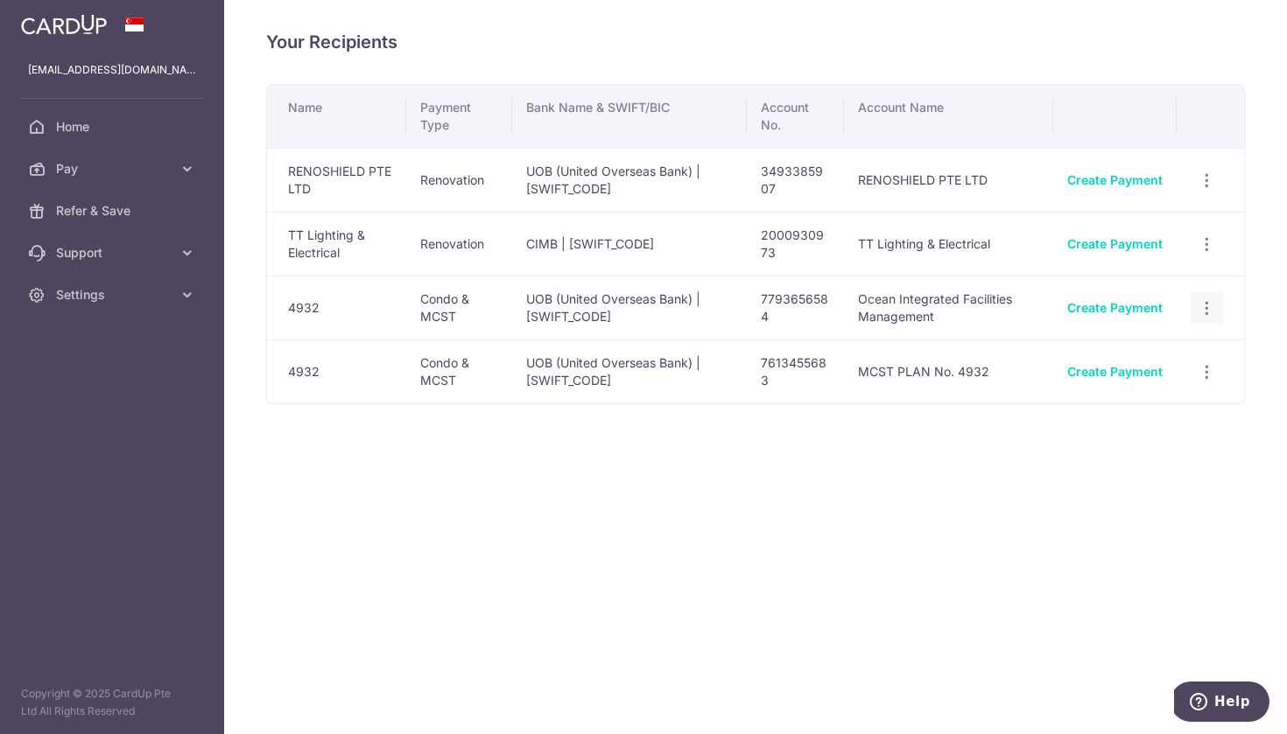
click at [1211, 310] on icon "button" at bounding box center [1206, 308] width 18 height 18
click at [1133, 361] on span "View/Edit" at bounding box center [1148, 356] width 119 height 21
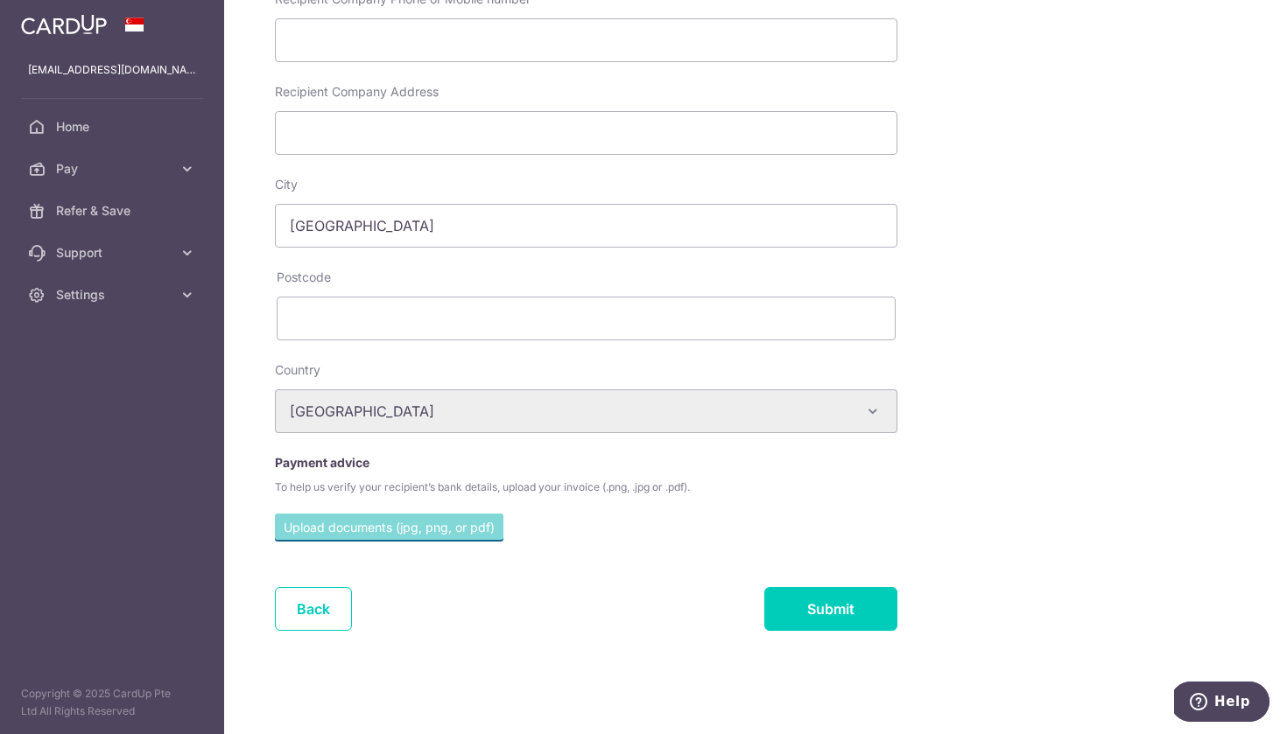
scroll to position [533, 0]
click at [305, 619] on link "Back" at bounding box center [313, 609] width 77 height 44
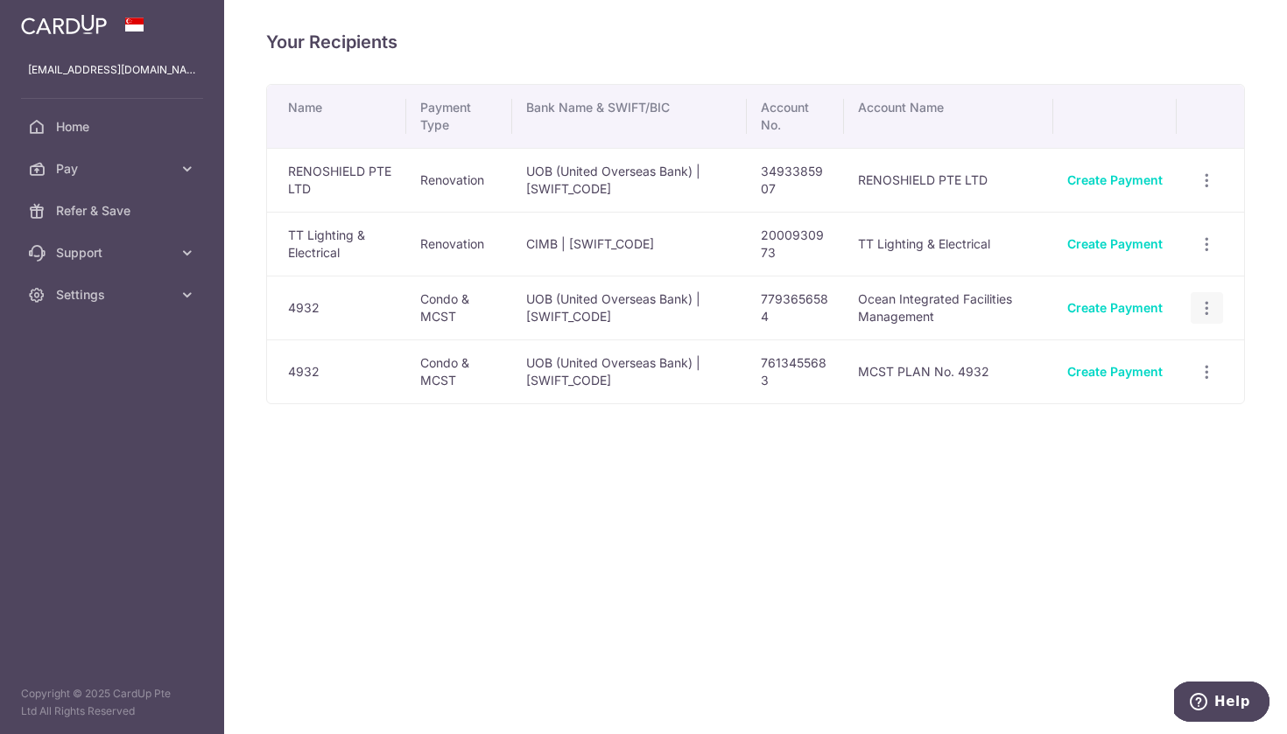
click at [1204, 306] on icon "button" at bounding box center [1206, 308] width 18 height 18
click at [1143, 396] on span "Linked Payments" at bounding box center [1145, 398] width 112 height 18
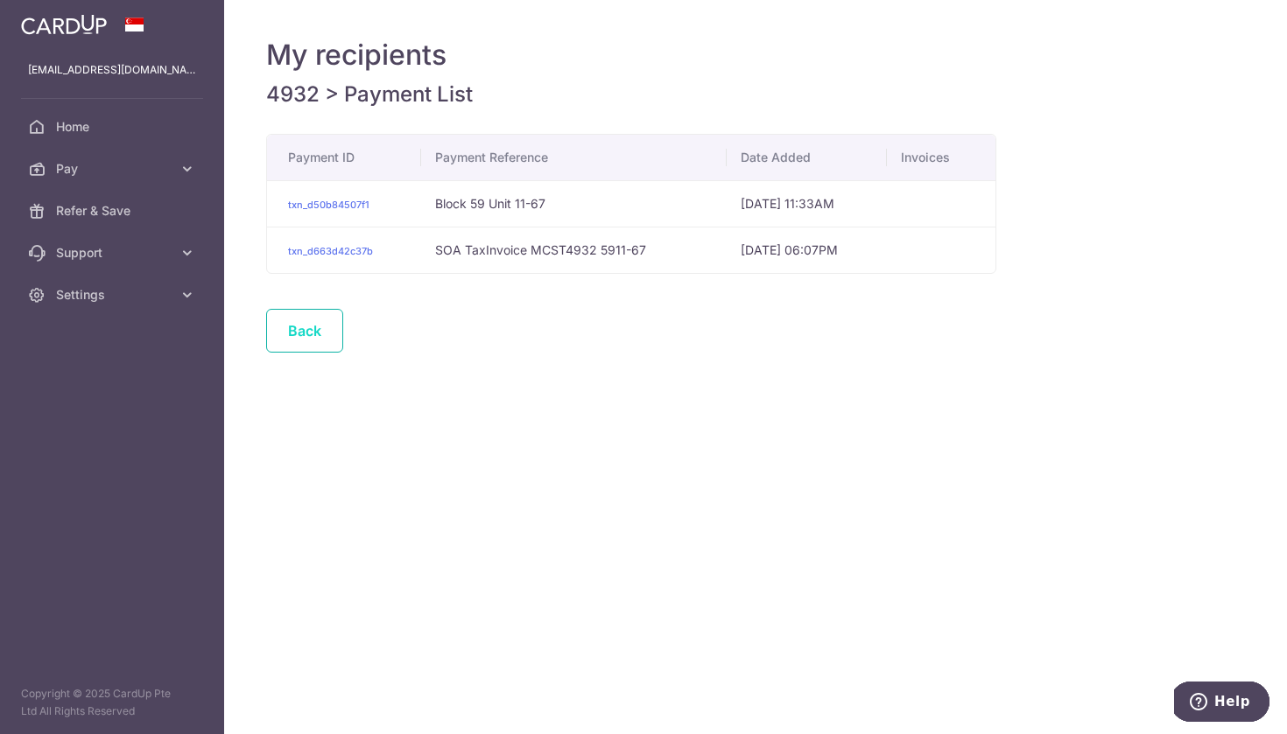
click at [287, 342] on link "Back" at bounding box center [304, 331] width 77 height 44
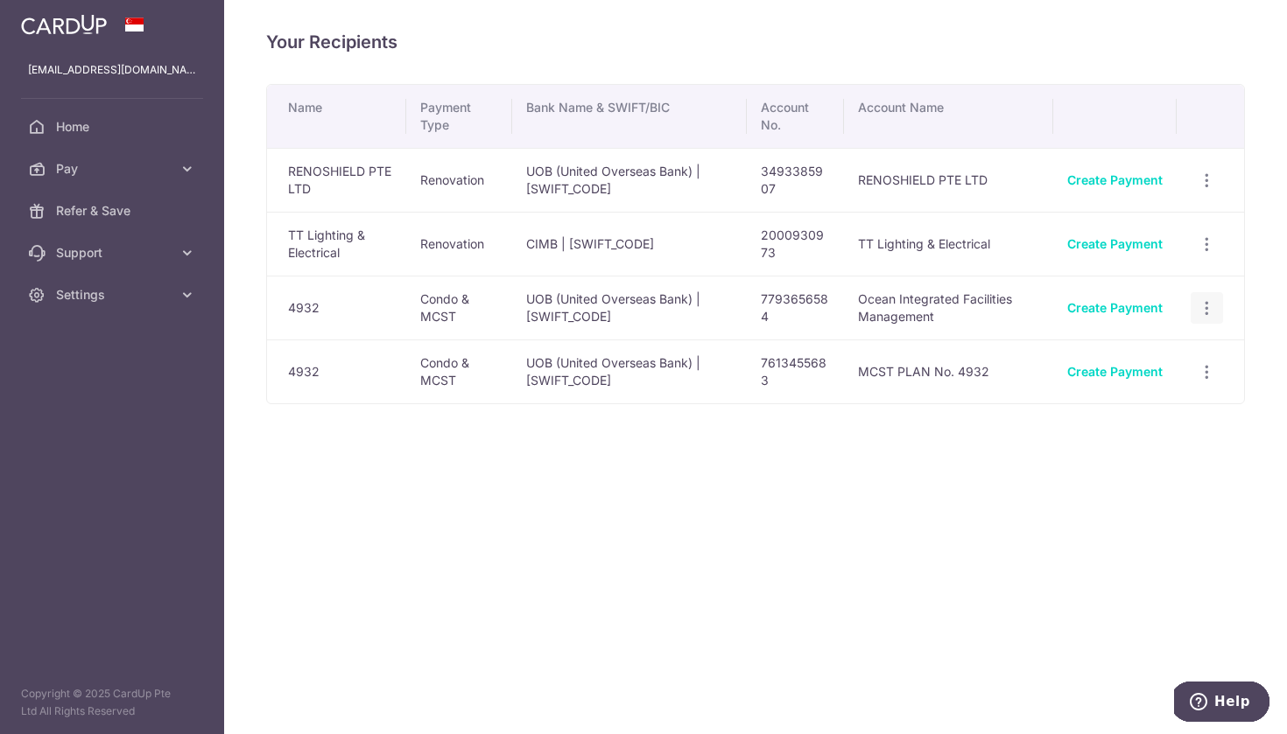
click at [1211, 306] on icon "button" at bounding box center [1206, 308] width 18 height 18
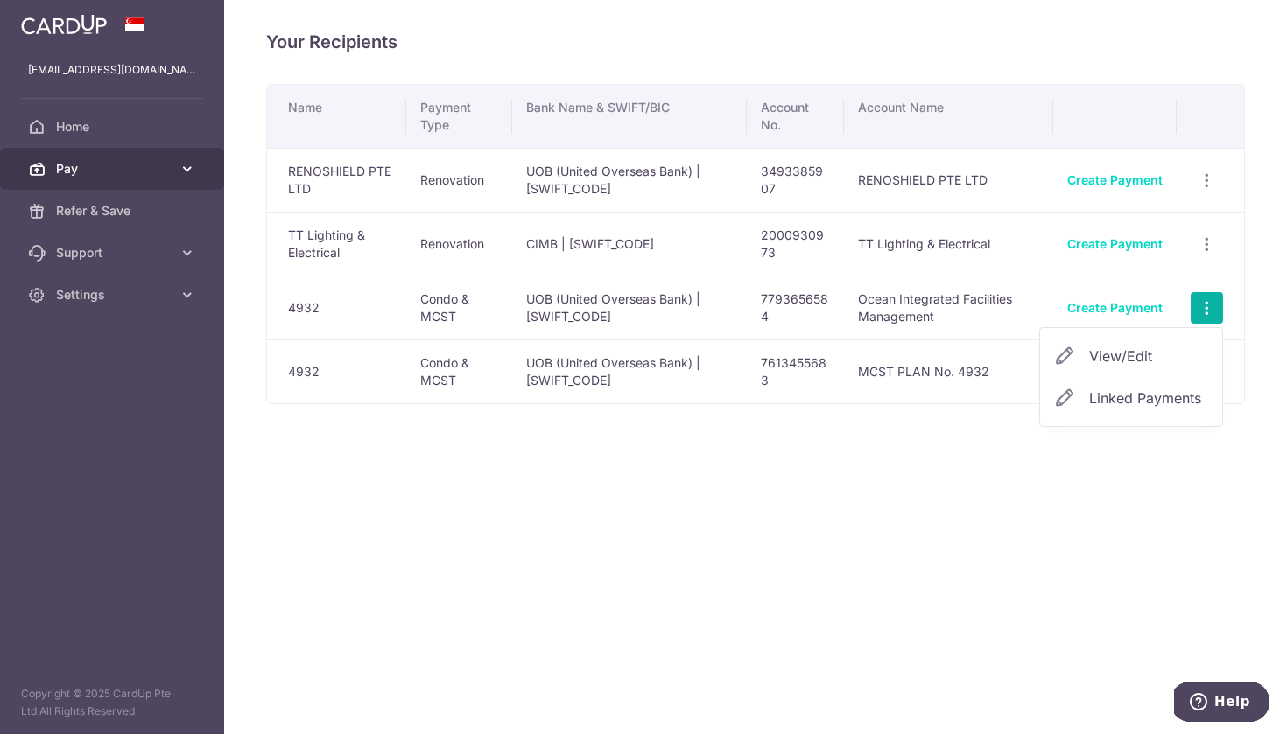
click at [187, 173] on icon at bounding box center [188, 169] width 18 height 18
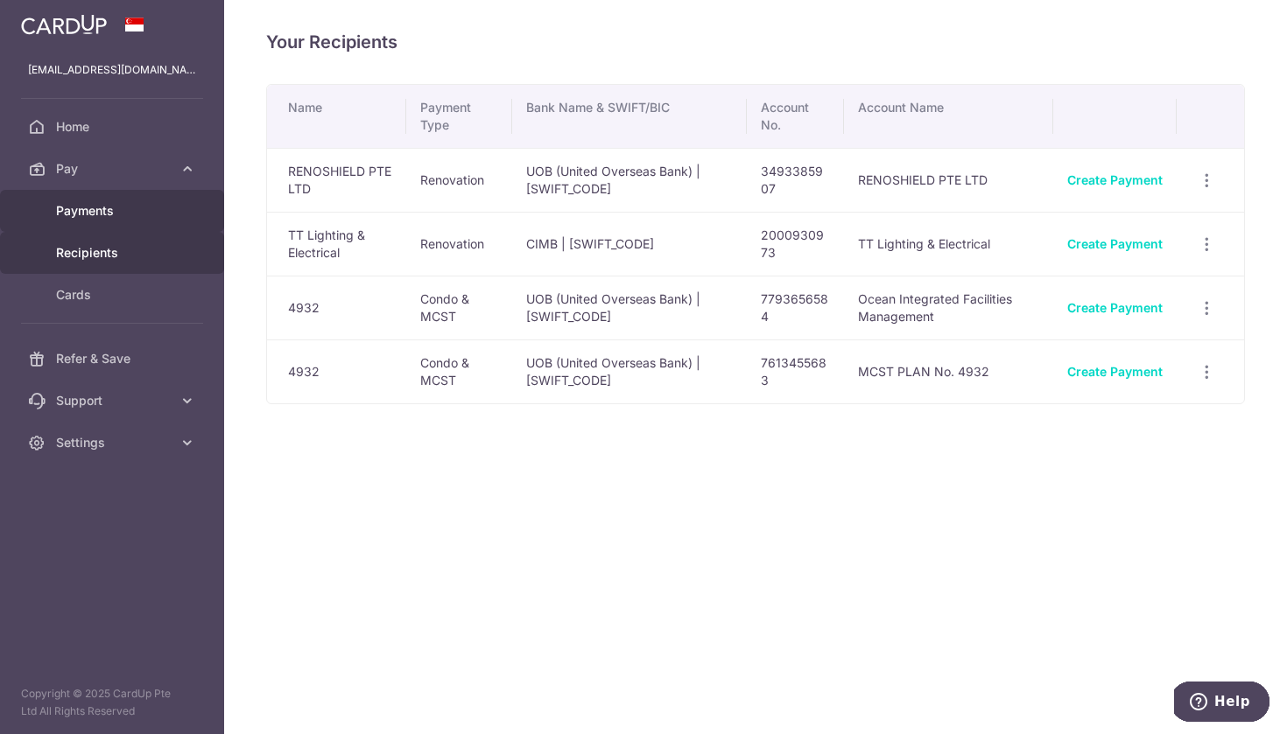
click at [142, 220] on link "Payments" at bounding box center [112, 211] width 224 height 42
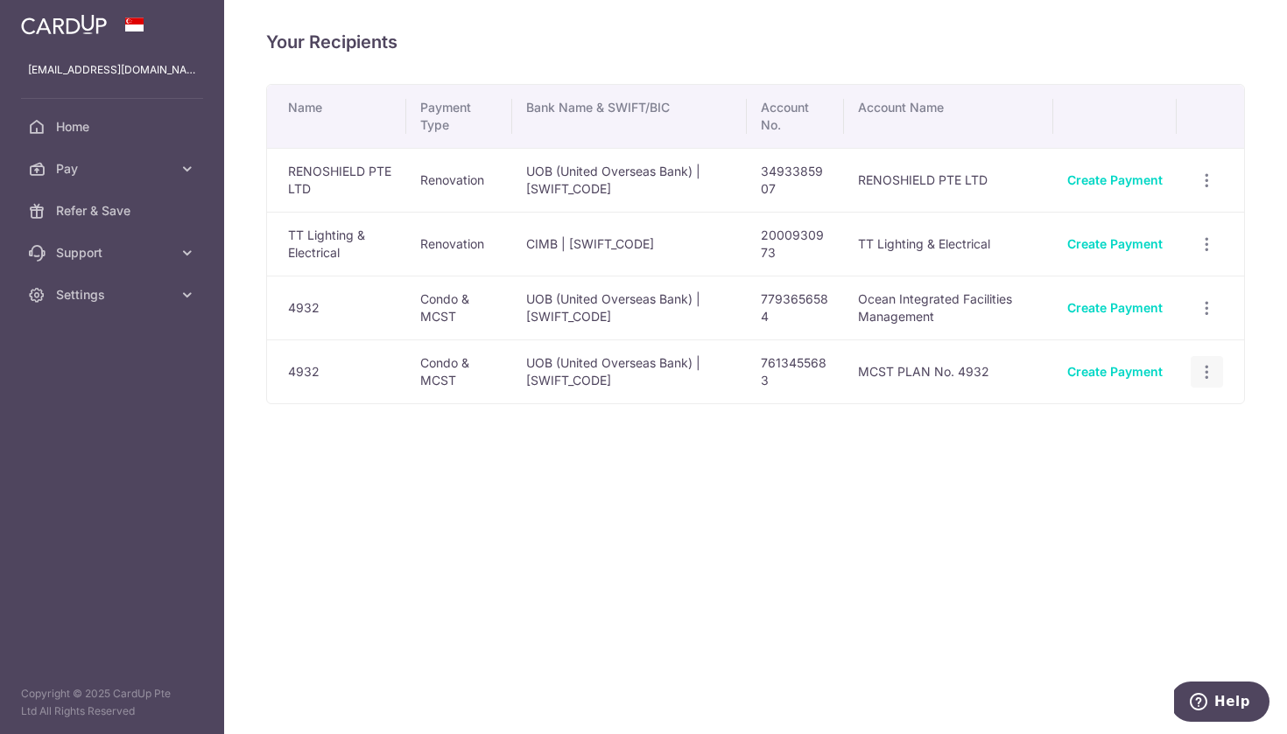
click at [1204, 369] on icon "button" at bounding box center [1206, 372] width 18 height 18
click at [1119, 465] on span "Linked Payments" at bounding box center [1145, 462] width 112 height 18
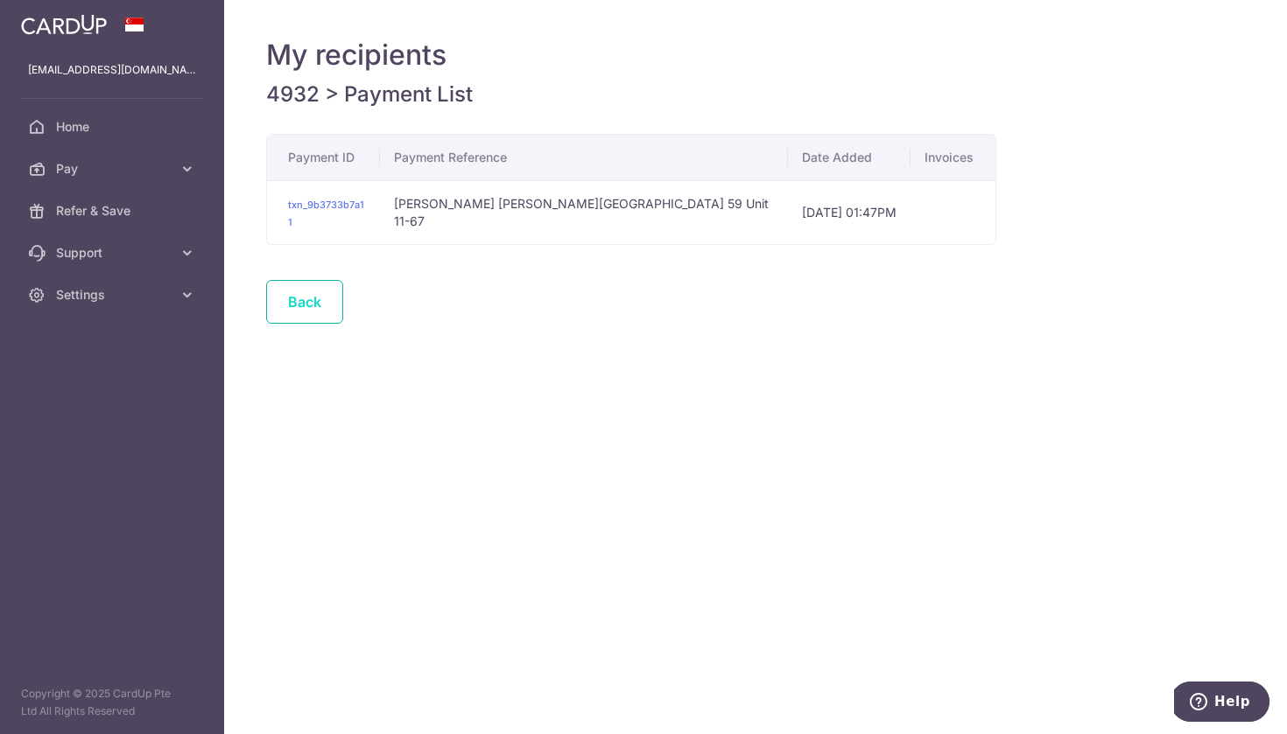
click at [305, 292] on link "Back" at bounding box center [304, 302] width 77 height 44
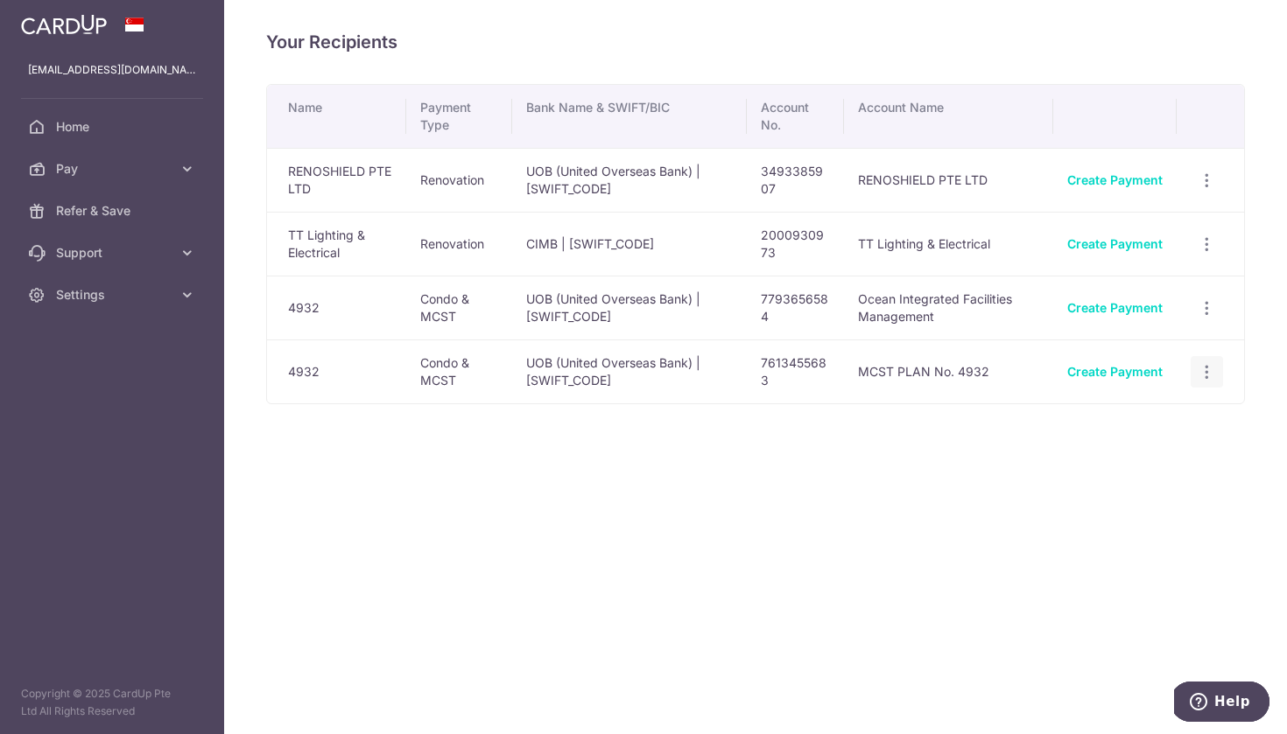
click at [1211, 367] on icon "button" at bounding box center [1206, 372] width 18 height 18
click at [1130, 425] on span "View/Edit" at bounding box center [1148, 420] width 119 height 21
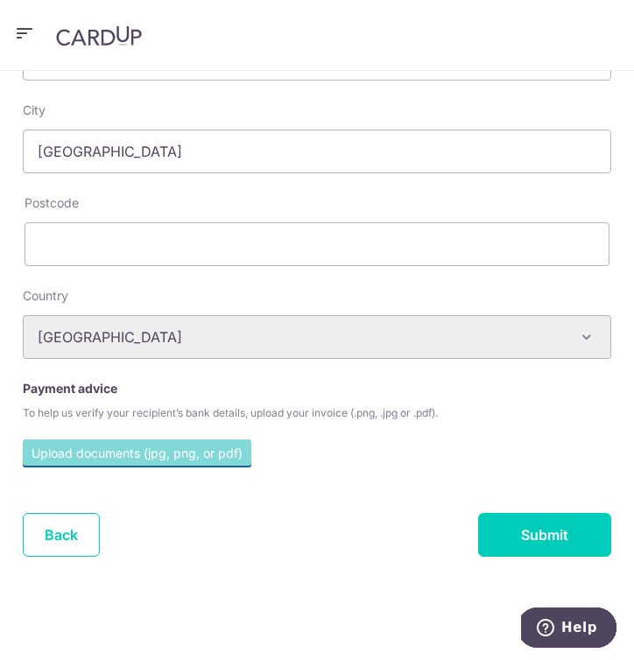
scroll to position [671, 0]
click at [213, 460] on input "file" at bounding box center [137, 452] width 228 height 26
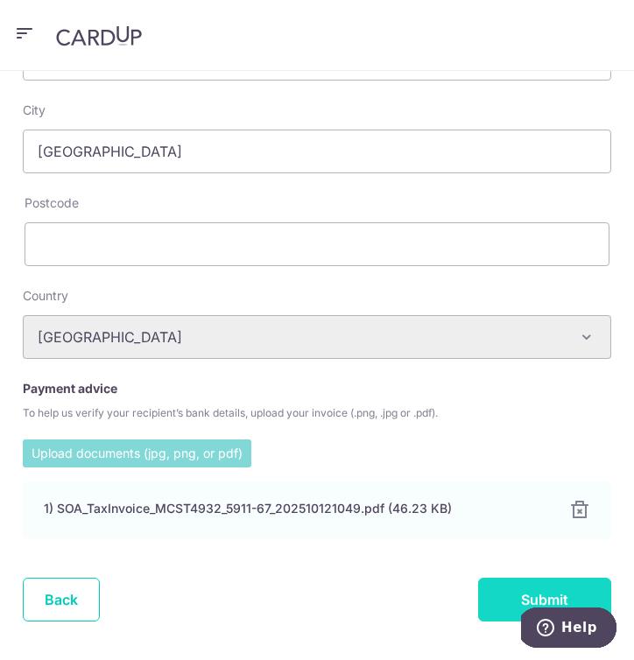
click at [511, 607] on input "Submit" at bounding box center [544, 600] width 133 height 44
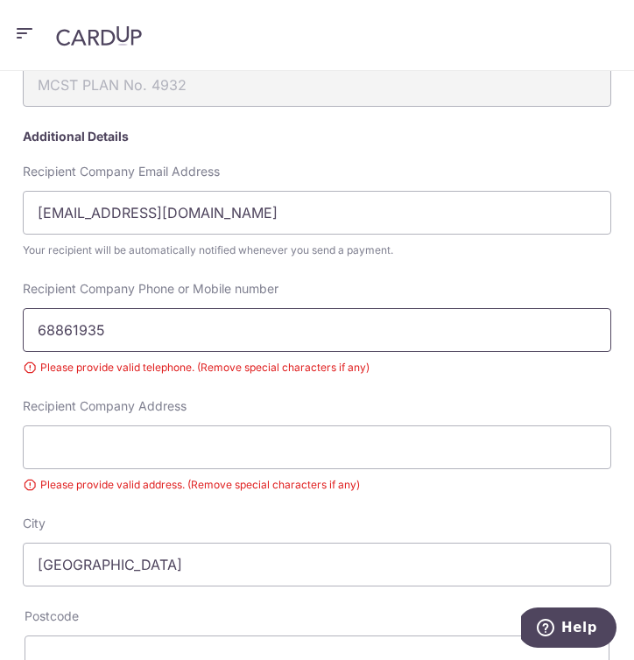
scroll to position [312, 0]
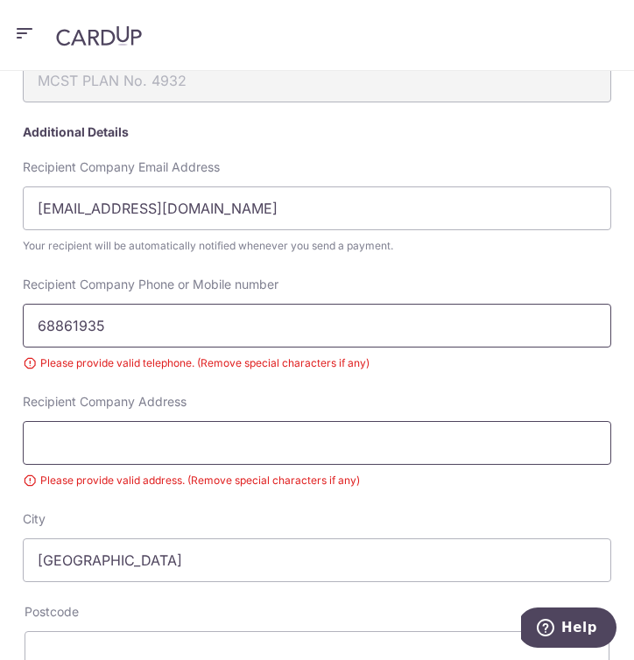
type input "68861935"
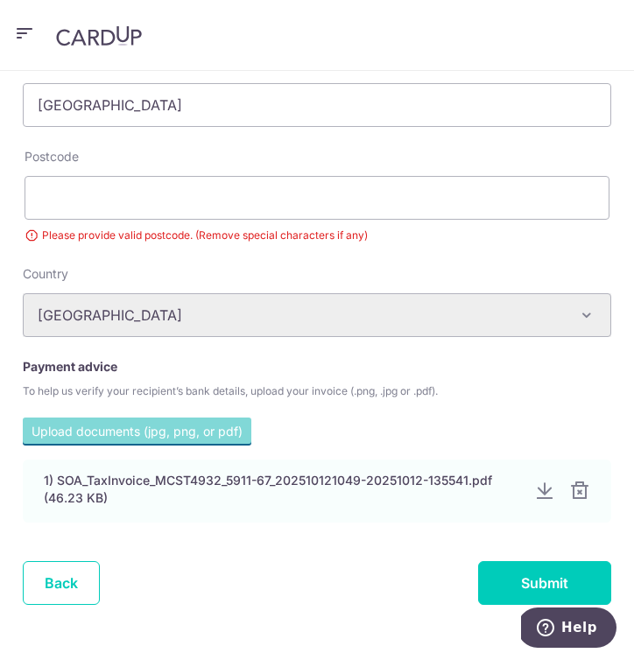
scroll to position [750, 0]
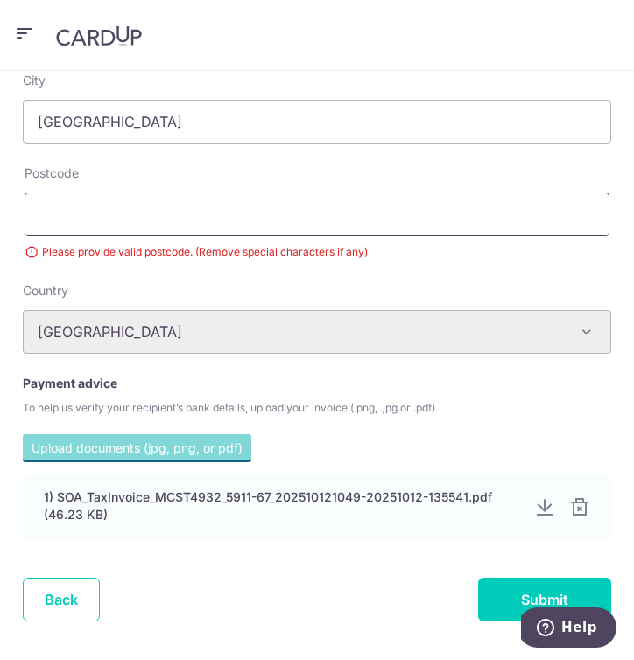
type input "4 Kaki Bukit Avenue 1 Unit 05-02 Singapore 417939"
type input "417939"
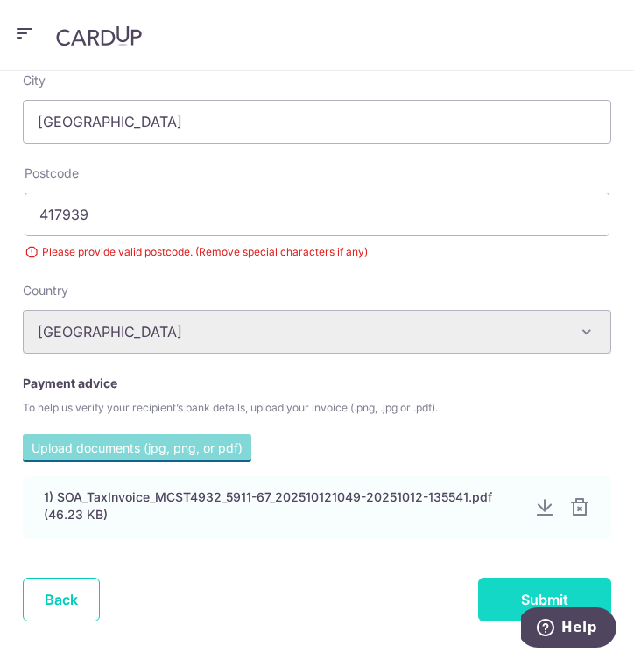
click at [509, 589] on input "Submit" at bounding box center [544, 600] width 133 height 44
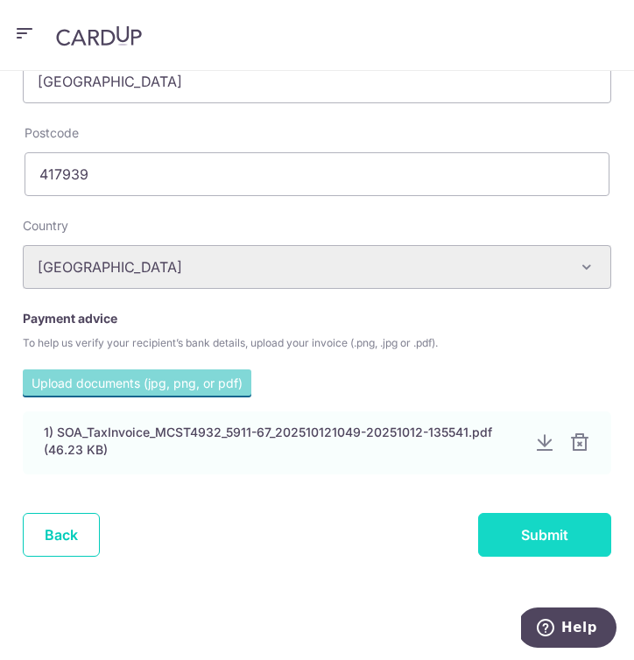
scroll to position [766, 0]
type input "4 Kaki Bukit Avenue 1 #05-02 Singapore 417939"
click at [529, 537] on input "Submit" at bounding box center [544, 535] width 133 height 44
type input "4 Kaki Bukit Avenue 1 Unit 05 dash 02 Singapore 417939"
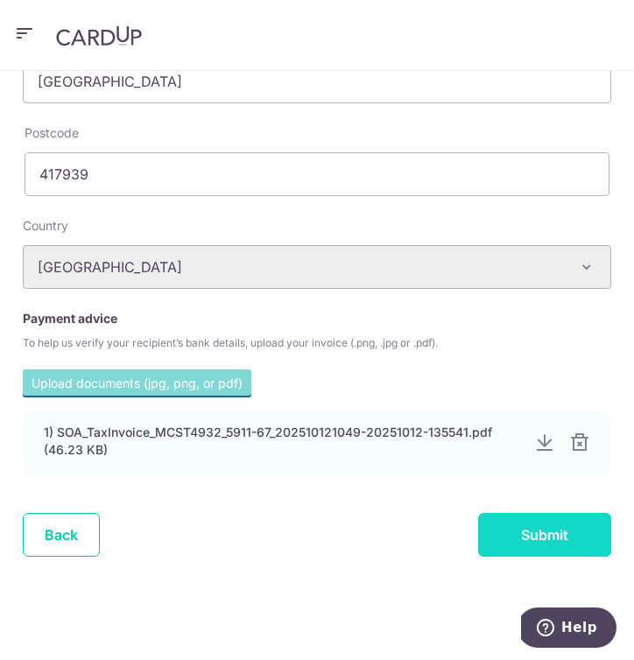
click at [554, 534] on input "Submit" at bounding box center [544, 535] width 133 height 44
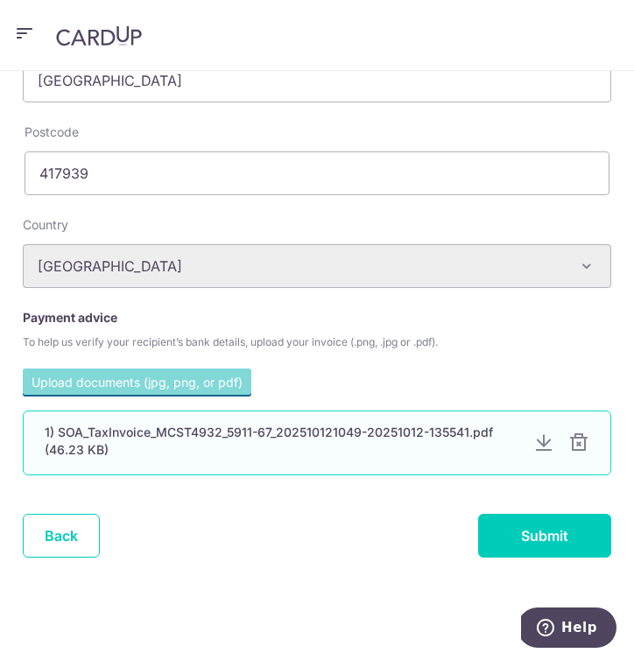
scroll to position [766, 0]
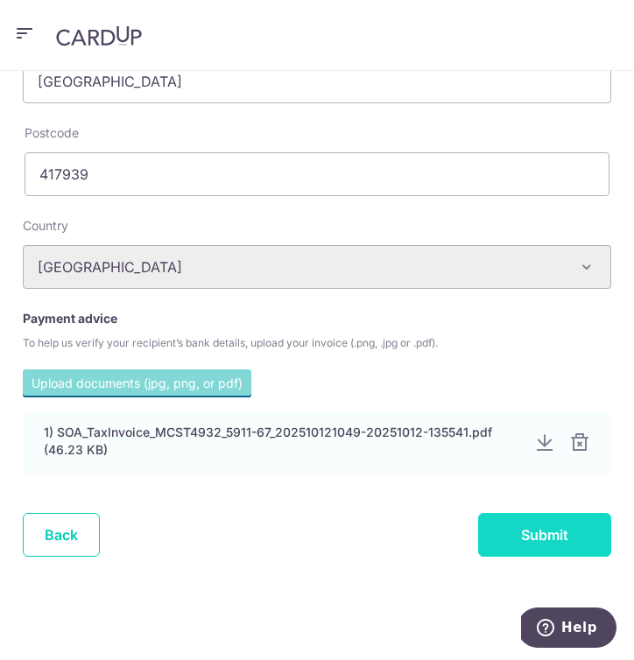
type input "4 Kaki Bukit Avenue 1"
click at [511, 528] on input "Submit" at bounding box center [544, 535] width 133 height 44
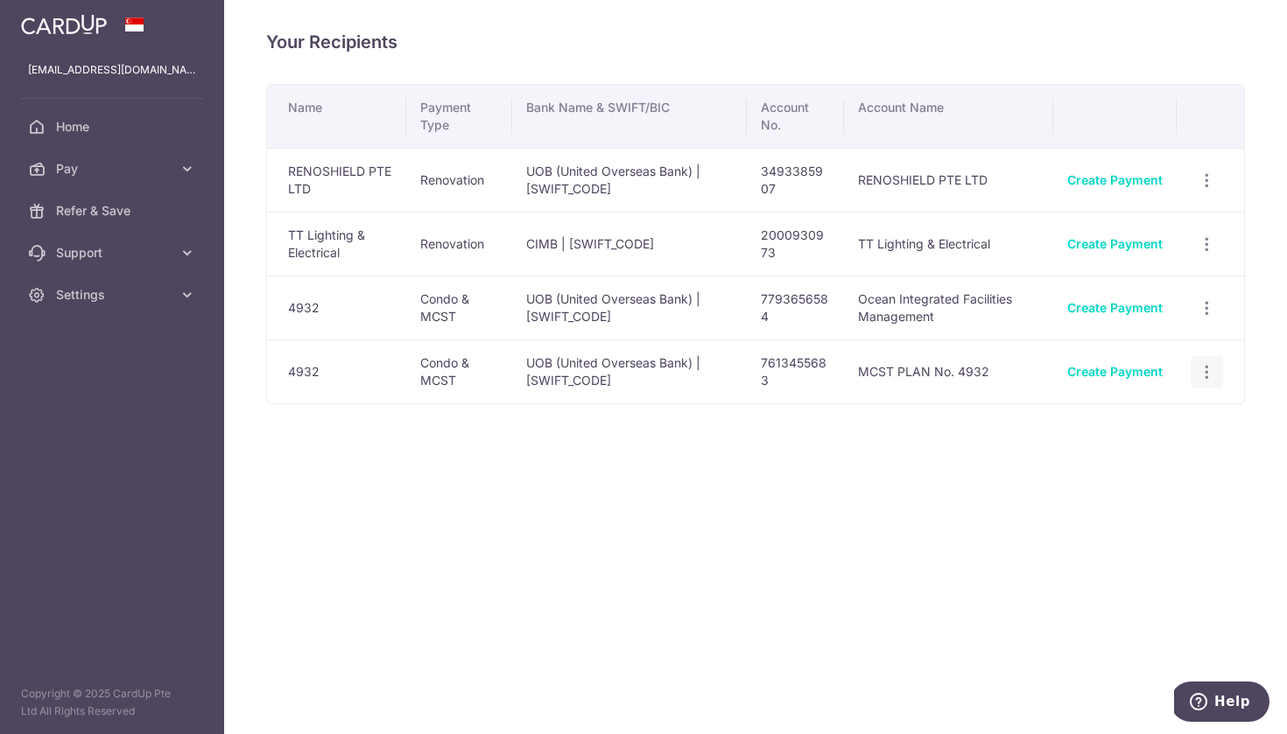
click at [633, 375] on icon "button" at bounding box center [1206, 372] width 18 height 18
click at [633, 465] on span "Linked Payments" at bounding box center [1145, 462] width 112 height 18
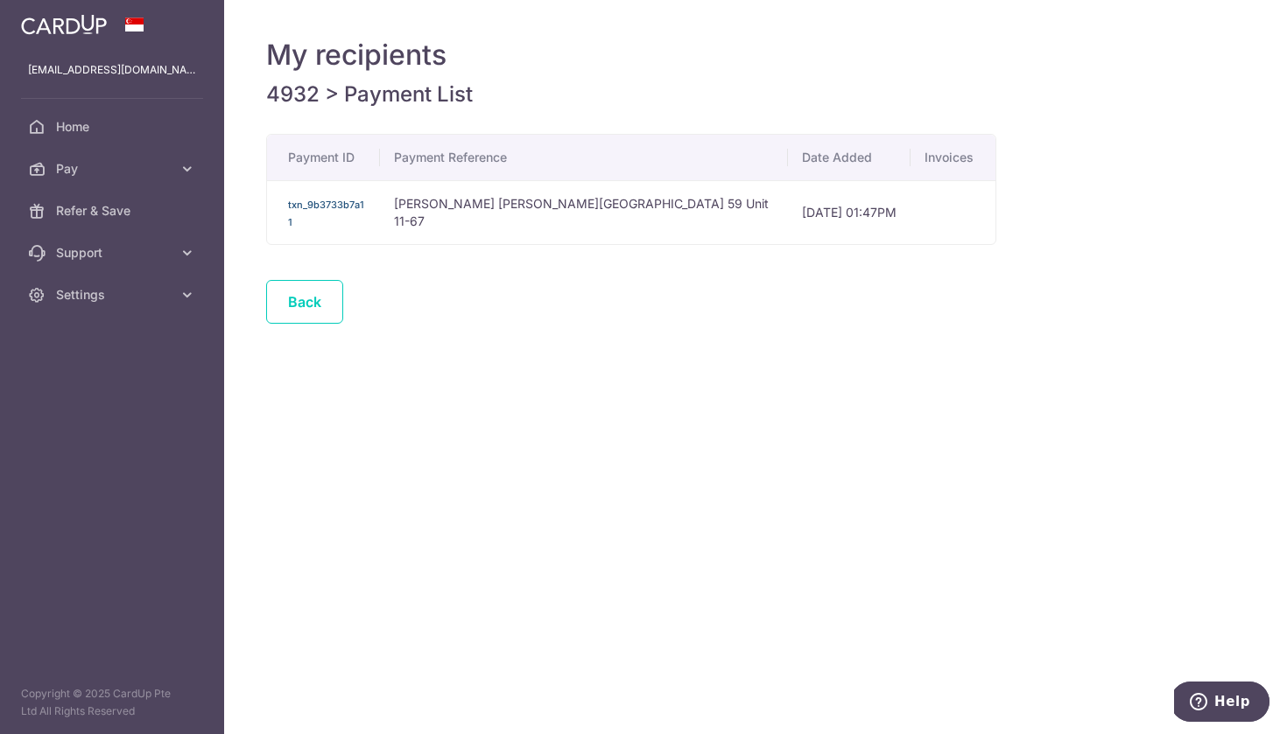
click at [341, 204] on link "txn_9b3733b7a11" at bounding box center [326, 214] width 76 height 30
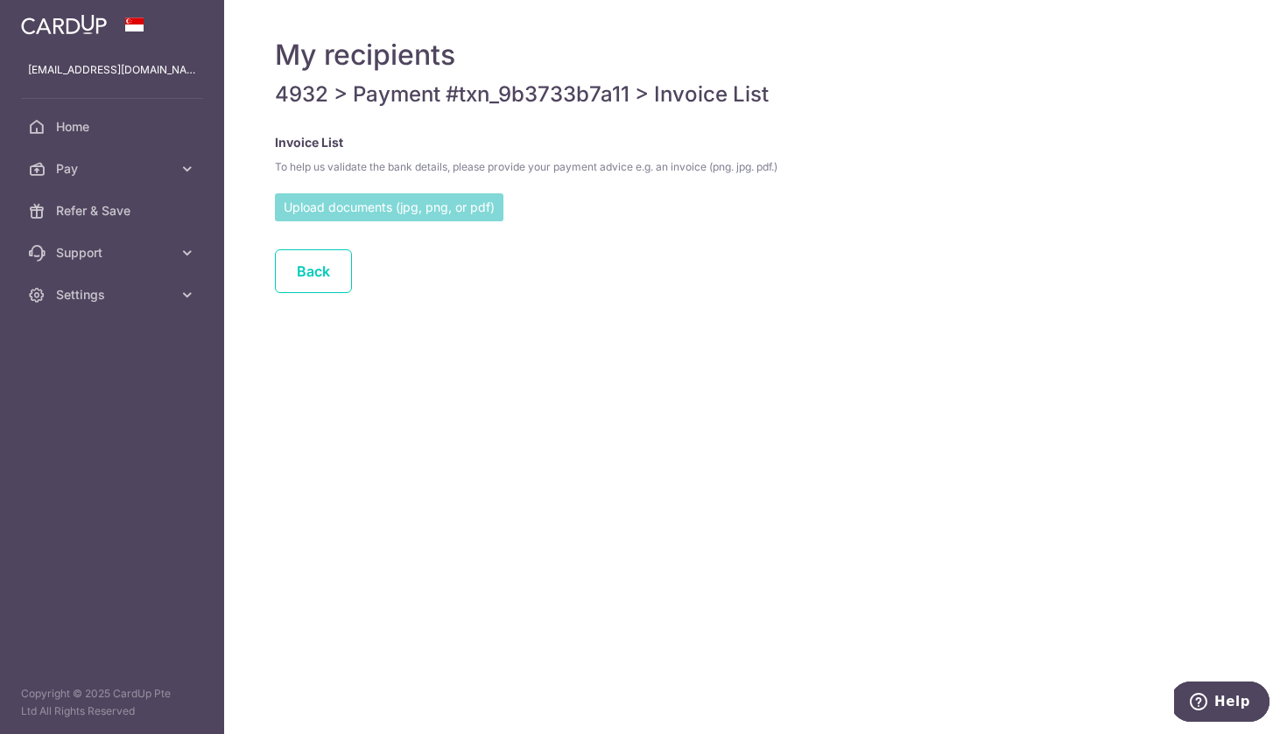
click at [336, 210] on input "file" at bounding box center [389, 206] width 228 height 26
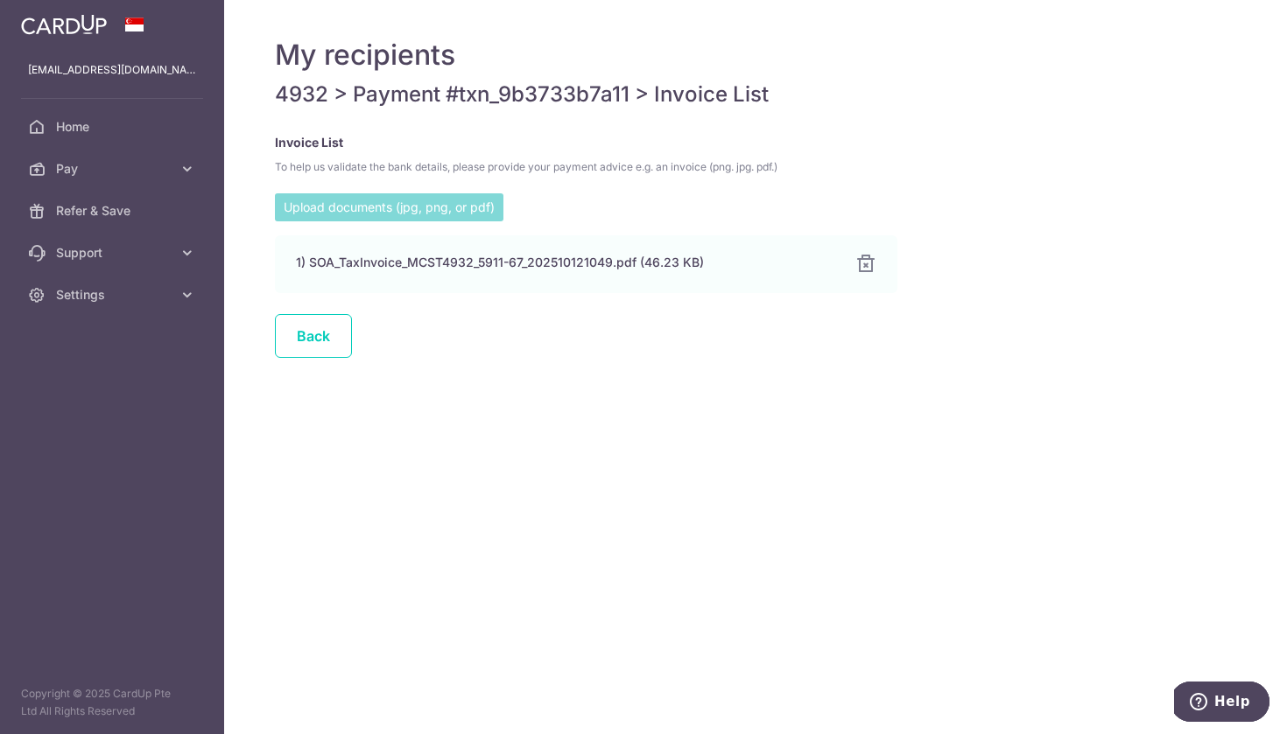
click at [633, 525] on div "My recipients 4932 > Payment #txn_9b3733b7a11 > Invoice List Invoice List To he…" at bounding box center [755, 367] width 1063 height 734
click at [312, 340] on link "Back" at bounding box center [313, 336] width 77 height 44
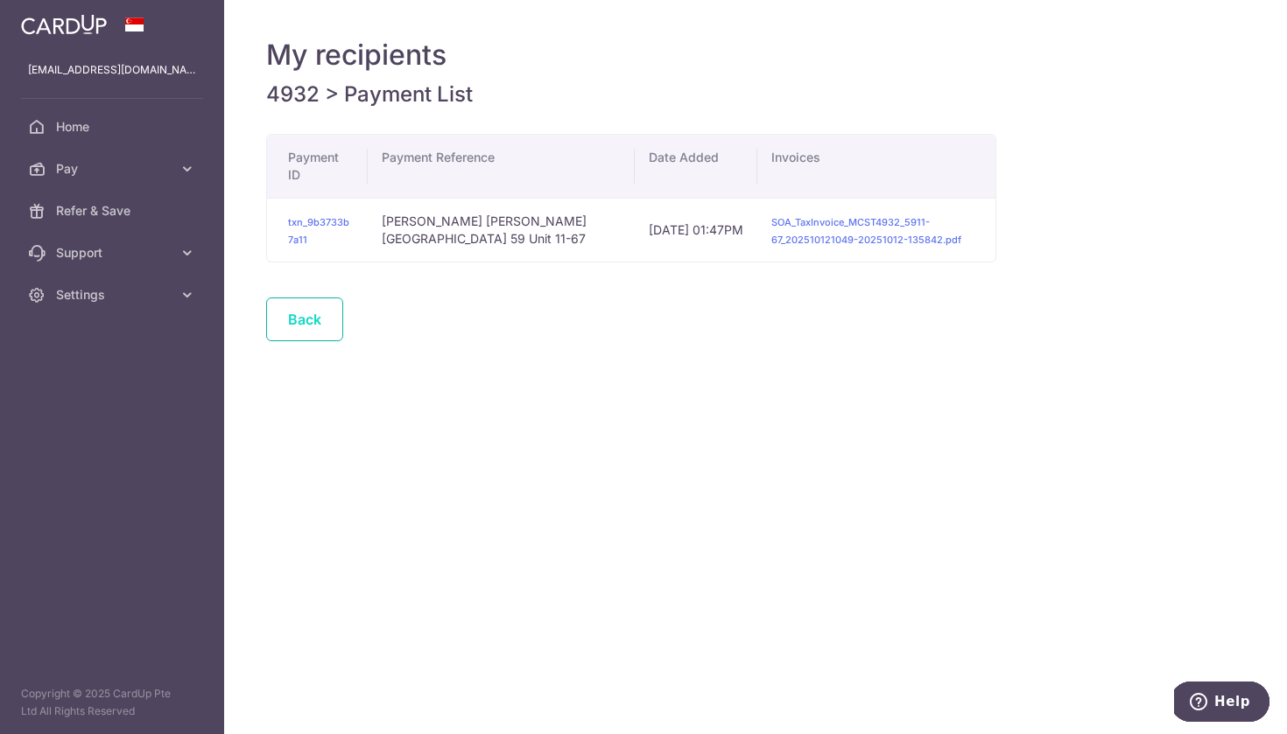
click at [309, 323] on link "Back" at bounding box center [304, 320] width 77 height 44
